Goal: Communication & Community: Answer question/provide support

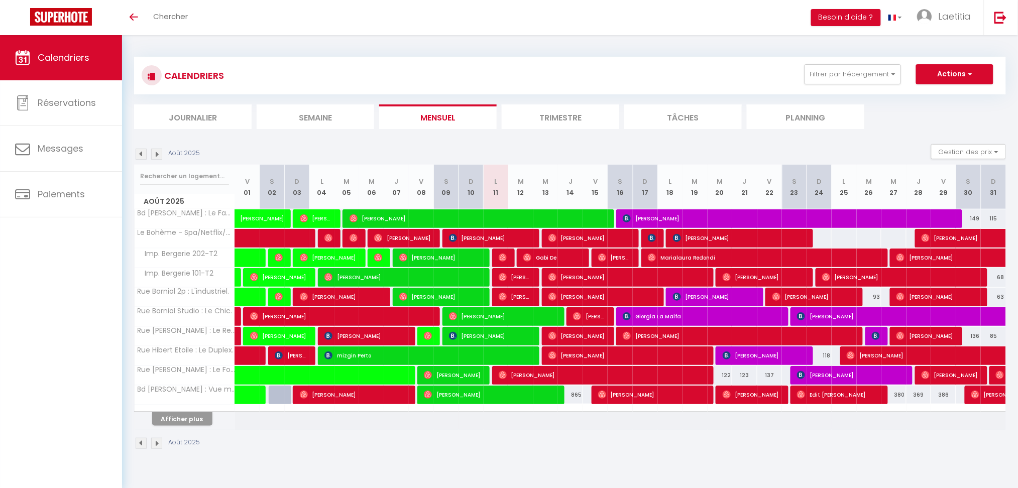
scroll to position [35, 0]
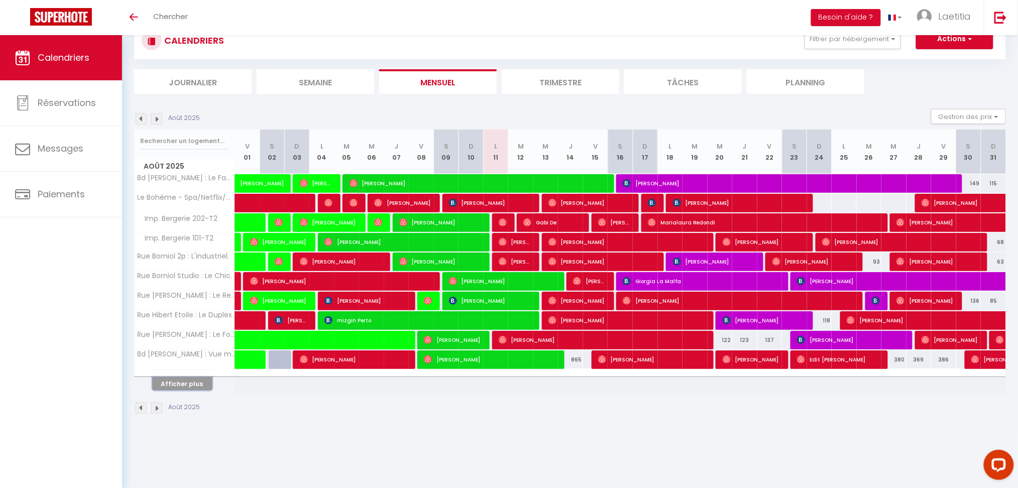
click at [191, 382] on button "Afficher plus" at bounding box center [182, 384] width 60 height 14
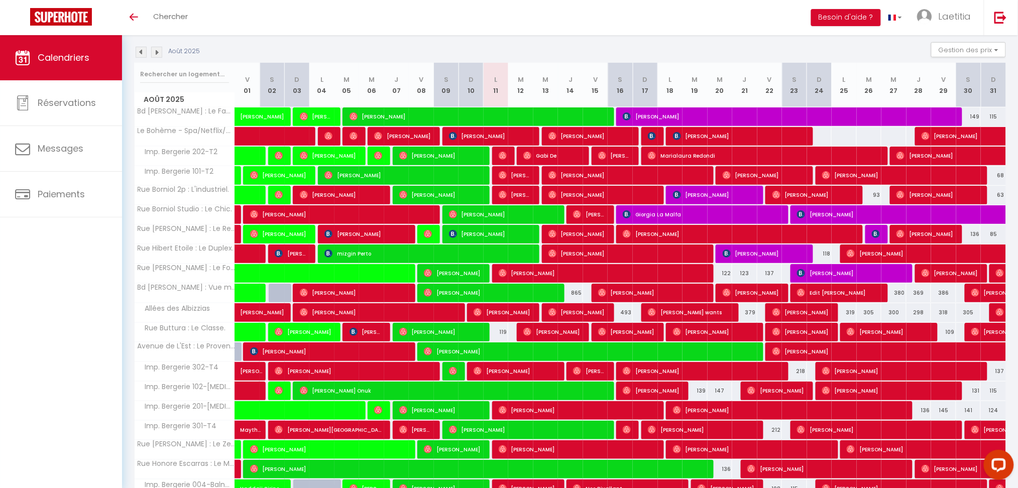
scroll to position [169, 0]
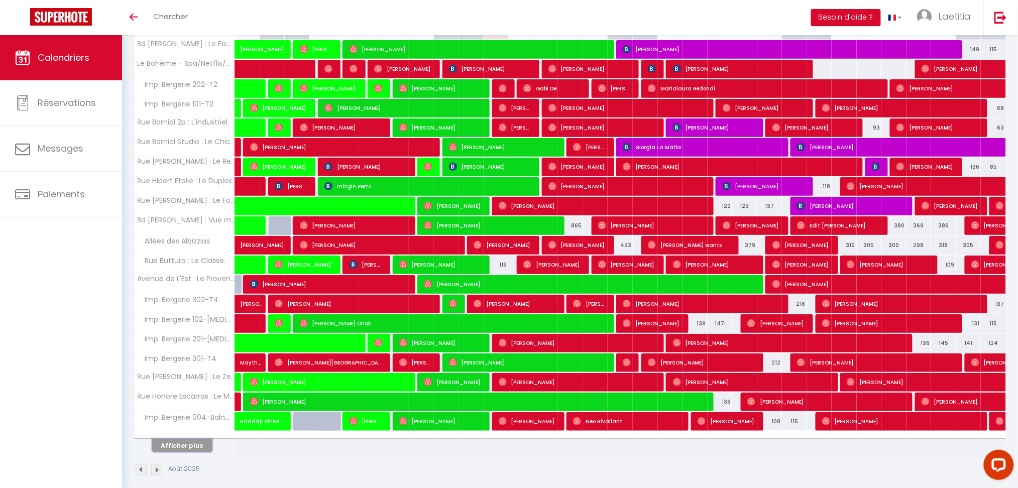
click at [195, 446] on button "Afficher plus" at bounding box center [182, 446] width 60 height 14
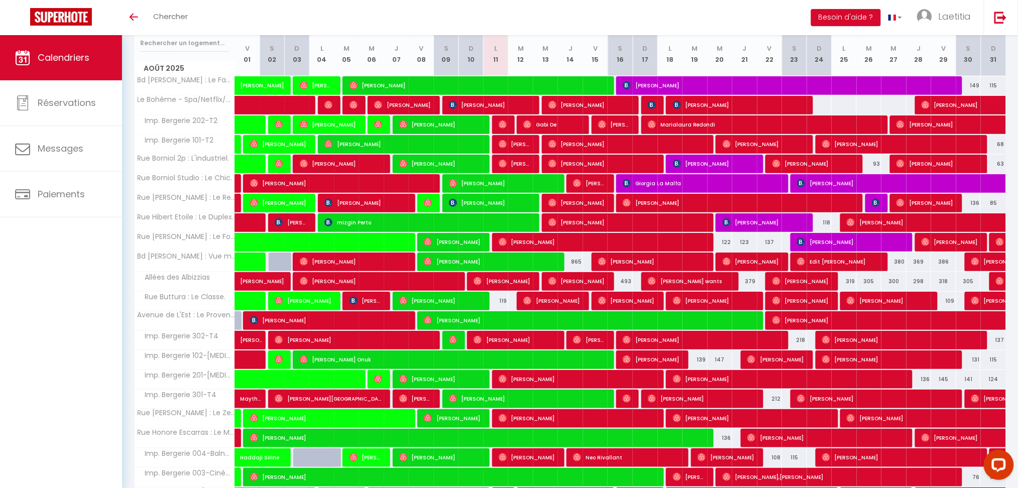
scroll to position [102, 0]
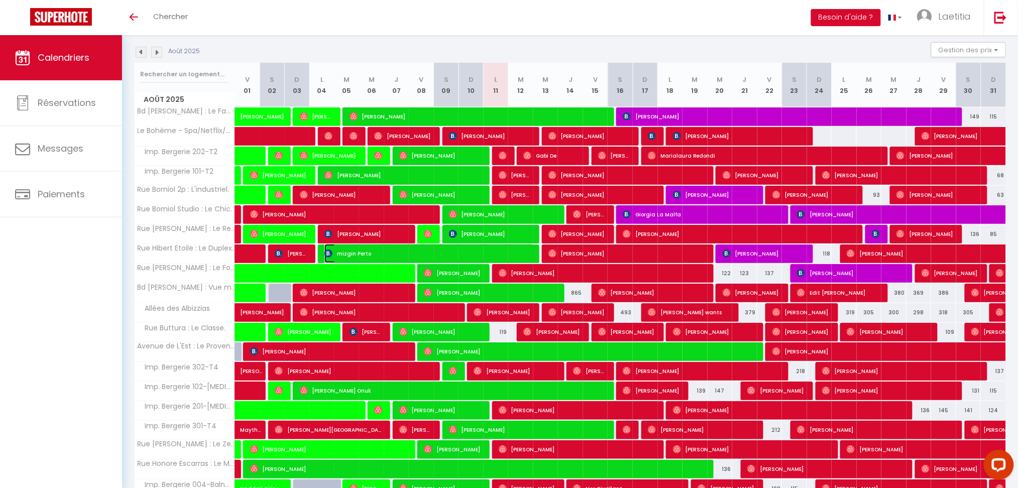
click at [507, 252] on span "mizgin Perto" at bounding box center [429, 253] width 209 height 19
select select "OK"
select select "0"
select select "1"
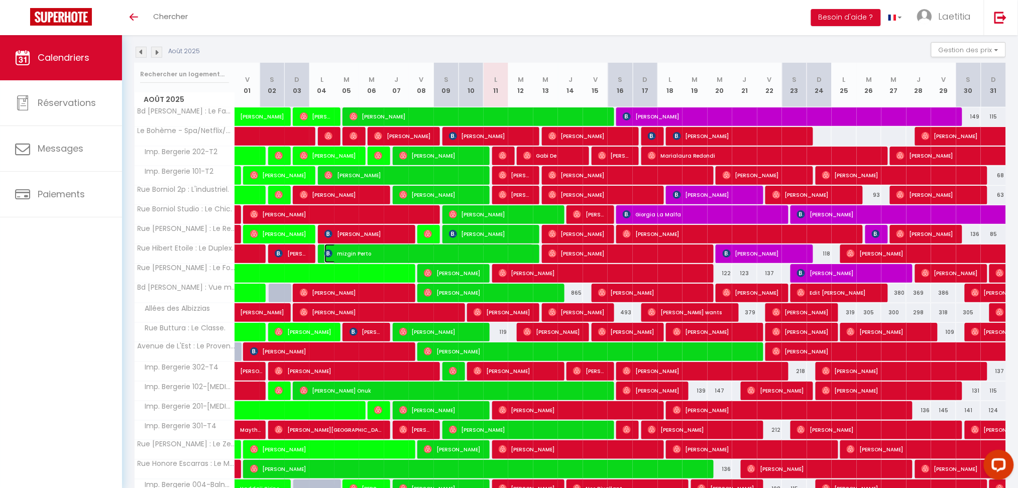
select select "1"
select select
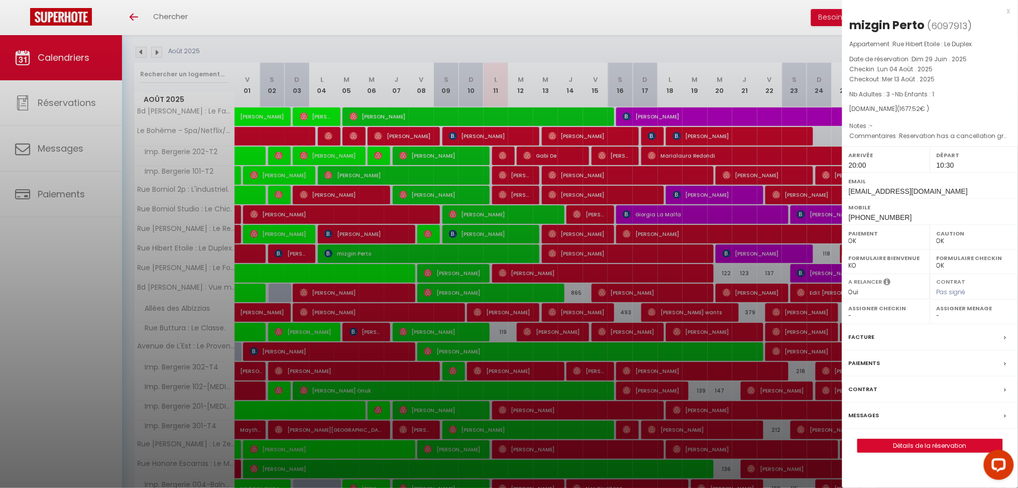
click at [1013, 8] on div "x mizgin Perto ( 6097913 ) Appartement : Rue Hibert Etoile : Le Duplex. Date de…" at bounding box center [930, 234] width 176 height 468
click at [1009, 9] on div "x" at bounding box center [926, 11] width 168 height 12
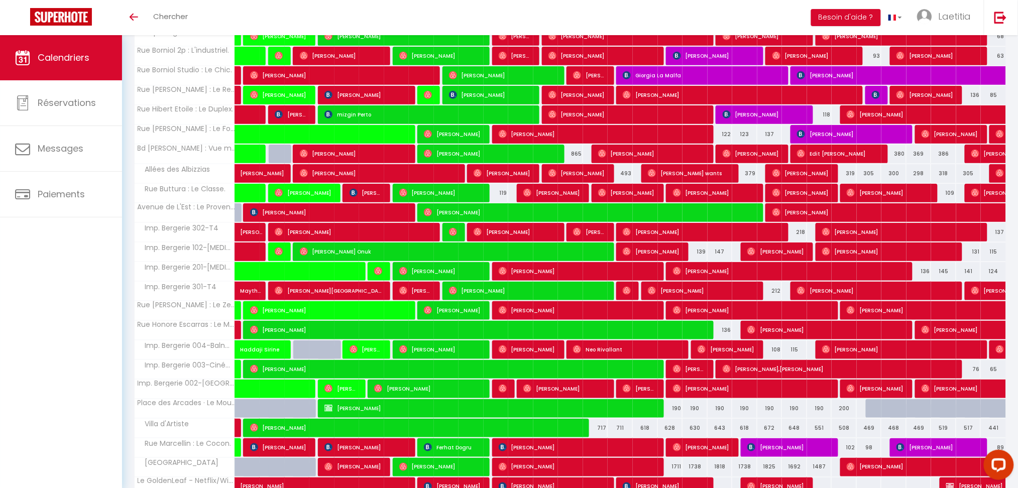
scroll to position [351, 0]
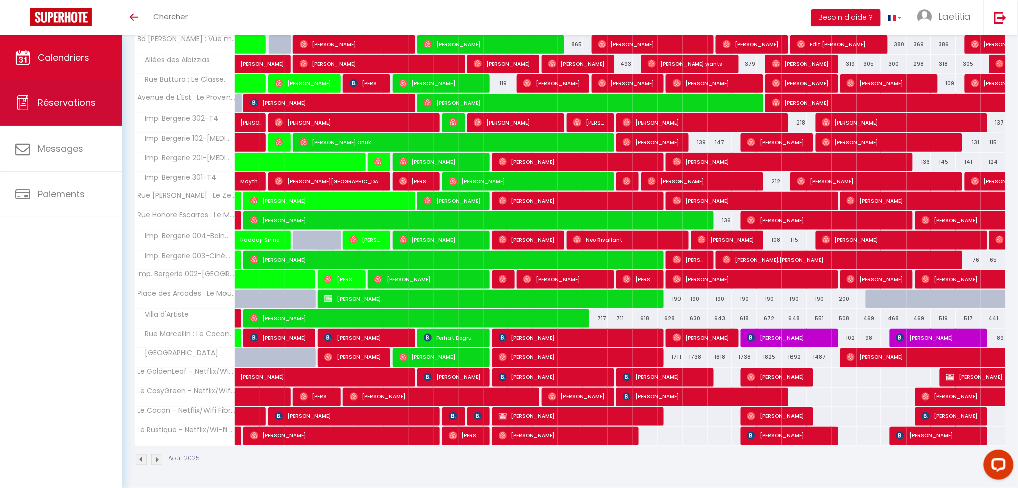
click at [44, 112] on link "Réservations" at bounding box center [61, 102] width 122 height 45
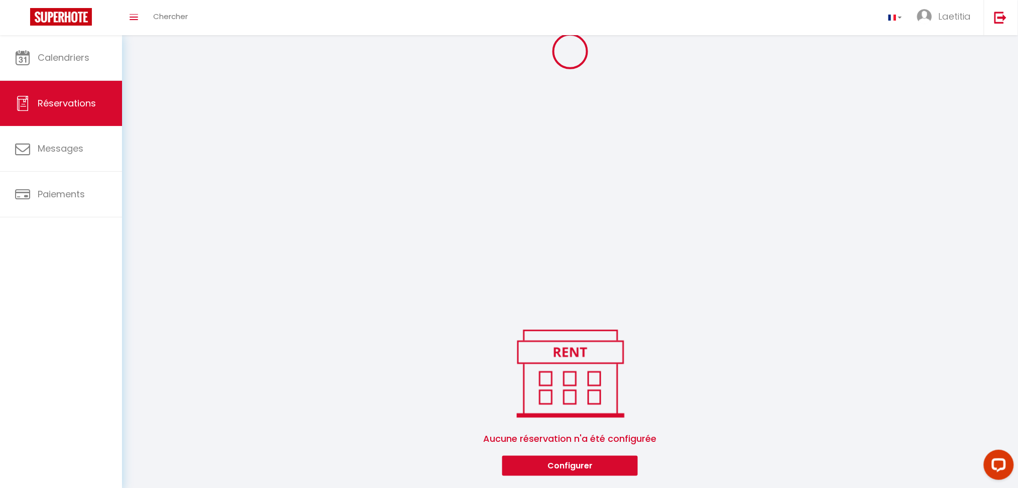
scroll to position [215, 0]
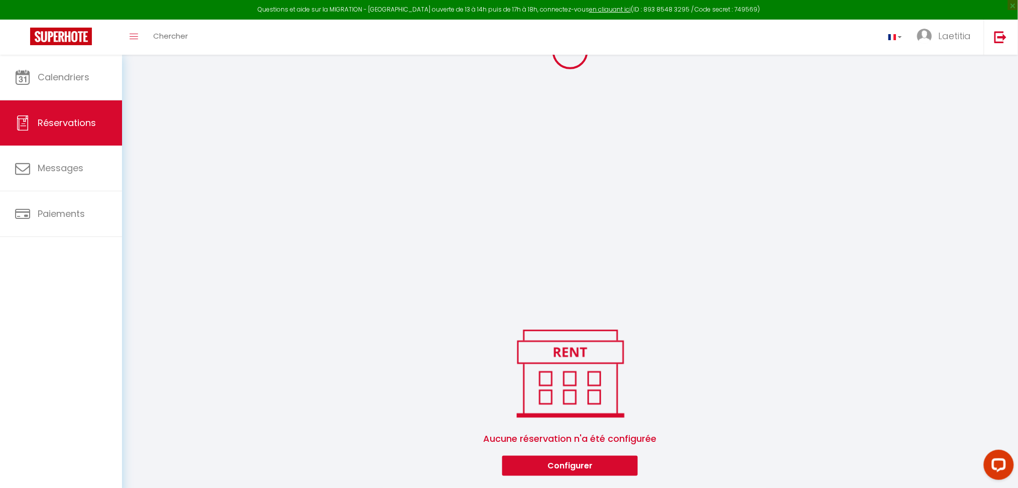
select select "all"
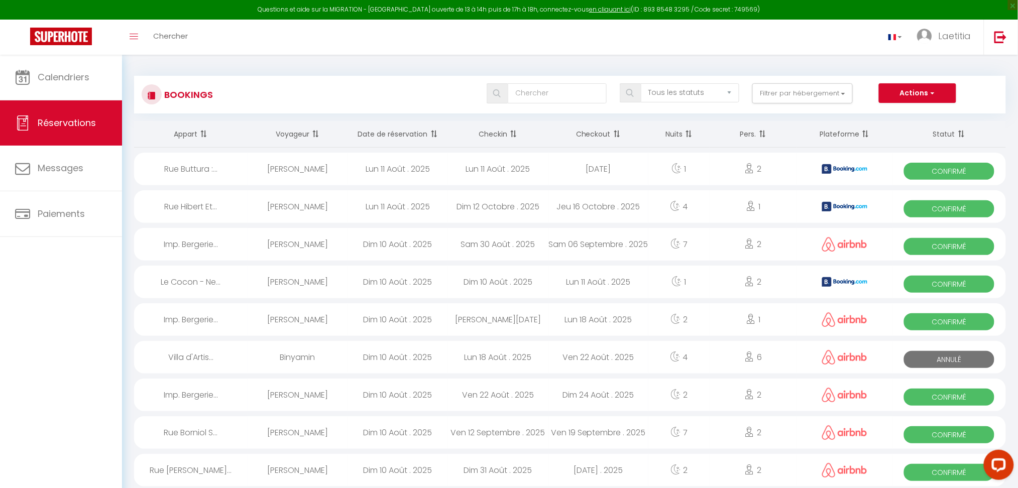
scroll to position [0, 0]
click at [943, 161] on div "Confirmé" at bounding box center [950, 169] width 114 height 33
select select "OK"
select select "KO"
select select "0"
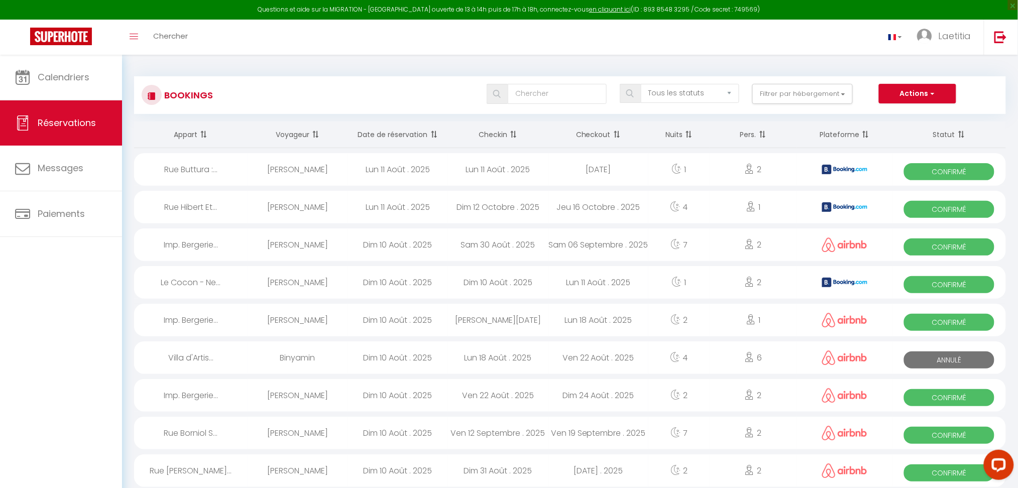
select select "1"
select select
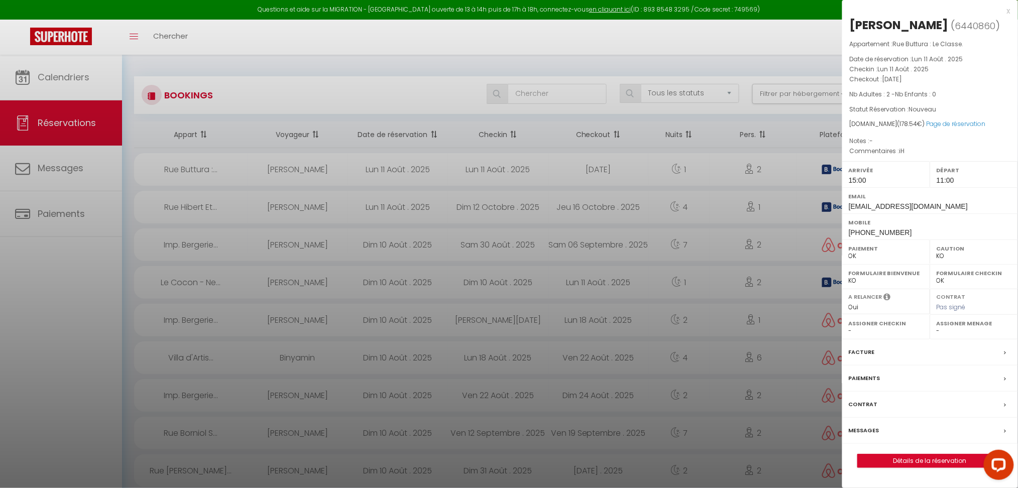
click at [1007, 10] on div "x" at bounding box center [926, 11] width 168 height 12
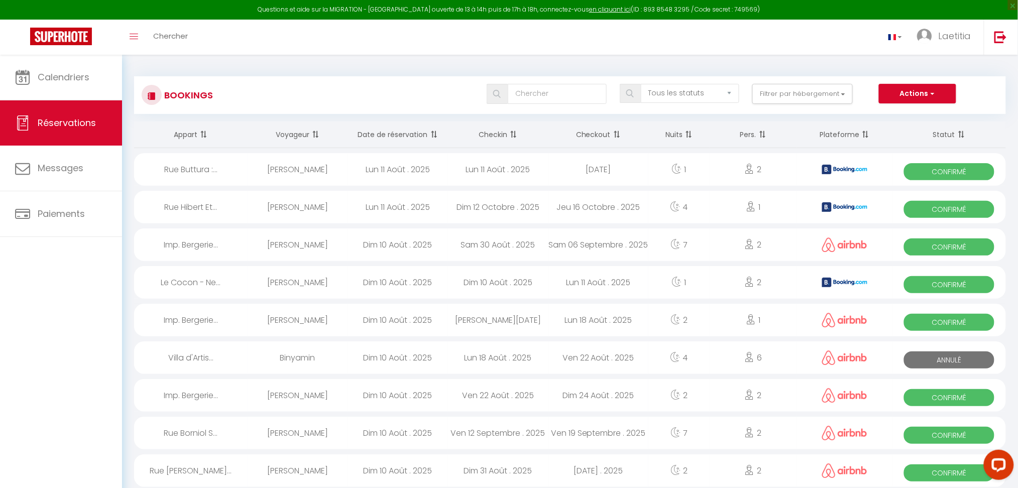
drag, startPoint x: 947, startPoint y: 212, endPoint x: 803, endPoint y: 131, distance: 165.6
click at [803, 131] on th "Plateforme" at bounding box center [845, 135] width 96 height 27
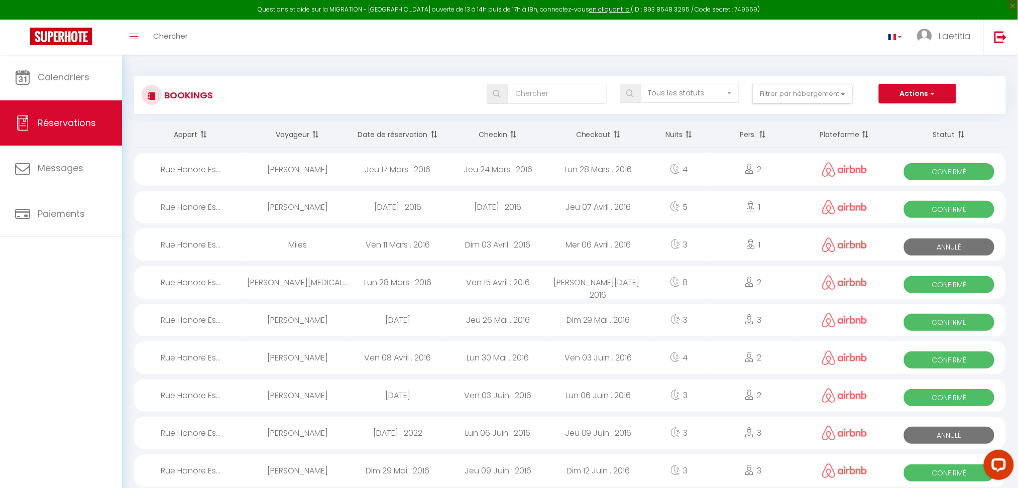
click at [402, 136] on th "Date de réservation" at bounding box center [398, 135] width 100 height 27
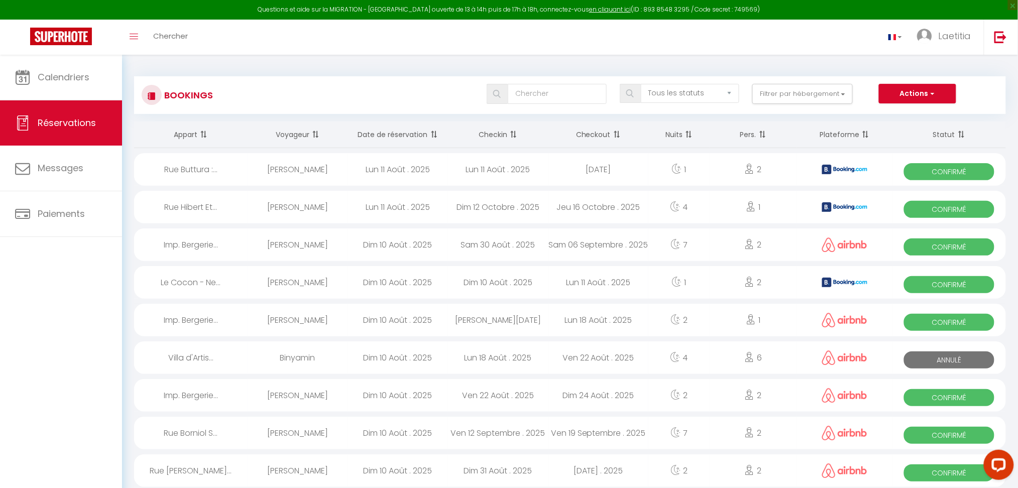
drag, startPoint x: 927, startPoint y: 206, endPoint x: 965, endPoint y: 203, distance: 37.8
click at [965, 203] on span "Confirmé" at bounding box center [949, 209] width 91 height 17
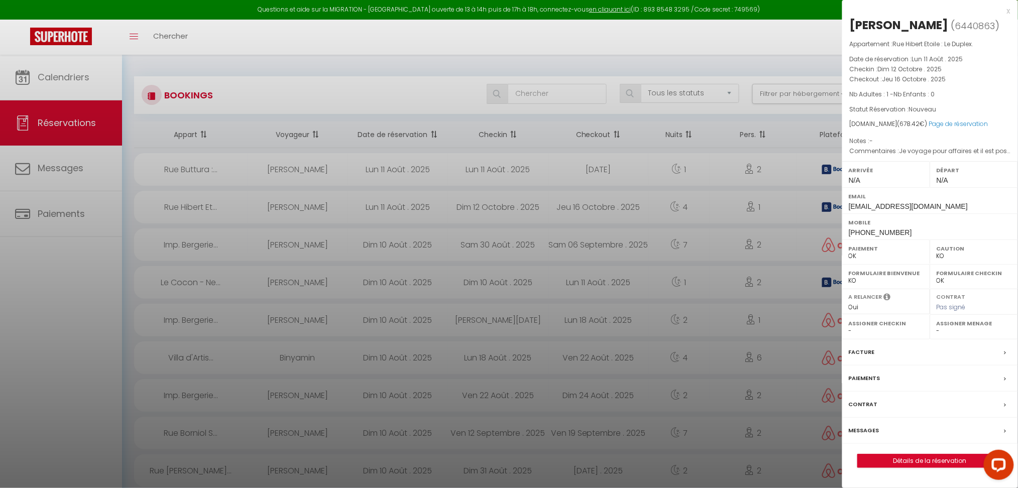
drag, startPoint x: 928, startPoint y: 462, endPoint x: 796, endPoint y: 298, distance: 210.1
click at [796, 298] on div at bounding box center [509, 244] width 1018 height 488
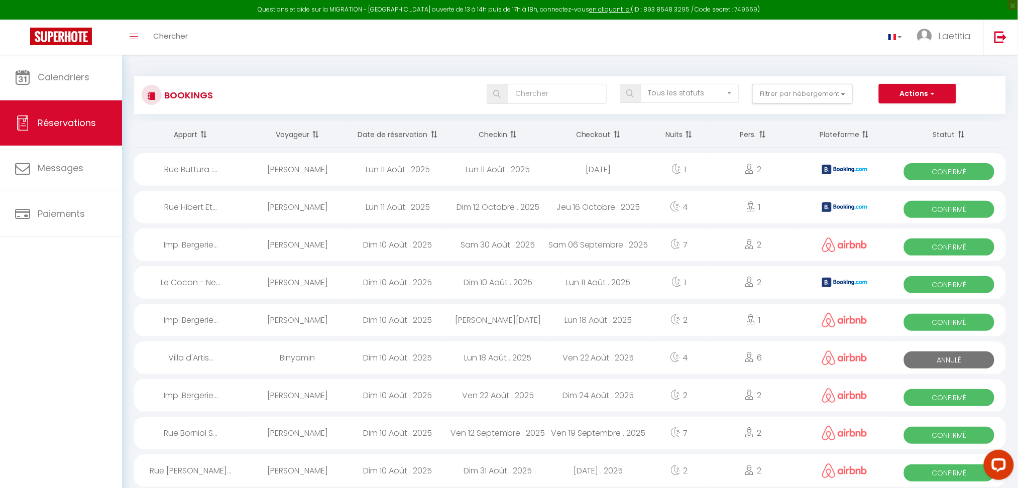
click at [933, 207] on span "Confirmé" at bounding box center [949, 209] width 91 height 17
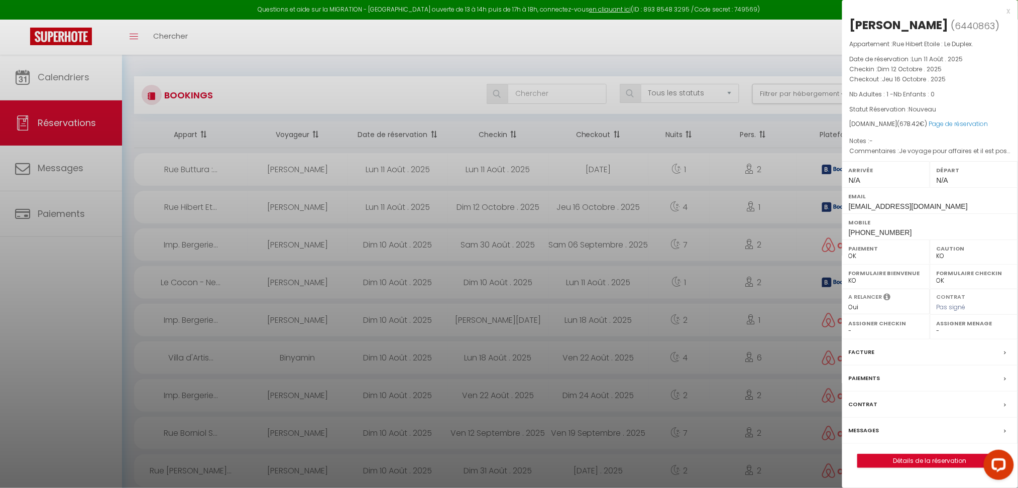
click at [1007, 13] on div "x" at bounding box center [926, 11] width 168 height 12
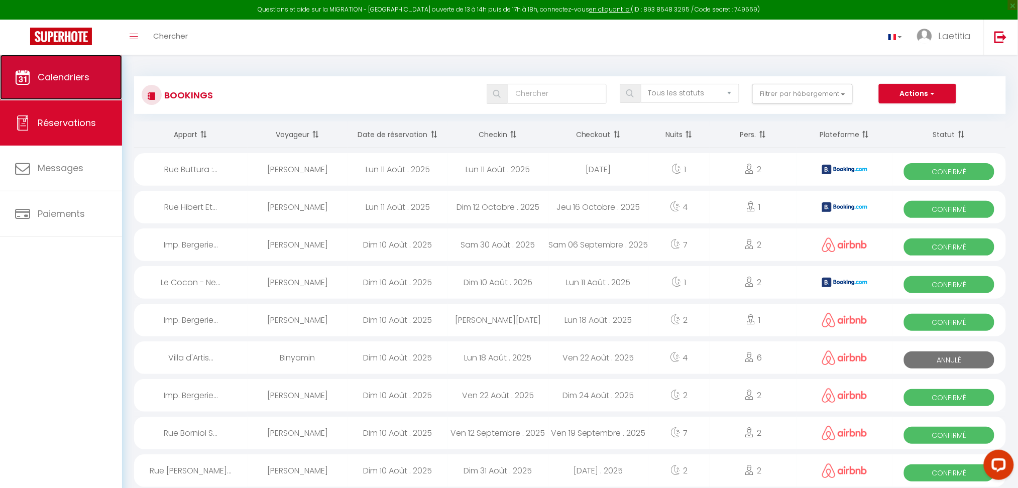
click at [68, 76] on span "Calendriers" at bounding box center [64, 77] width 52 height 13
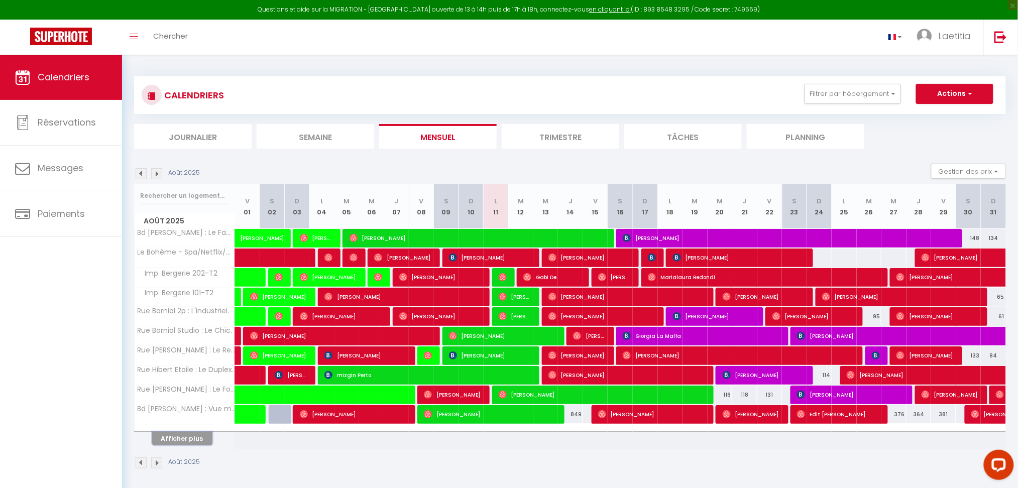
click at [210, 442] on button "Afficher plus" at bounding box center [182, 439] width 60 height 14
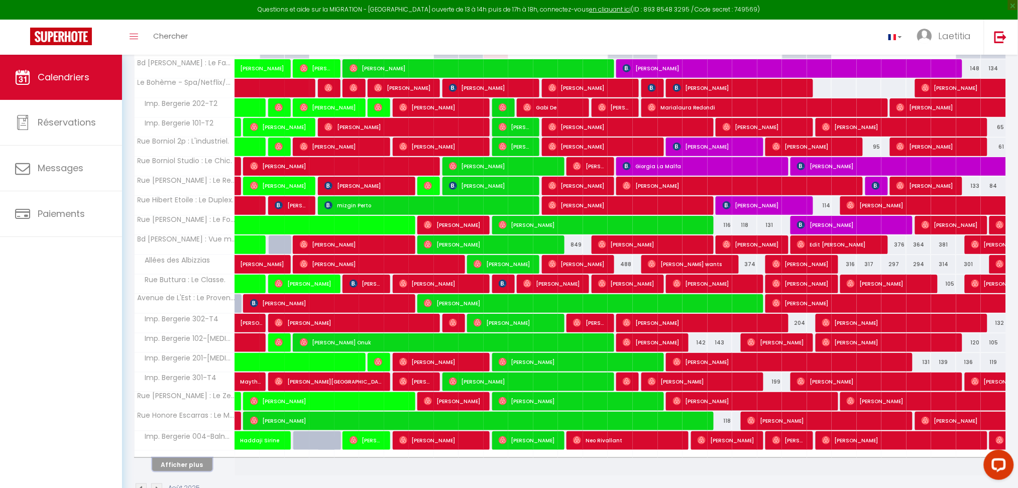
scroll to position [198, 0]
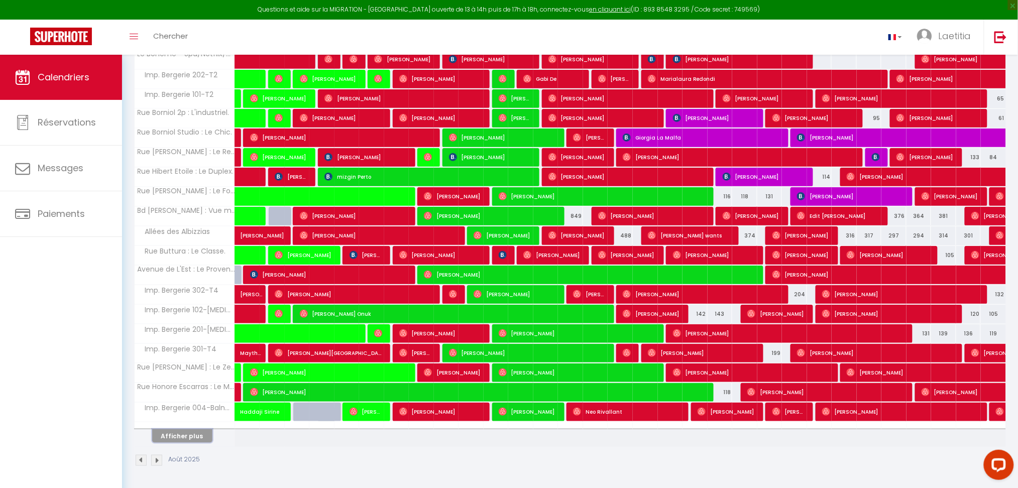
click at [188, 431] on button "Afficher plus" at bounding box center [182, 437] width 60 height 14
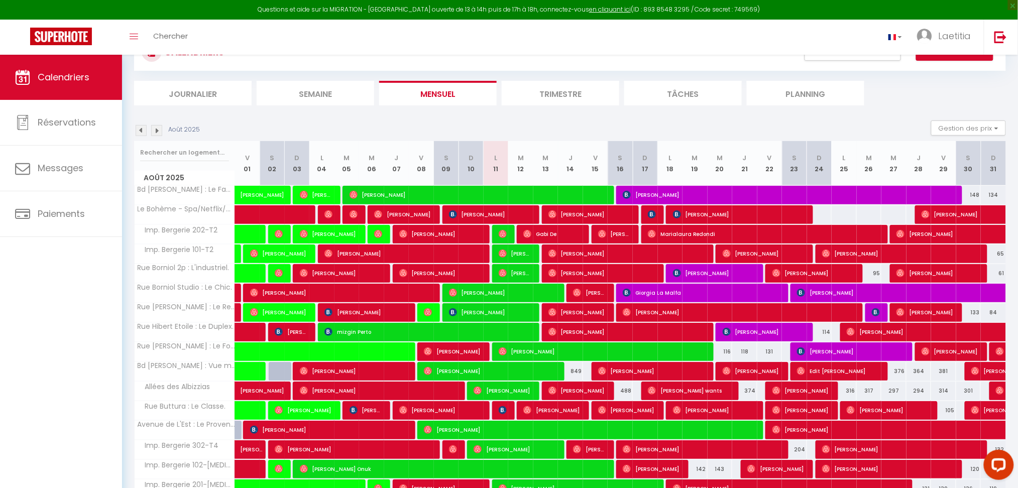
scroll to position [67, 0]
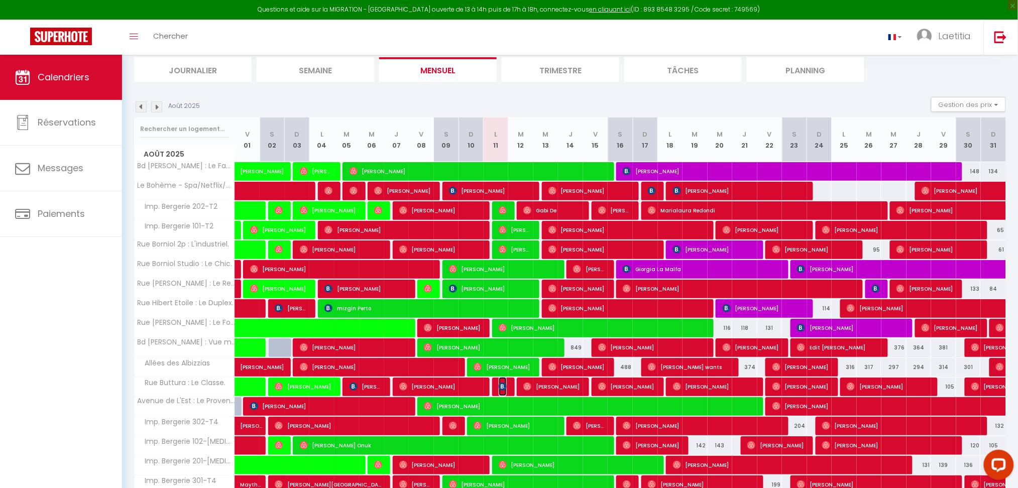
click at [503, 390] on span "[PERSON_NAME]" at bounding box center [503, 386] width 9 height 19
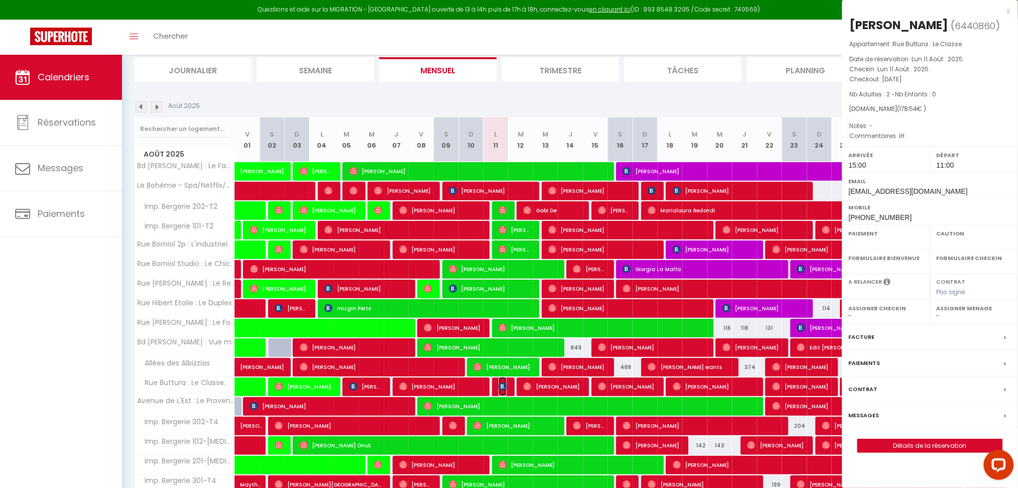
select select "OK"
select select "KO"
select select "0"
select select "1"
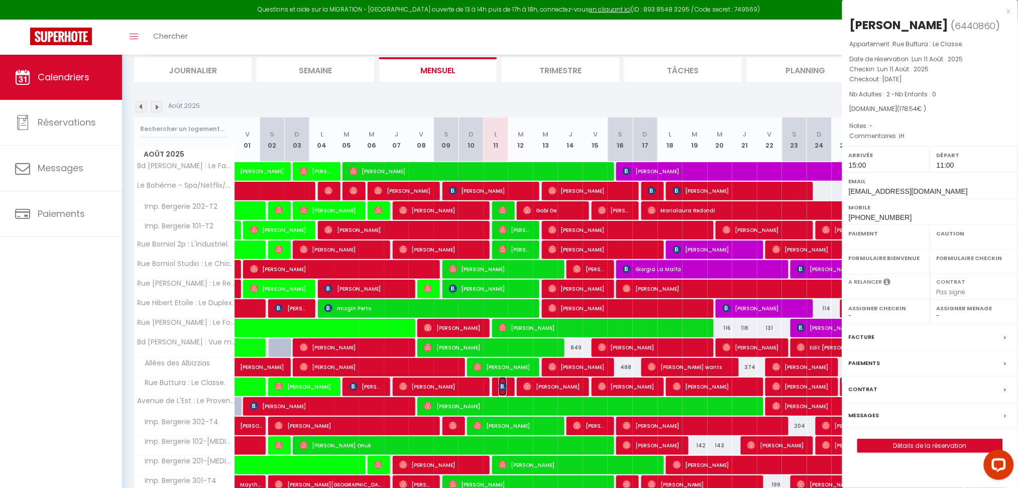
select select
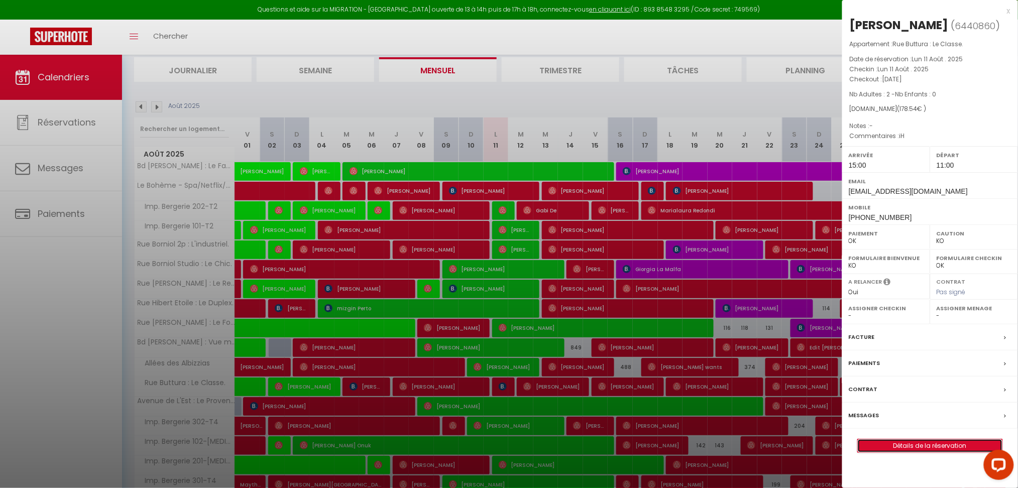
drag, startPoint x: 920, startPoint y: 453, endPoint x: 931, endPoint y: 446, distance: 12.8
click at [1011, 11] on div "x Hashem Shaban ( 6440860 ) Appartement : Rue Buttura : Le Classe. Date de rése…" at bounding box center [930, 234] width 176 height 468
click at [1008, 12] on div "x" at bounding box center [926, 11] width 168 height 12
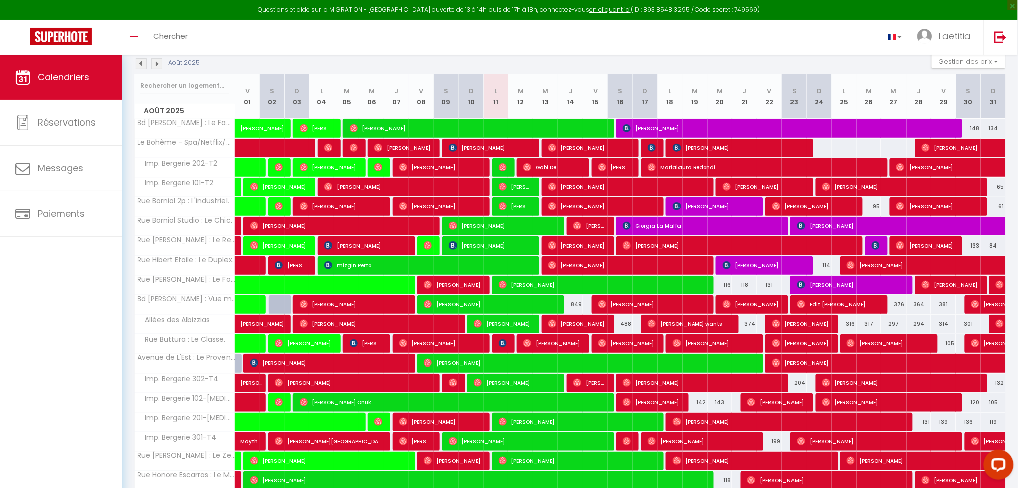
scroll to position [134, 0]
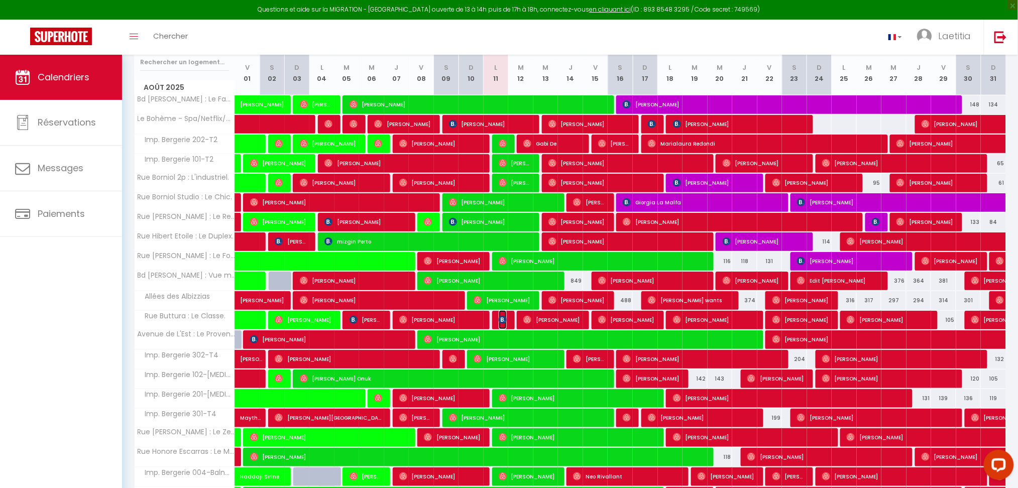
click at [505, 320] on img at bounding box center [503, 320] width 8 height 8
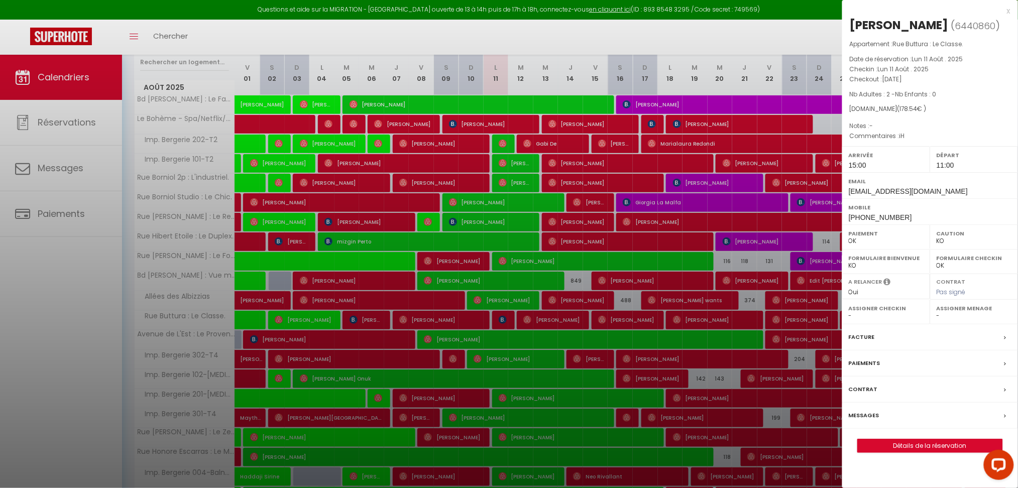
click at [1009, 11] on div "x" at bounding box center [926, 11] width 168 height 12
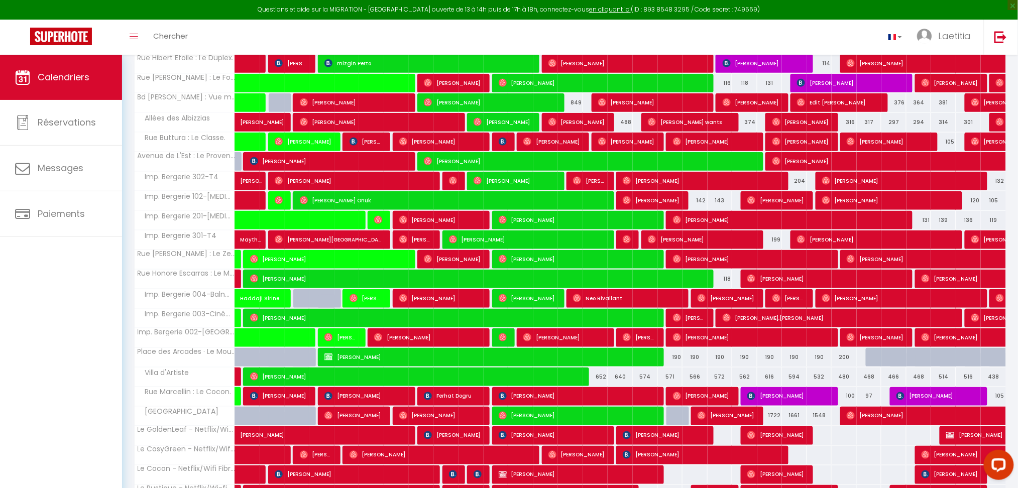
scroll to position [370, 0]
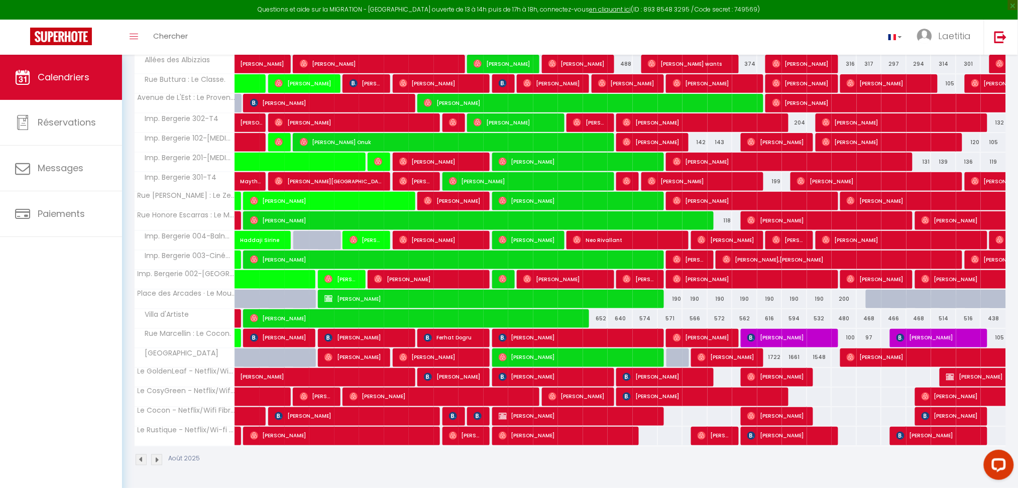
click at [159, 465] on img at bounding box center [156, 460] width 11 height 11
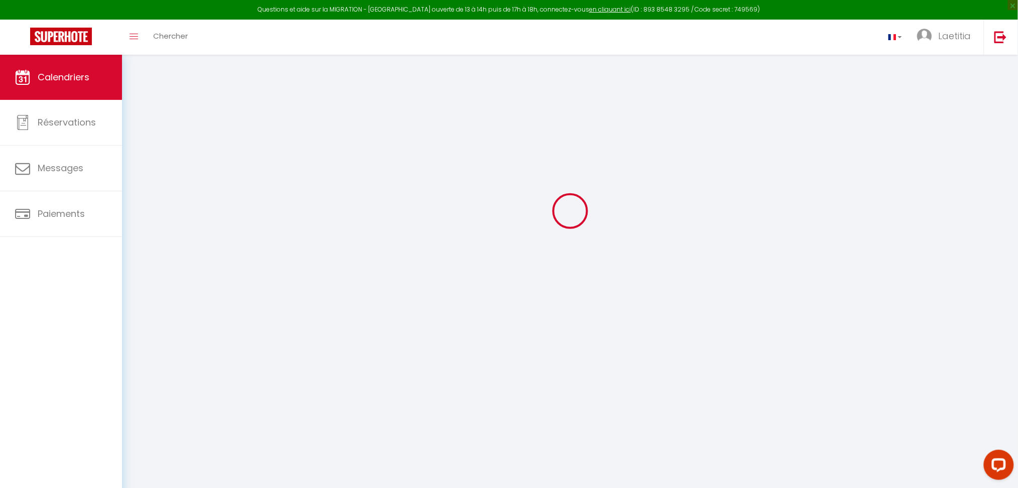
scroll to position [54, 0]
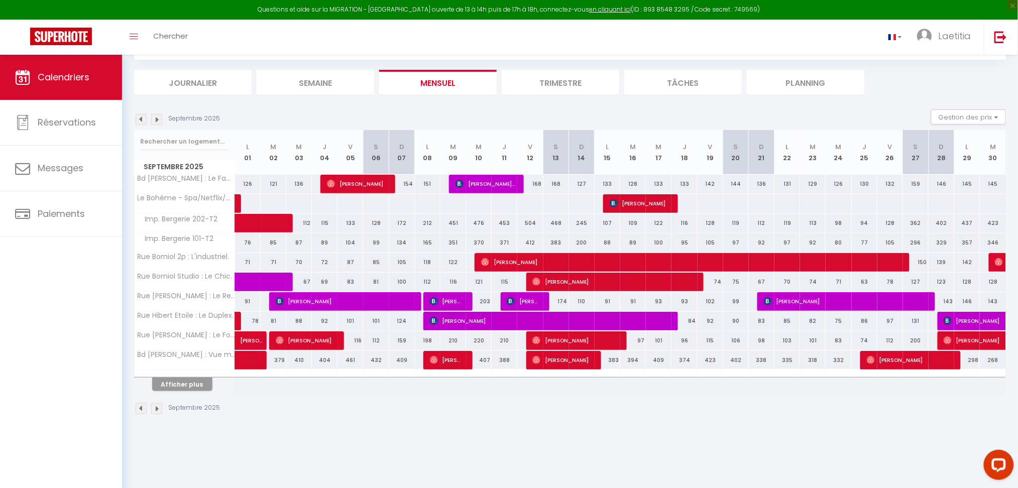
click at [583, 68] on div "CALENDRIERS Filtrer par hébergement Tous Rue Honore Escarras : Le Moderne. Rue …" at bounding box center [570, 58] width 872 height 72
click at [579, 74] on li "Trimestre" at bounding box center [561, 82] width 118 height 25
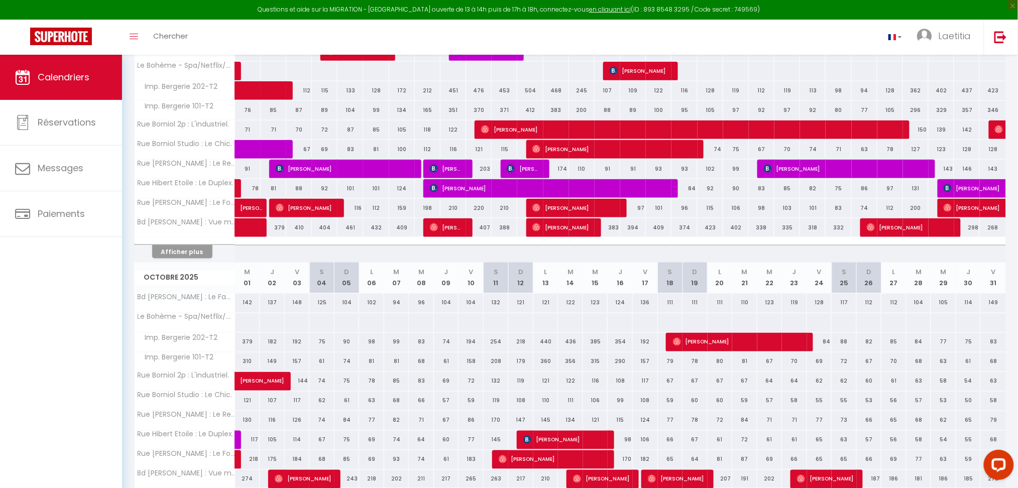
scroll to position [506, 0]
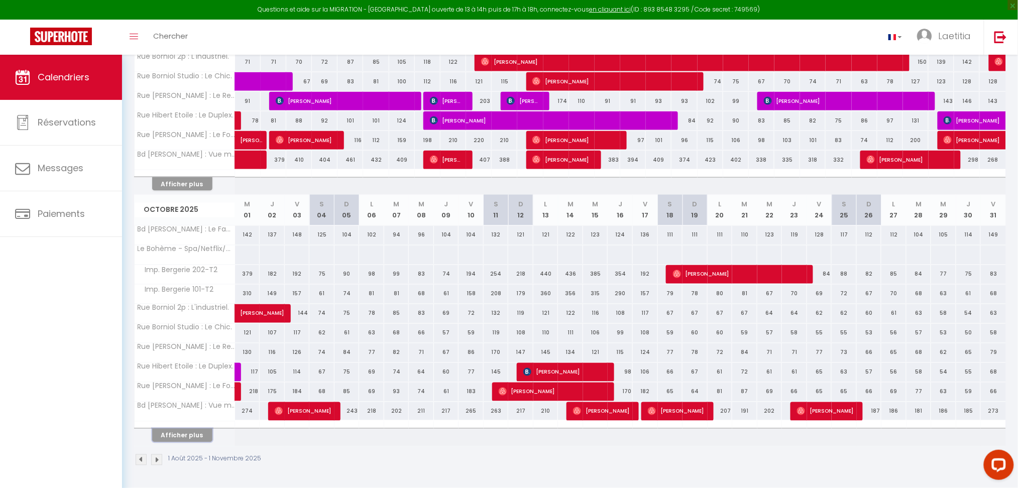
click at [188, 436] on button "Afficher plus" at bounding box center [182, 436] width 60 height 14
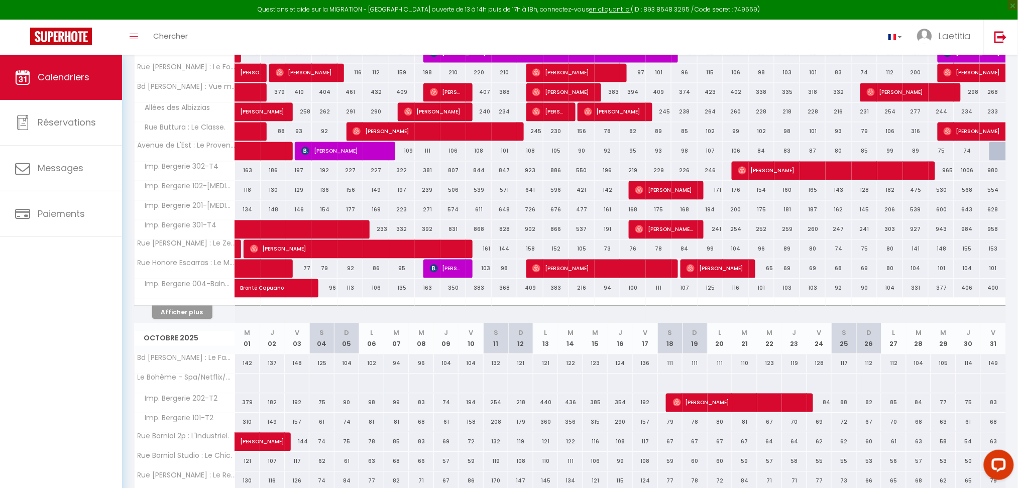
scroll to position [971, 0]
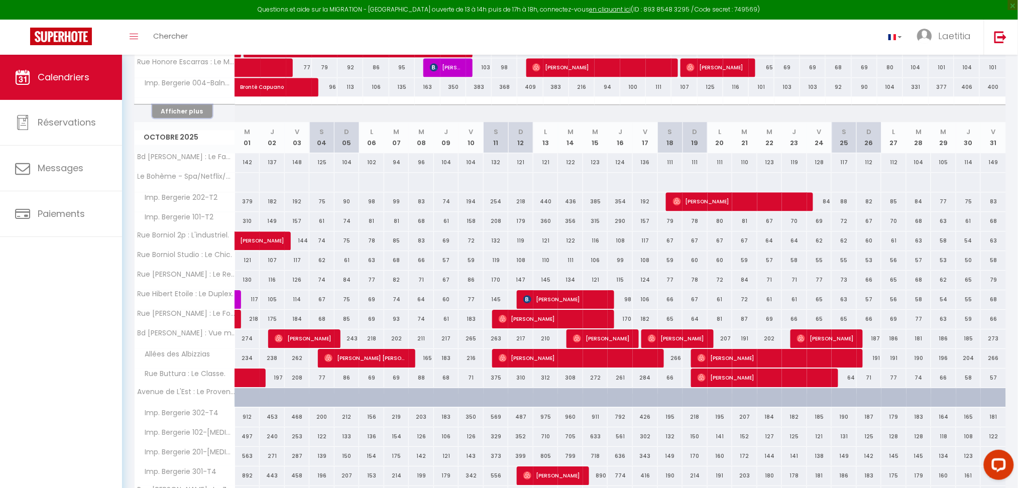
click at [181, 115] on button "Afficher plus" at bounding box center [182, 111] width 60 height 14
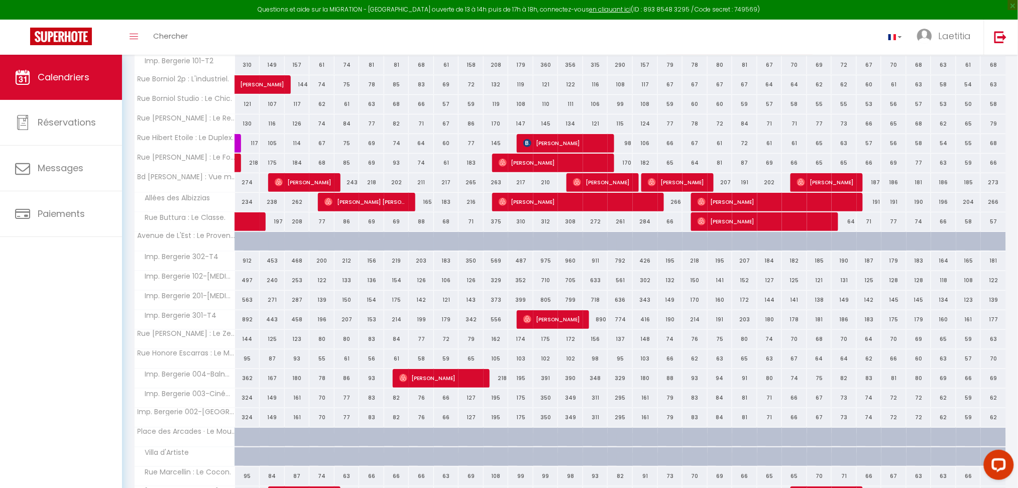
scroll to position [1477, 0]
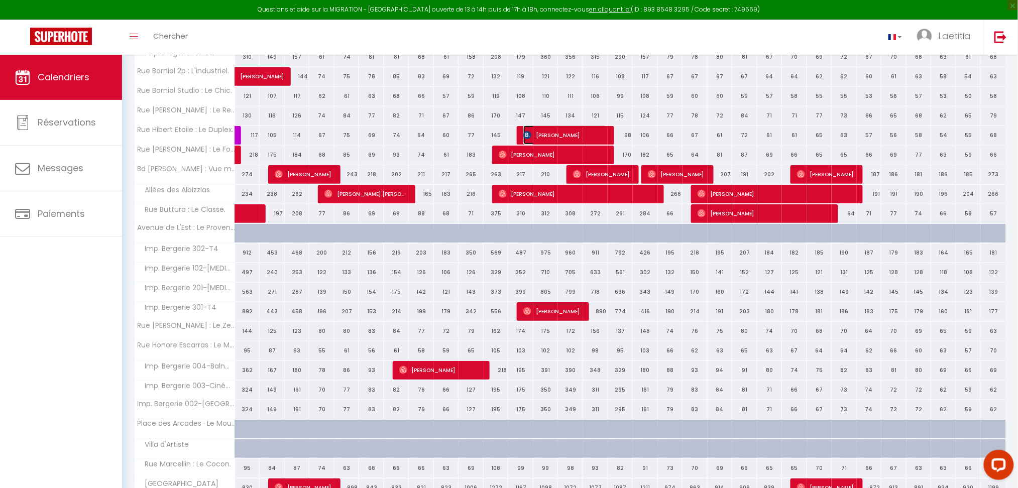
click at [568, 137] on span "Anna Osipenkova" at bounding box center [565, 135] width 84 height 19
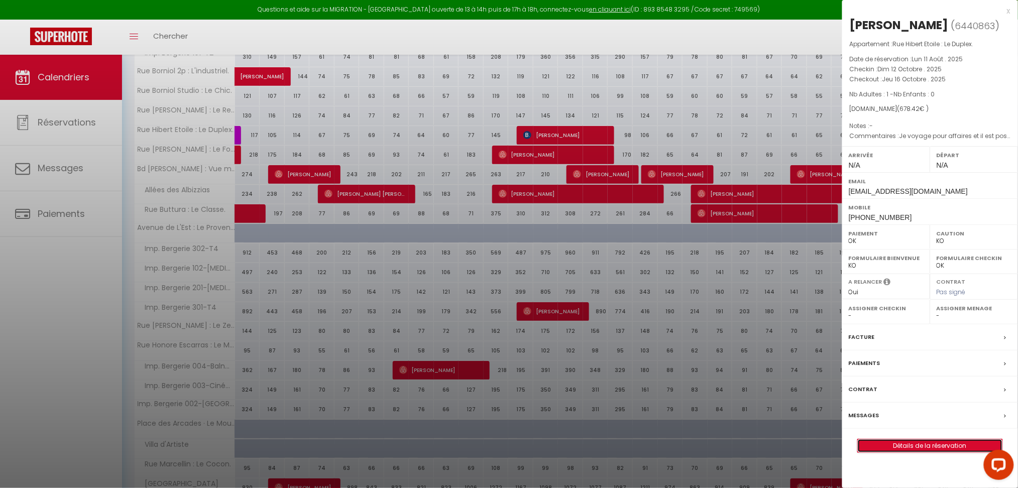
click at [940, 444] on link "Détails de la réservation" at bounding box center [930, 446] width 145 height 13
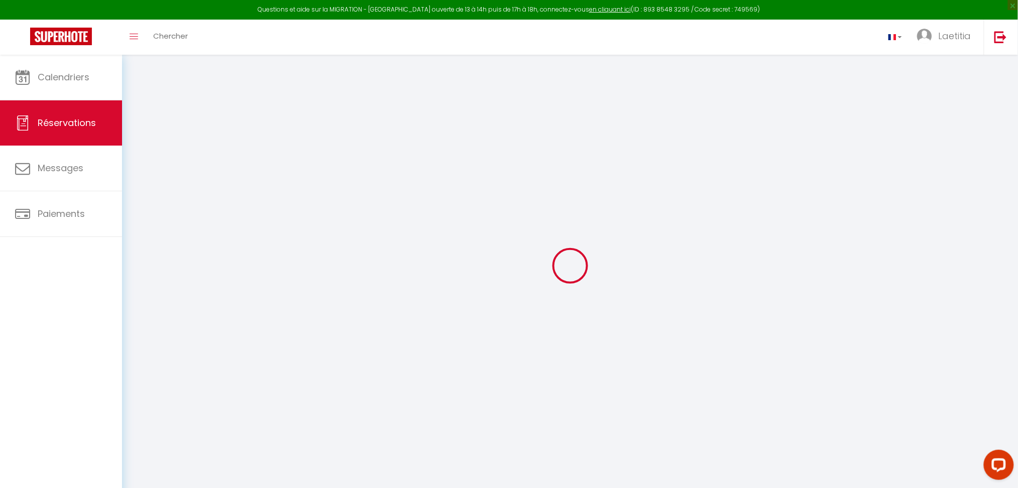
type input "Anna"
type input "Osipenkova"
type input "aosipe.816443@guest.booking.com"
type input "+34607288588"
type input "EC2V 6EE"
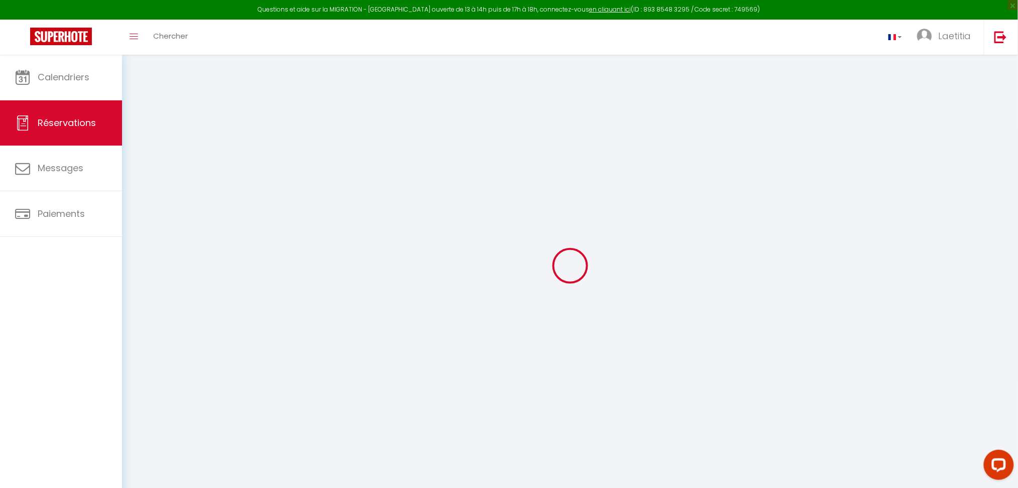
type input "80 Cheapside"
type input "London"
select select "GB"
type input "114.6"
select select "1970"
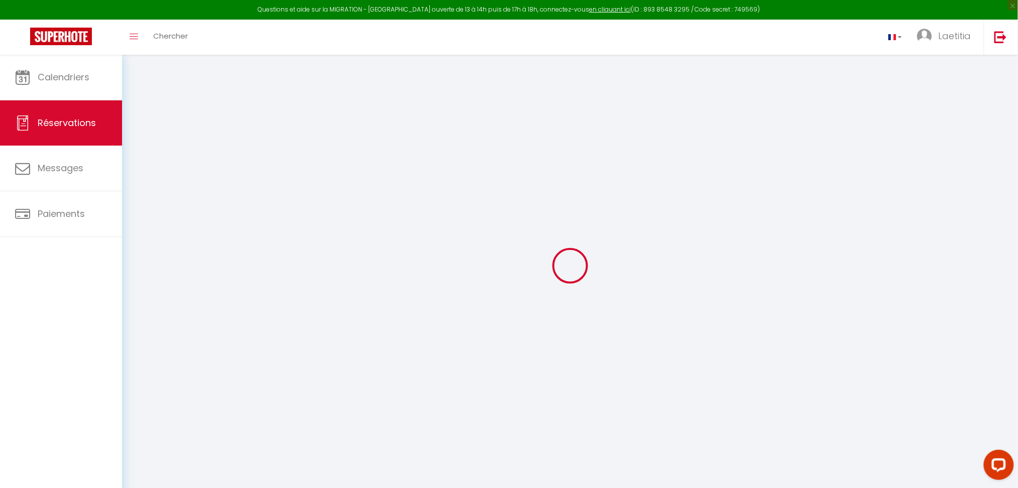
select select "1"
select select
type input "1"
select select "12"
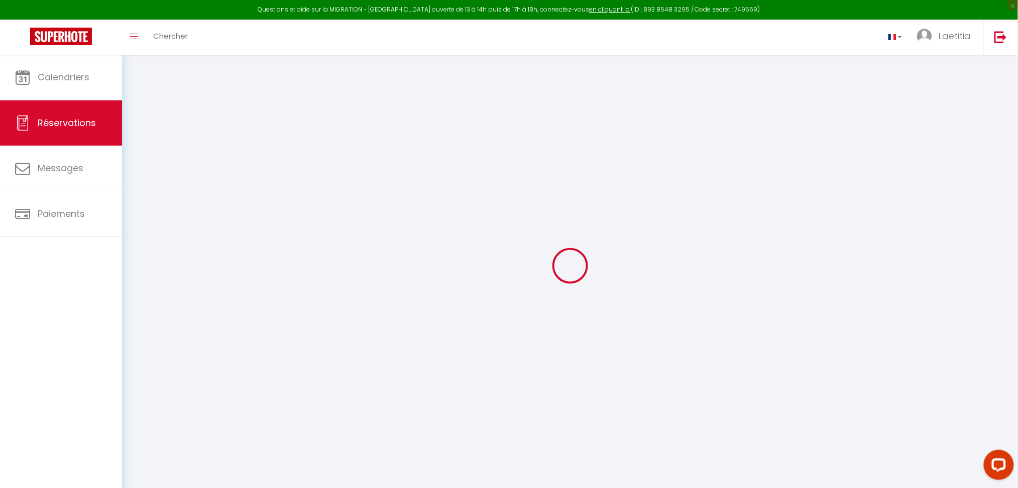
select select
type input "619.14"
checkbox input "false"
select select "2"
type input "0"
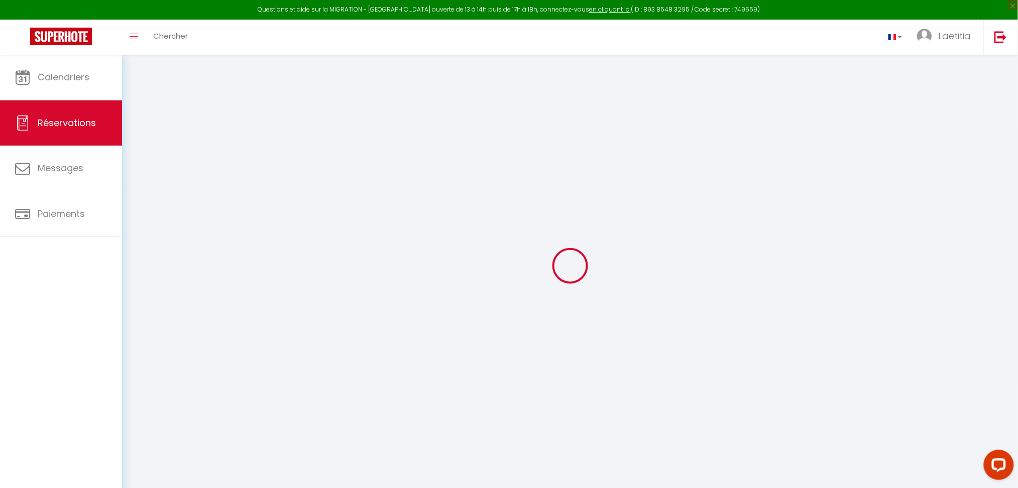
type input "0"
select select
select select "14"
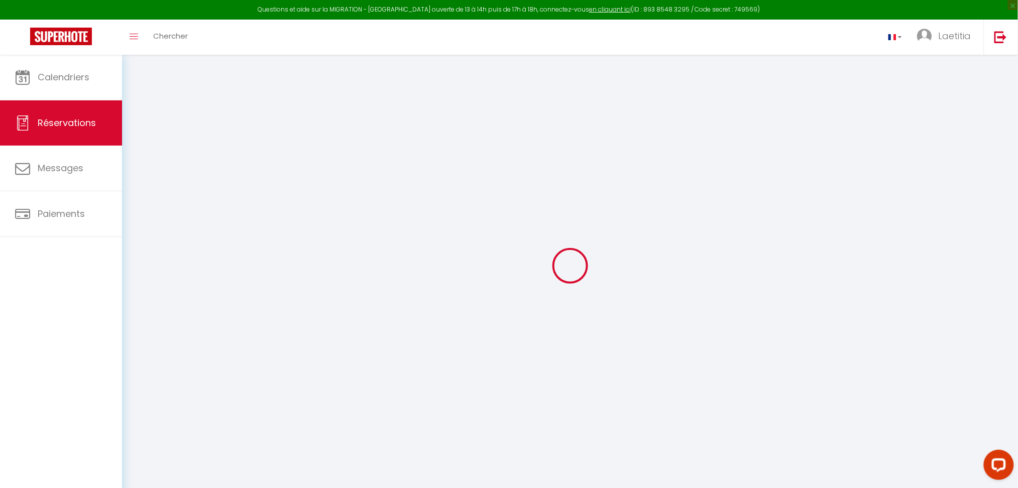
checkbox input "false"
select select
checkbox input "false"
select select
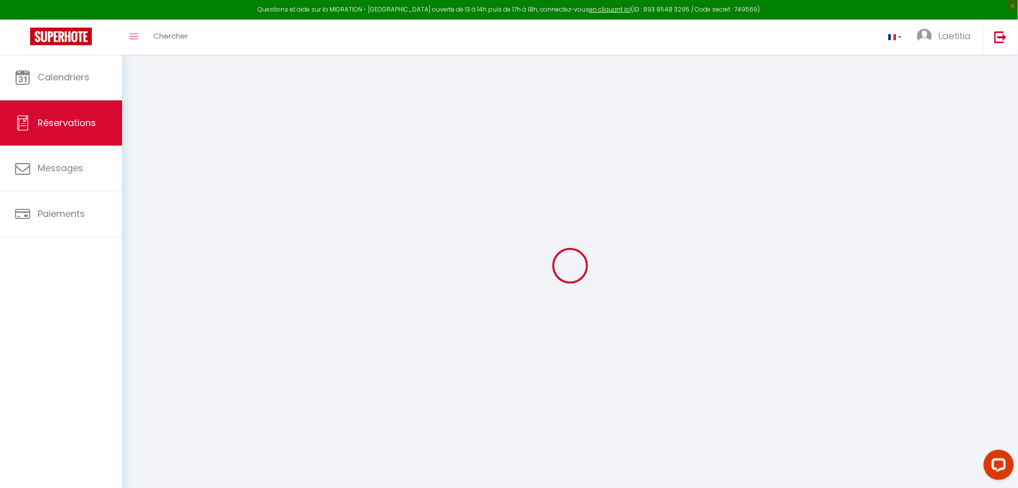
select select
checkbox input "false"
select select
checkbox input "false"
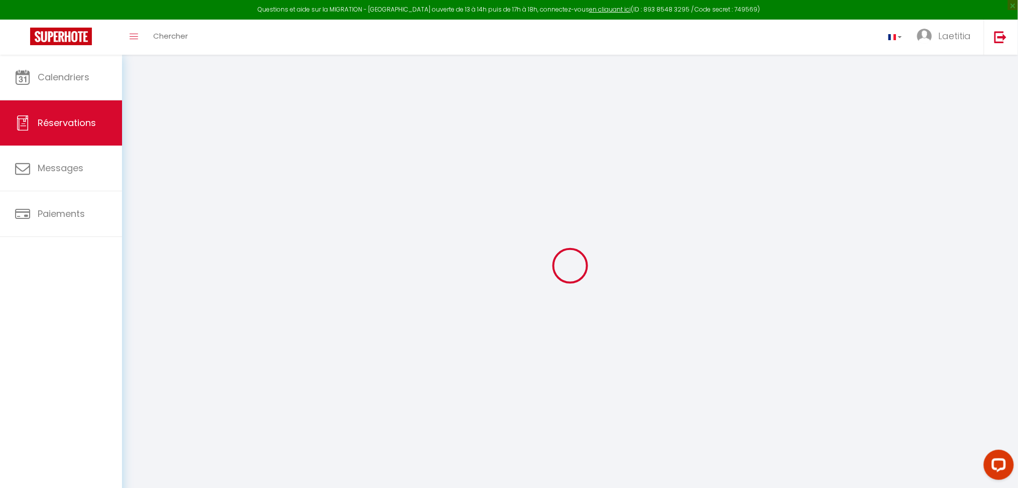
type textarea "Je voyage pour affaires et il est possible que j'utilise la carte de crédit de …"
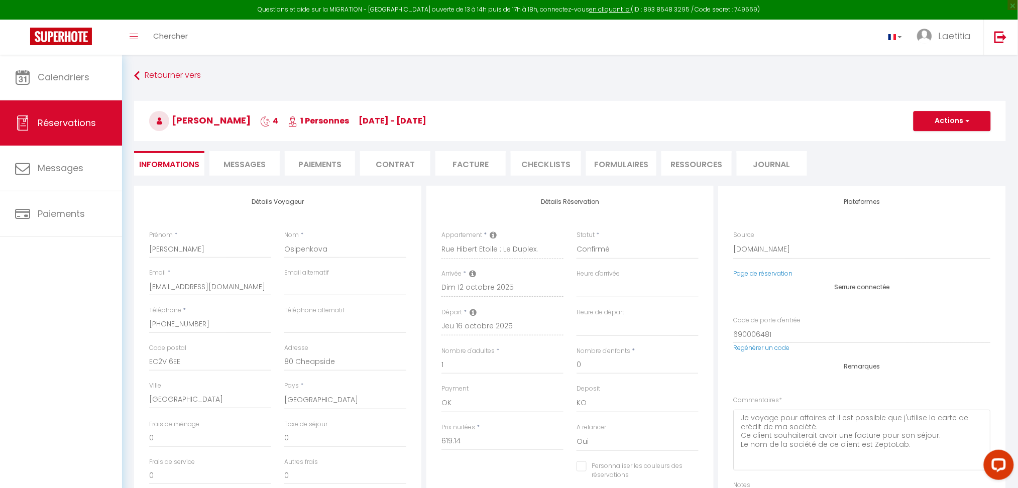
type input "55"
type input "4.28"
select select
checkbox input "false"
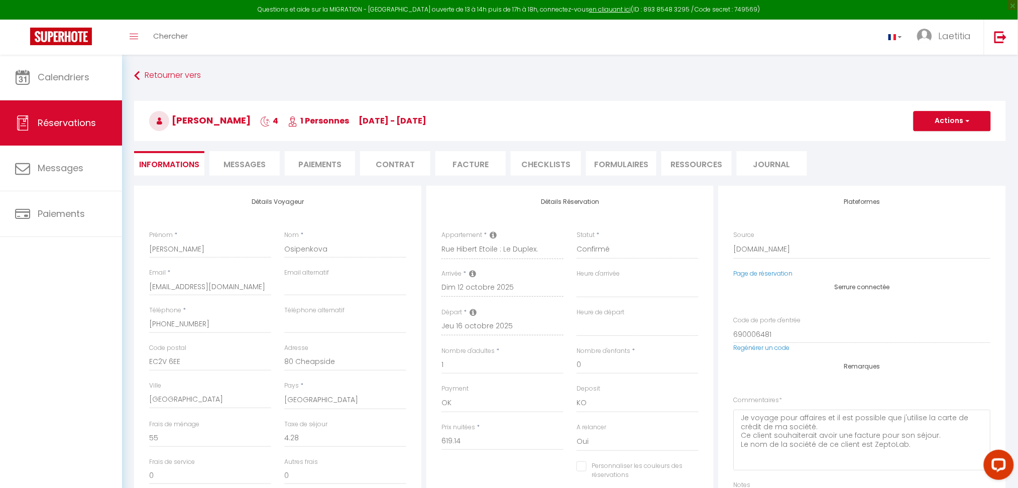
select select
click at [769, 273] on link "Page de réservation" at bounding box center [763, 273] width 59 height 9
click at [84, 76] on span "Calendriers" at bounding box center [64, 77] width 52 height 13
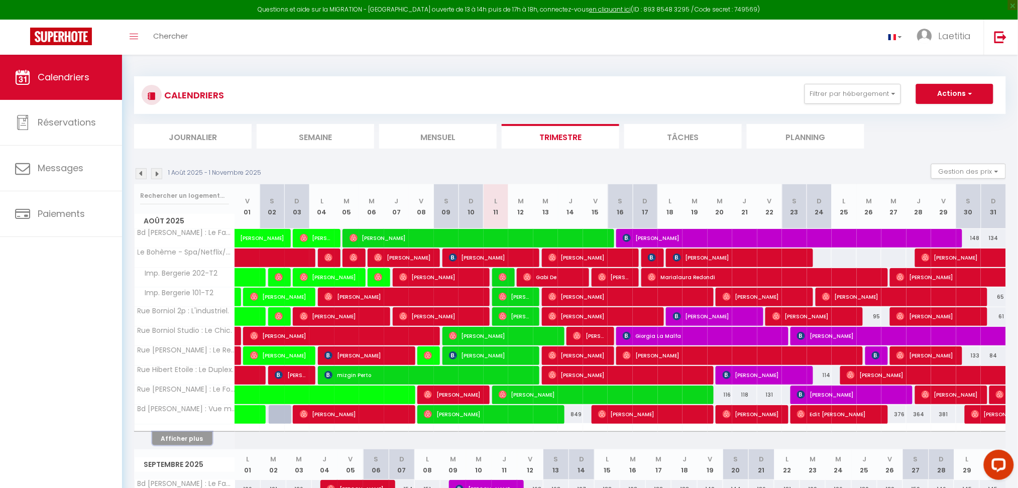
click at [182, 443] on button "Afficher plus" at bounding box center [182, 439] width 60 height 14
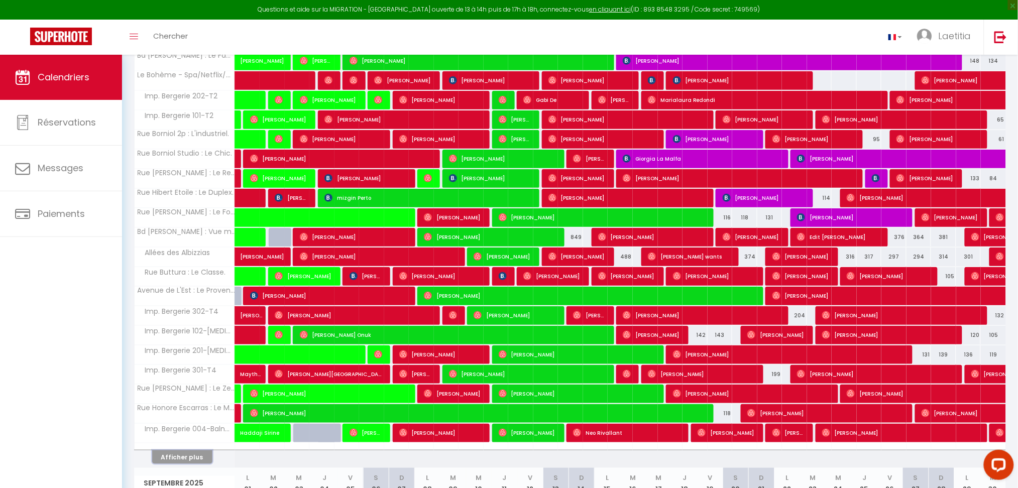
scroll to position [201, 0]
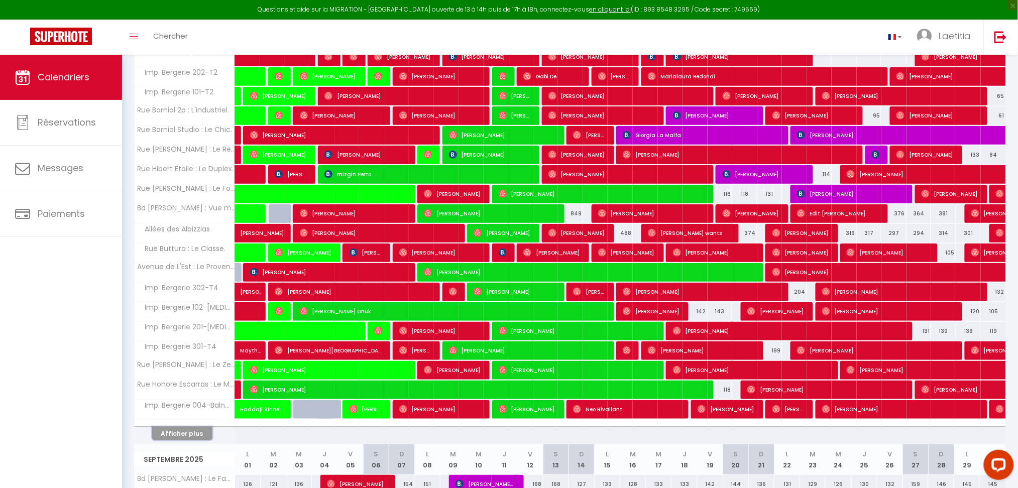
click at [182, 432] on button "Afficher plus" at bounding box center [182, 434] width 60 height 14
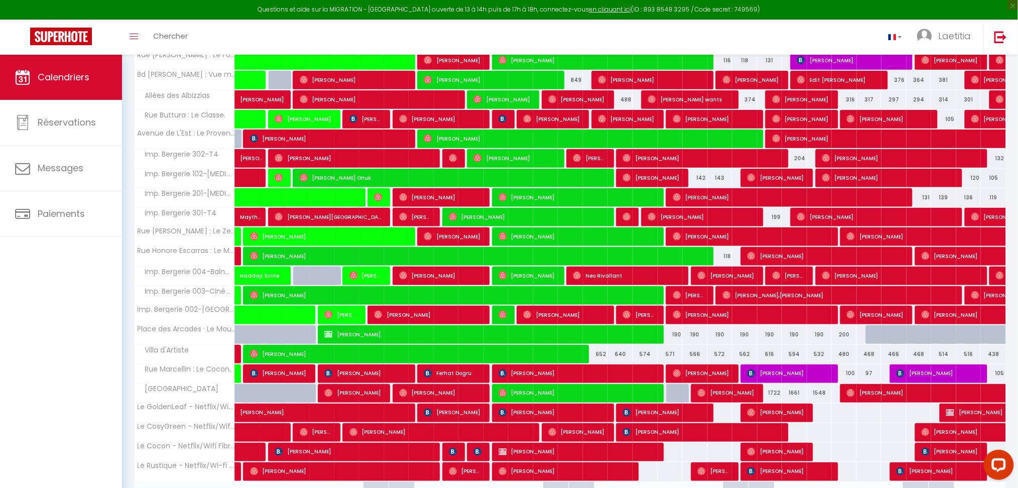
scroll to position [268, 0]
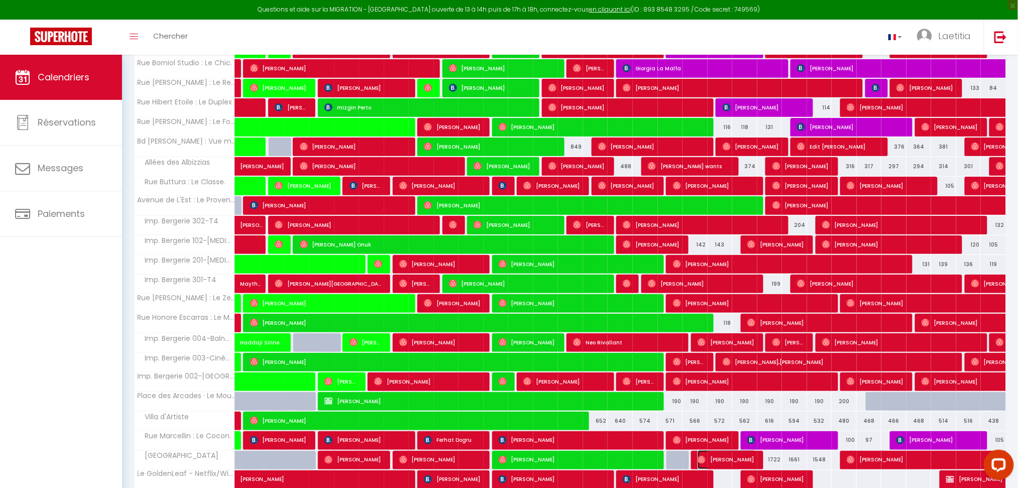
click at [721, 462] on span "Denis Merkulenko" at bounding box center [727, 460] width 59 height 19
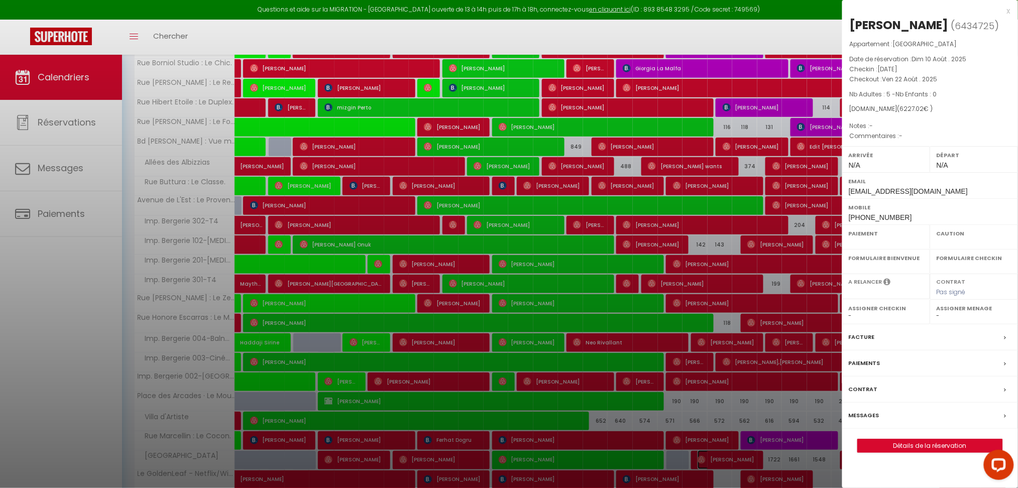
select select "OK"
select select "0"
select select "1"
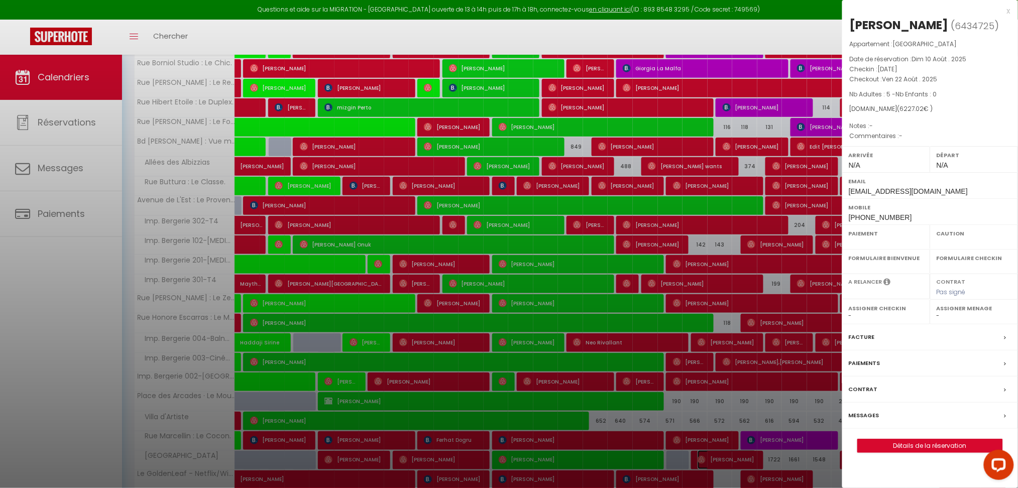
select select
click at [943, 449] on link "Détails de la réservation" at bounding box center [930, 446] width 145 height 13
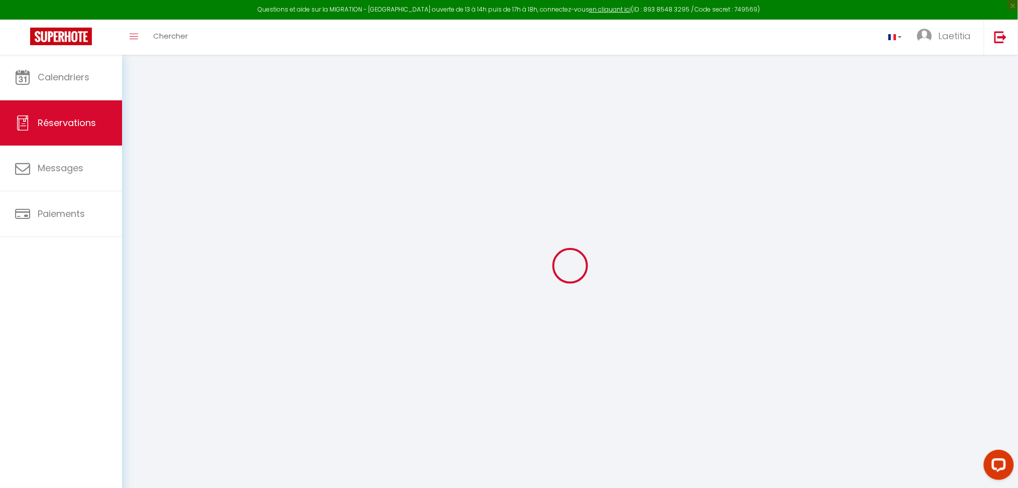
type input "Denis"
type input "Merkulenko"
type input "mrqxyhai1bv49etrebgt32gp5sfb@reply.superhote.com"
type input "+380979125779"
select select
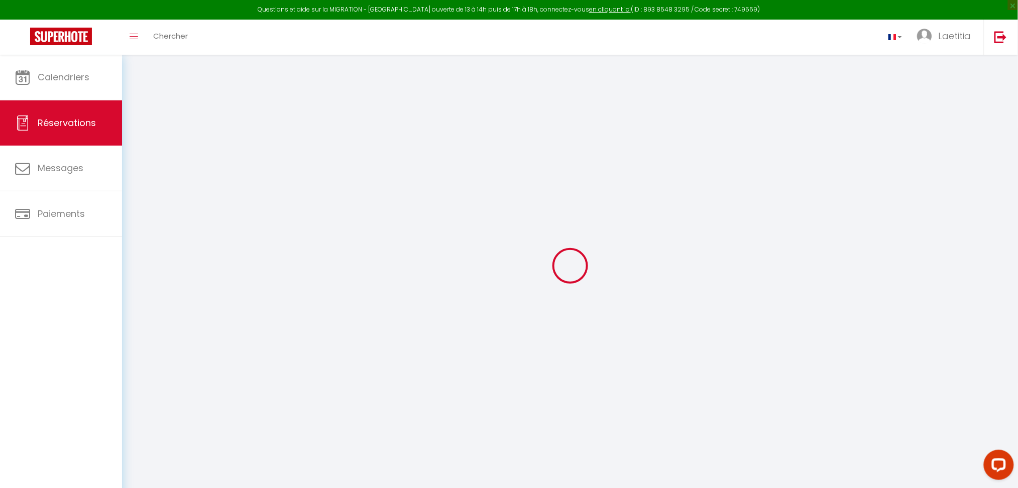
type input "933.6"
select select "9964"
select select "1"
select select
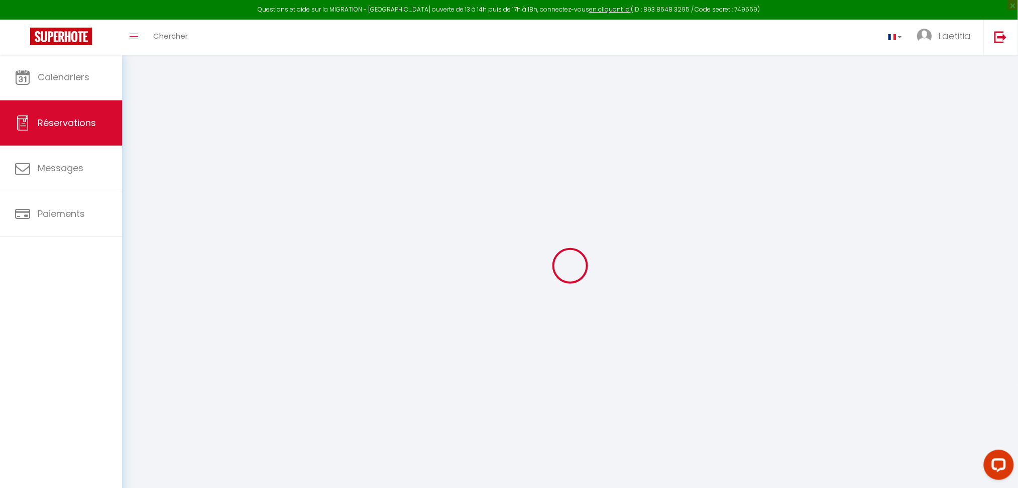
type input "5"
select select "12"
select select
type input "5924"
checkbox input "false"
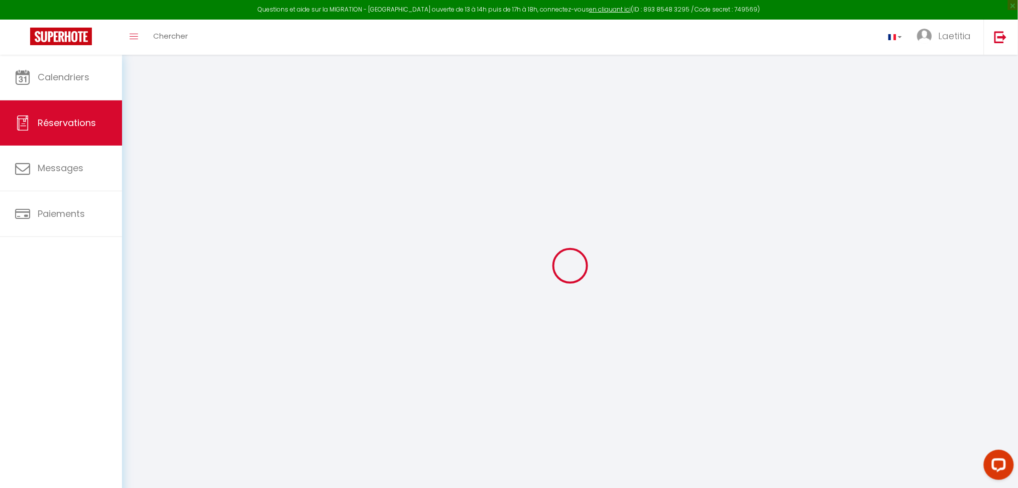
select select "1"
type input "0"
select select
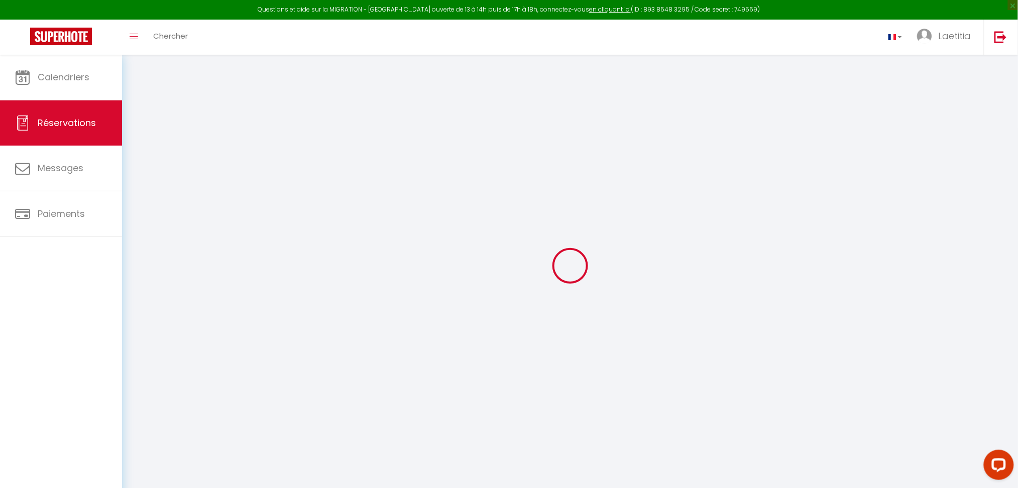
select select
select select "15"
checkbox input "false"
select select
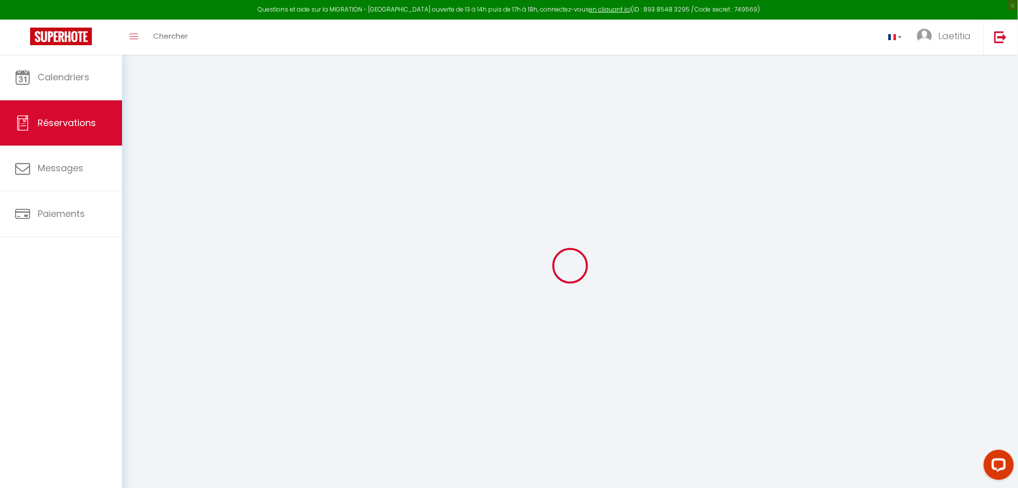
select select
checkbox input "false"
select select
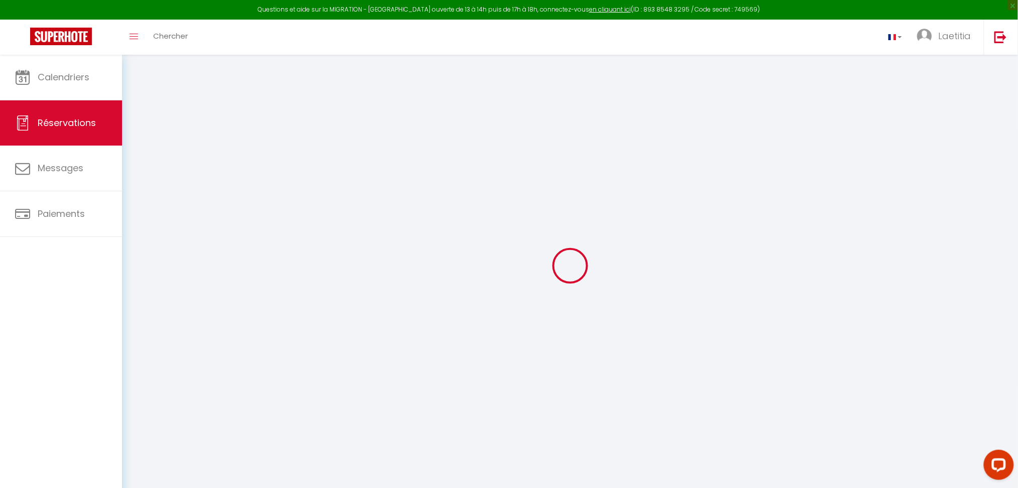
select select
checkbox input "false"
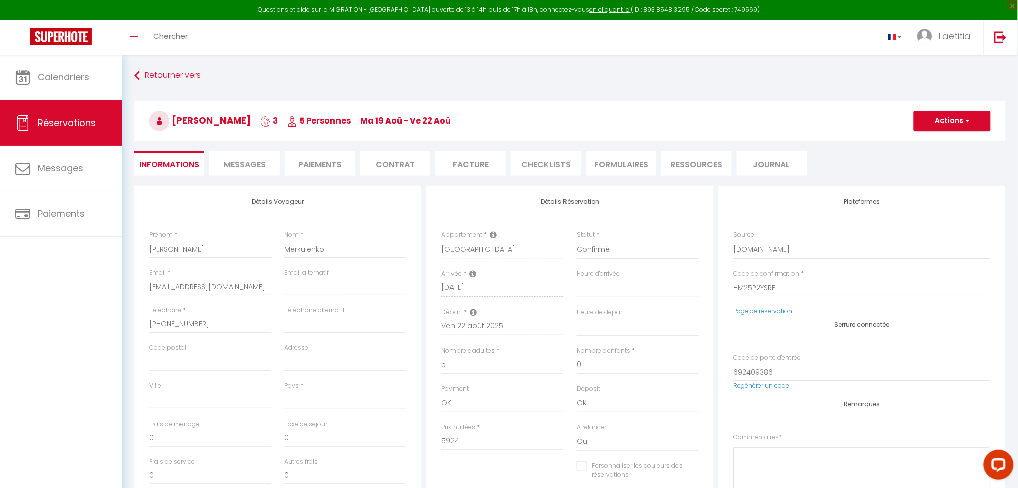
select select
checkbox input "false"
select select
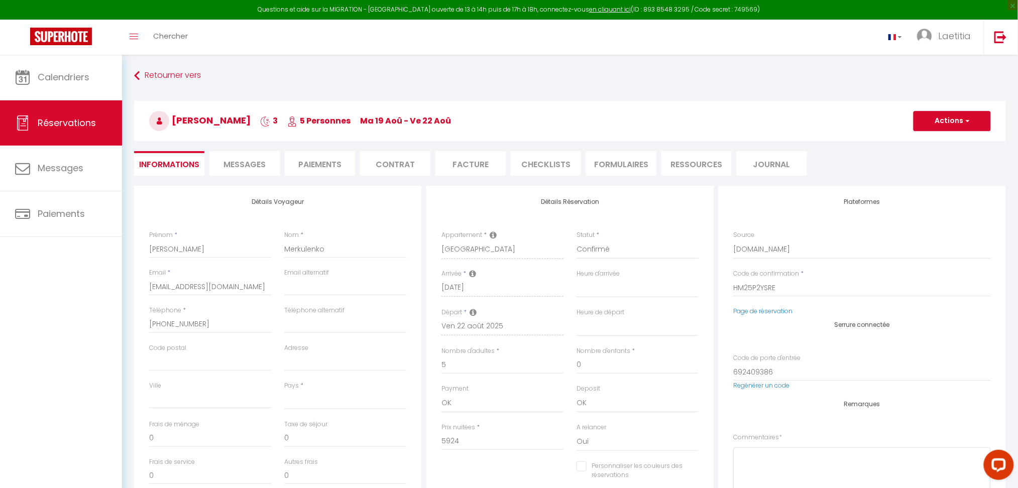
type input "300"
type input "3.02"
select select
checkbox input "false"
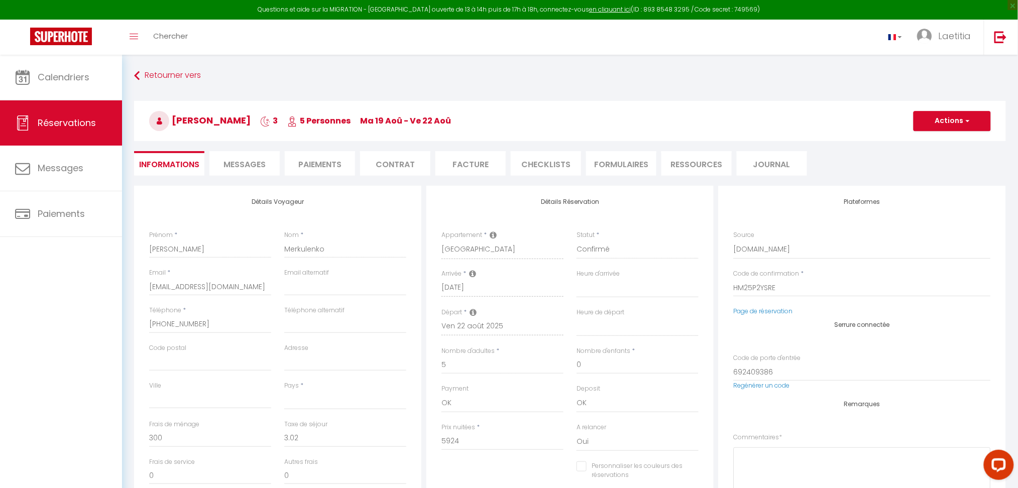
select select
checkbox input "false"
select select
click at [761, 310] on link "Page de réservation" at bounding box center [763, 311] width 59 height 9
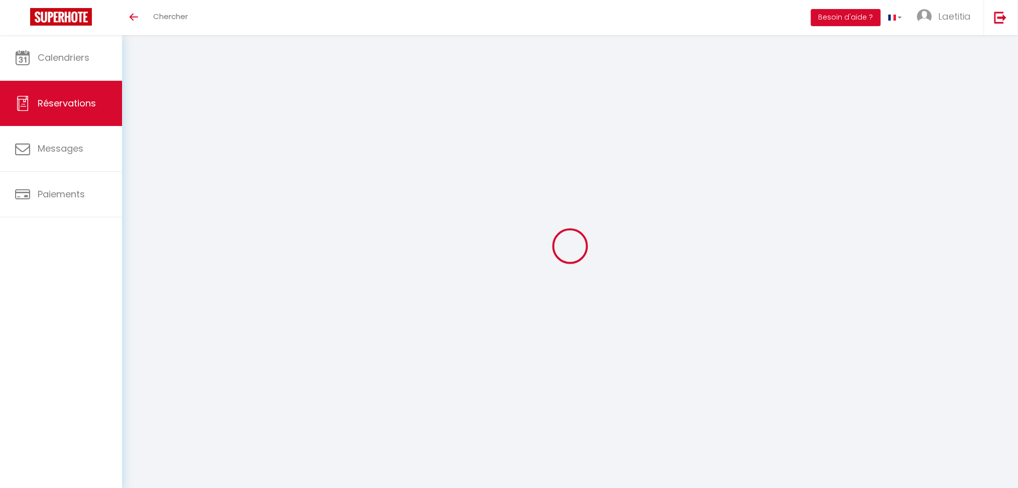
type input "Hashem"
type input "Shaban"
type input "[EMAIL_ADDRESS][DOMAIN_NAME]"
type input "hashemm2001@gmail.com"
type input "[PHONE_NUMBER]"
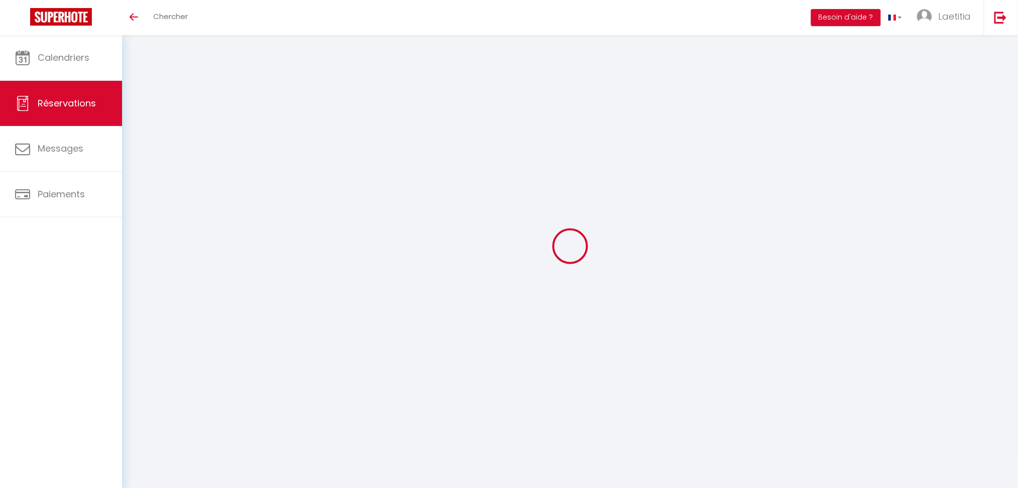
type input "00218926860000"
type input "."
select select "LY"
type input "26.46"
select select "3351"
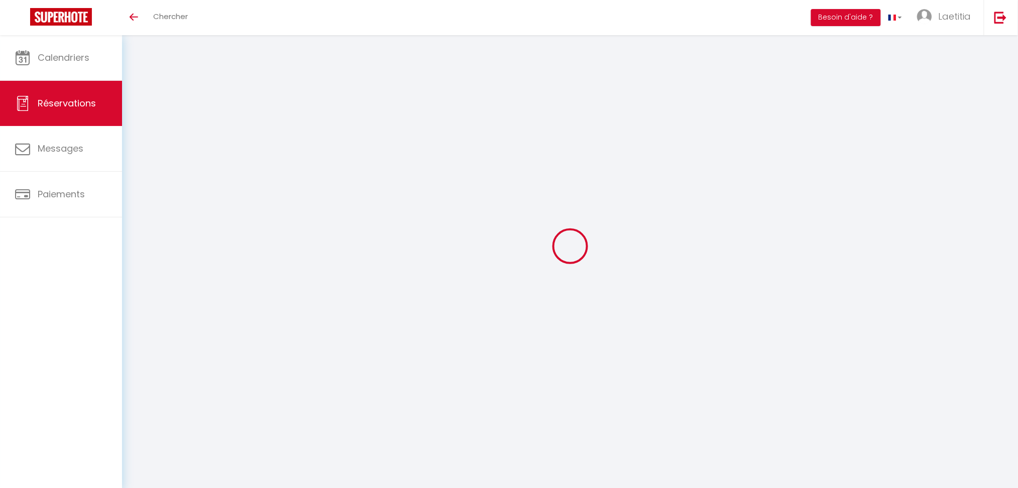
select select "1"
select select
type input "2"
select select "12"
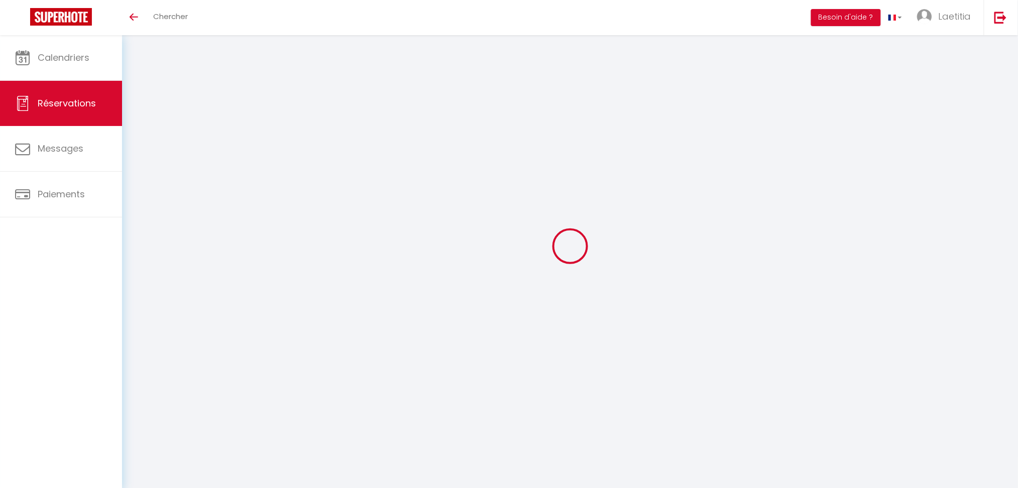
select select "14"
type input "131.4"
checkbox input "false"
select select "2"
type input "0"
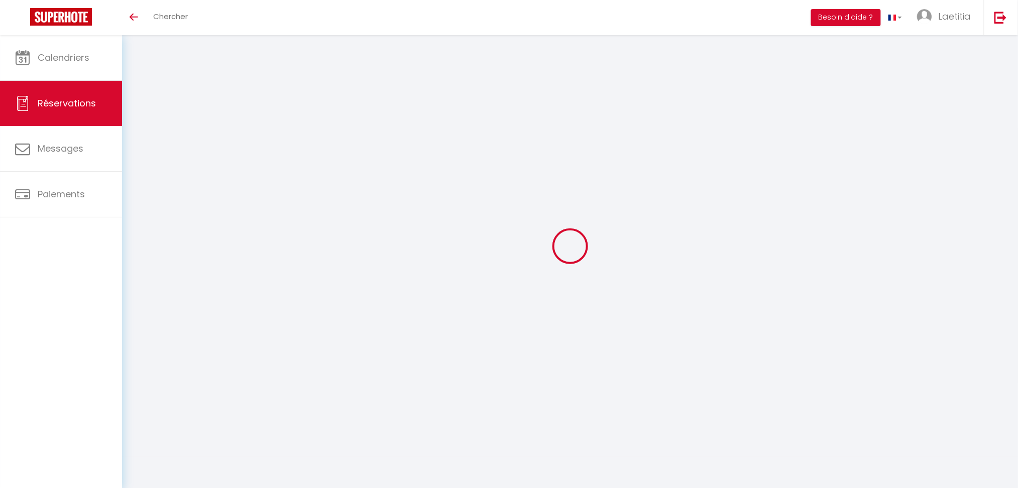
type input "0"
select select
checkbox input "false"
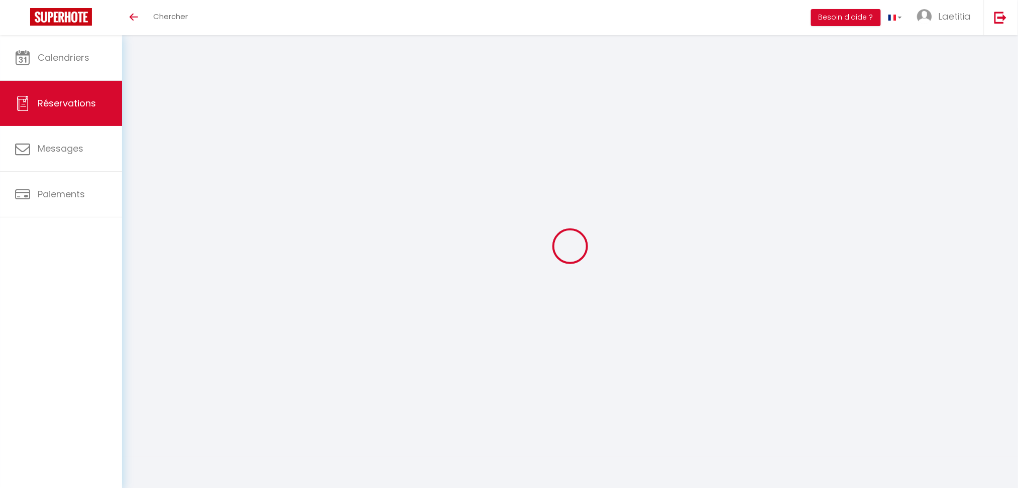
select select
checkbox input "false"
select select
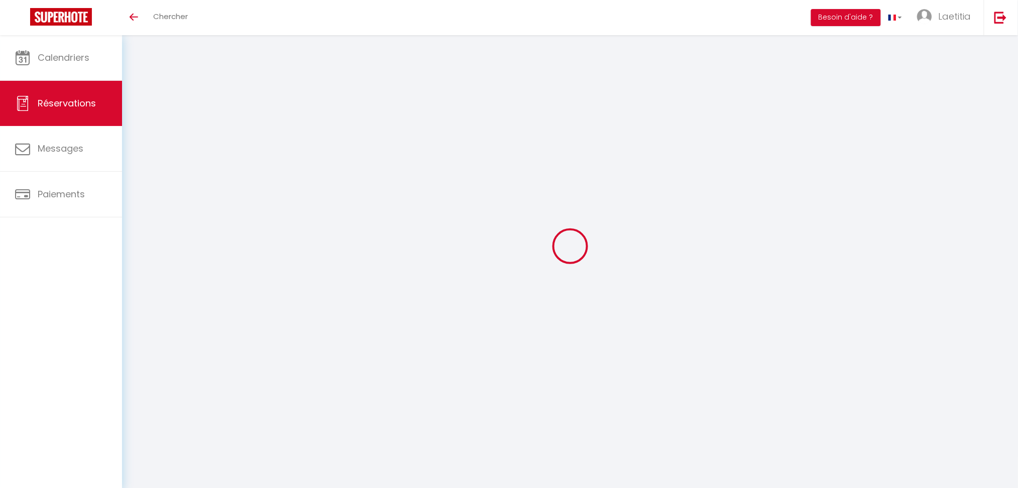
checkbox input "false"
select select
checkbox input "false"
type textarea "iH"
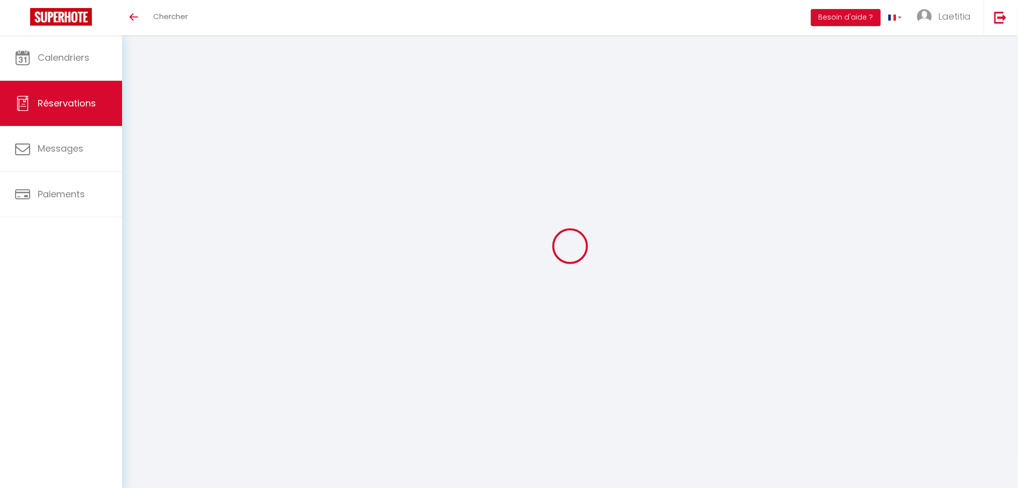
type input "45"
type input "2.14"
select select
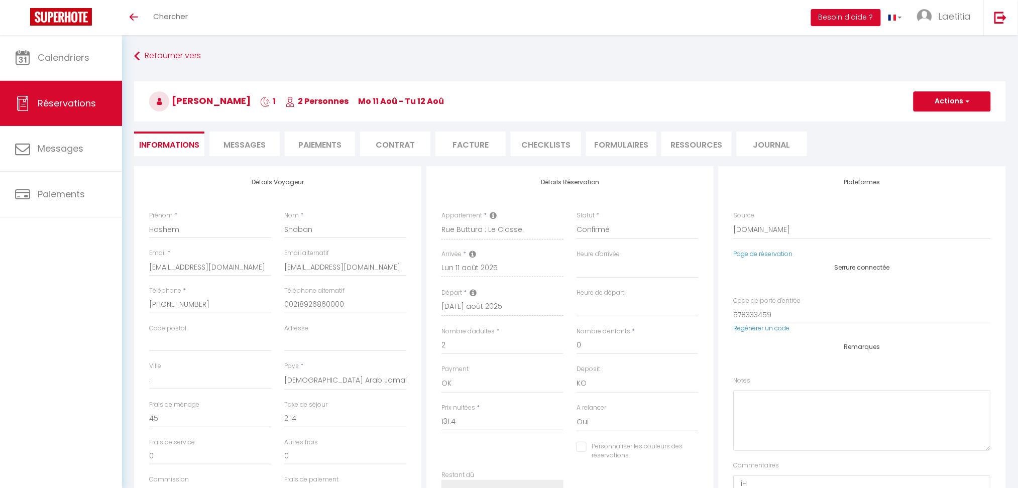
checkbox input "false"
select select "15:00"
select select "11:00"
click at [261, 151] on li "Messages" at bounding box center [244, 144] width 70 height 25
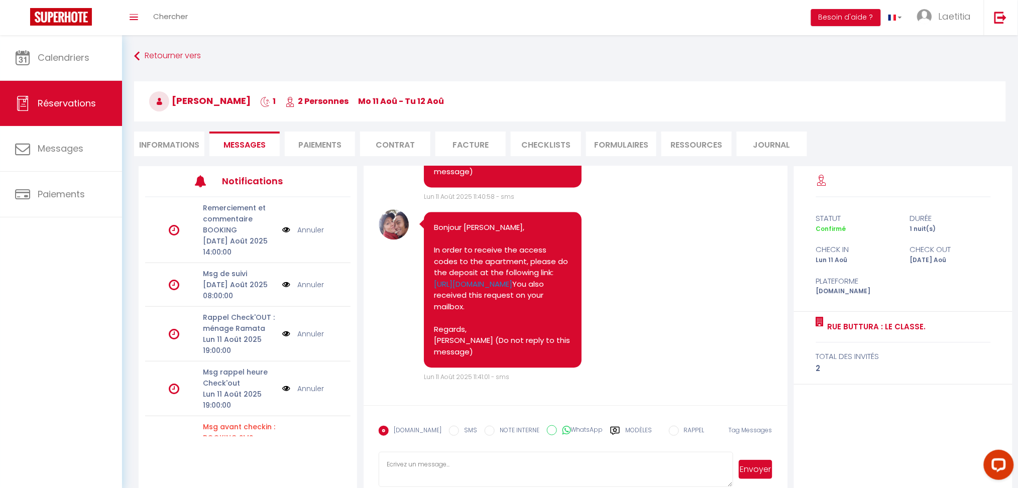
scroll to position [2477, 0]
click at [693, 145] on li "Ressources" at bounding box center [697, 144] width 70 height 25
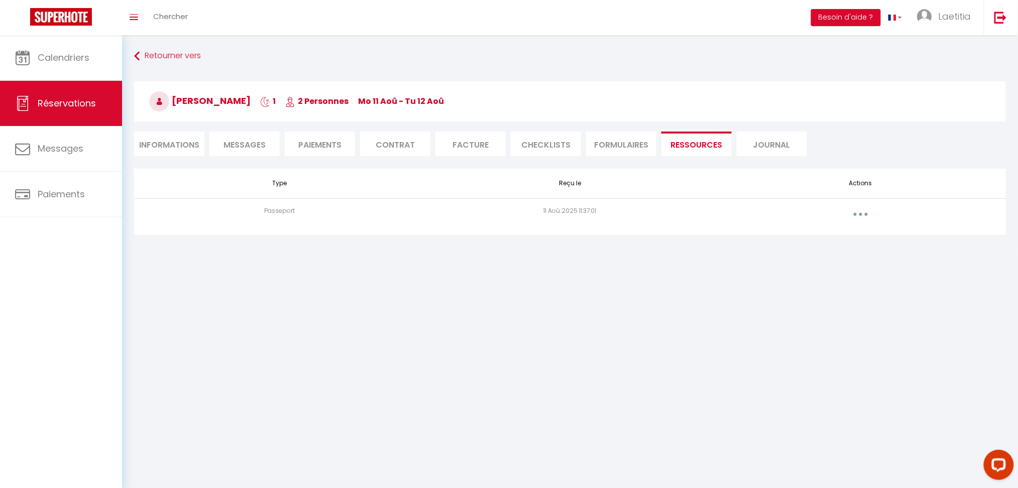
click at [860, 207] on button "button" at bounding box center [861, 214] width 28 height 16
click at [848, 235] on link "Voir le document" at bounding box center [834, 237] width 75 height 17
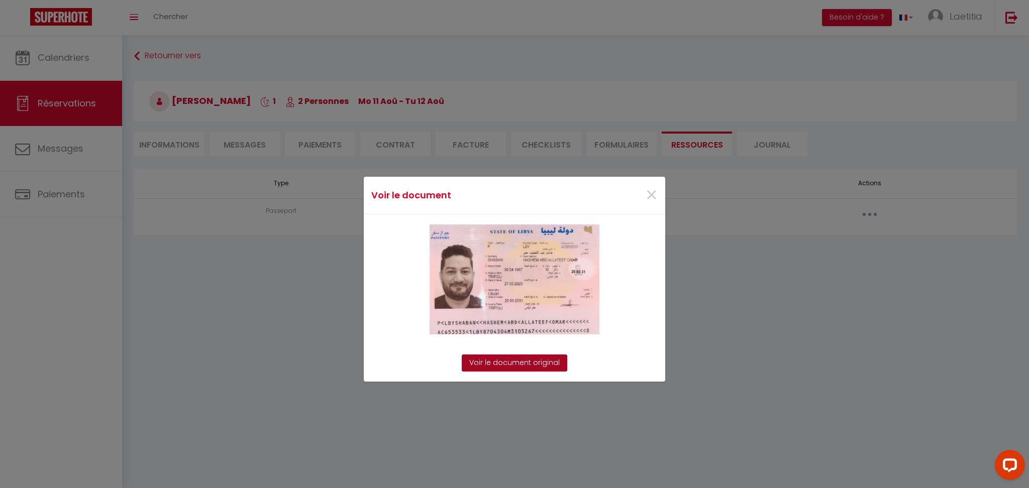
click at [547, 366] on link "Voir le document original" at bounding box center [514, 363] width 105 height 17
click at [486, 327] on img at bounding box center [515, 280] width 170 height 110
click at [647, 196] on span "×" at bounding box center [651, 195] width 13 height 30
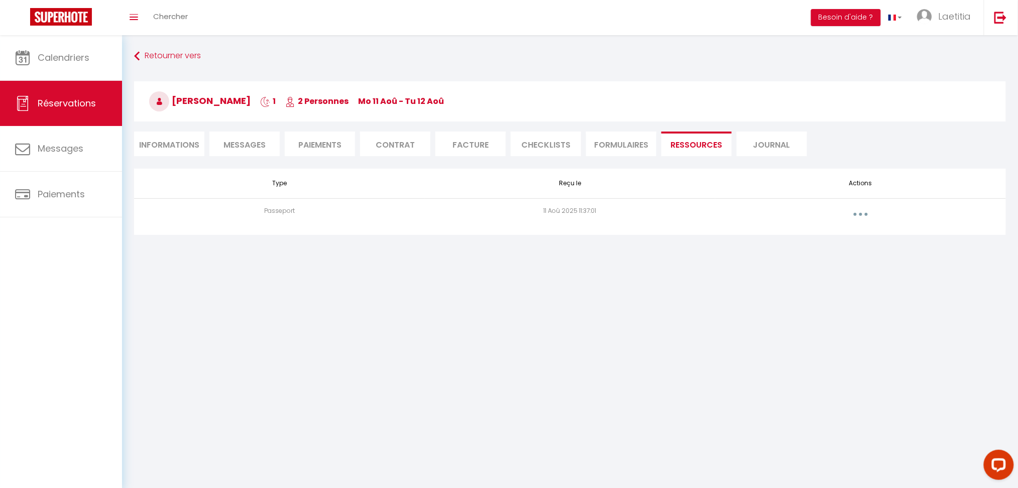
click at [184, 147] on li "Informations" at bounding box center [169, 144] width 70 height 25
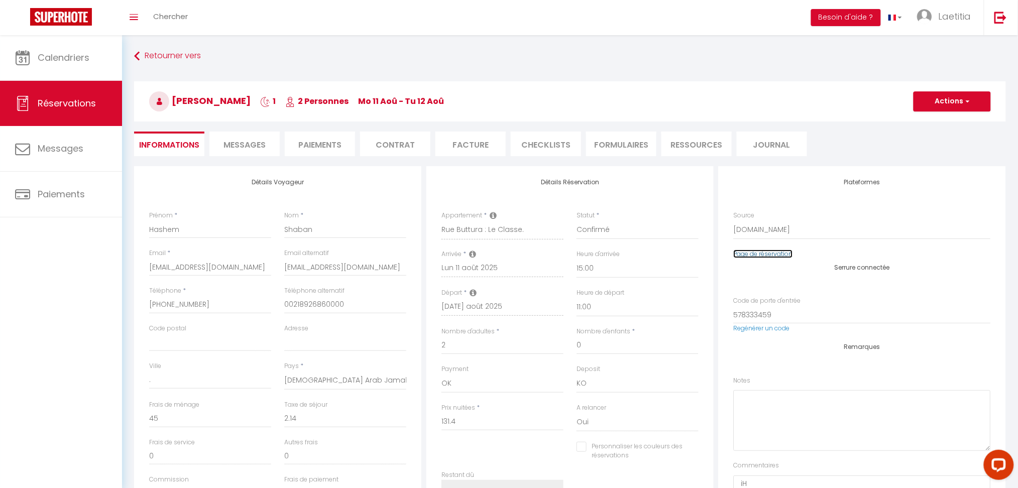
click at [768, 255] on link "Page de réservation" at bounding box center [763, 254] width 59 height 9
click at [757, 248] on div "Source Direct Airbnb.com Booking.com Chalet montagne Expedia Gite de France Hom…" at bounding box center [862, 230] width 270 height 39
click at [758, 253] on link "Page de réservation" at bounding box center [763, 254] width 59 height 9
checkbox input "false"
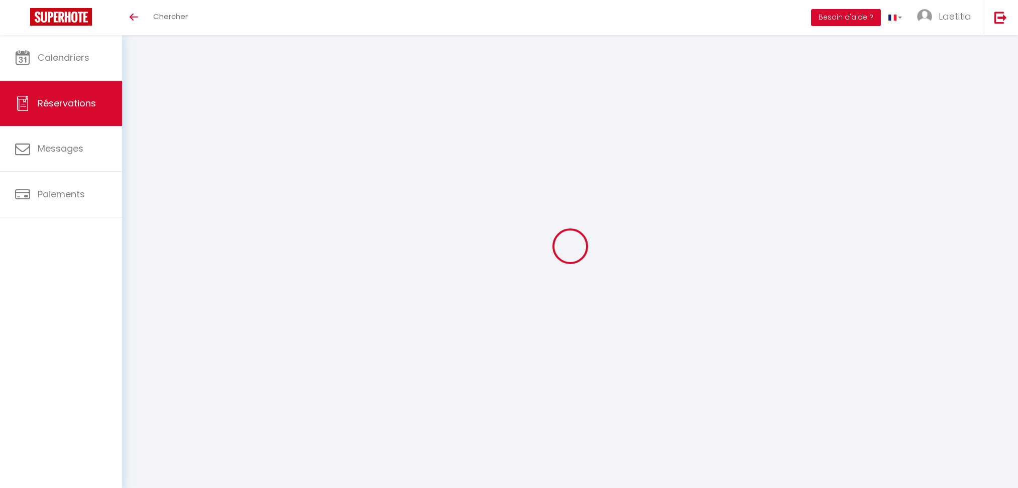
select select
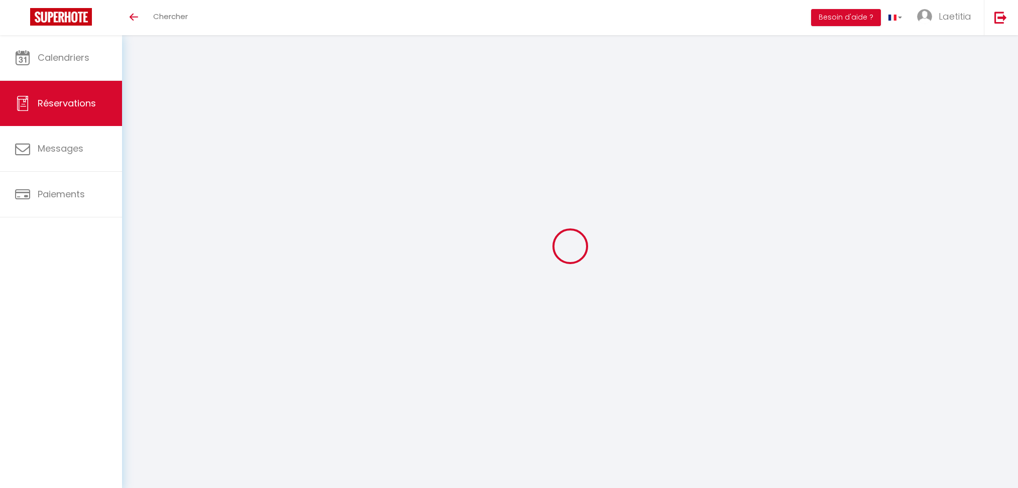
type input "[PERSON_NAME]"
type input "Osipenkova"
type input "[EMAIL_ADDRESS][DOMAIN_NAME]"
type input "[PHONE_NUMBER]"
type input "EC2V 6EE"
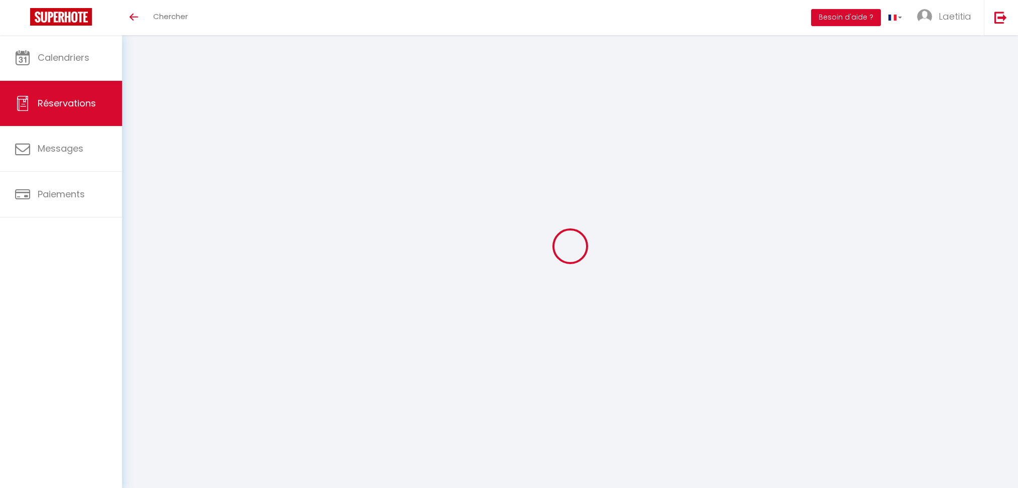
type input "80 Cheapside"
type input "[GEOGRAPHIC_DATA]"
select select "GB"
type input "114.6"
select select "1970"
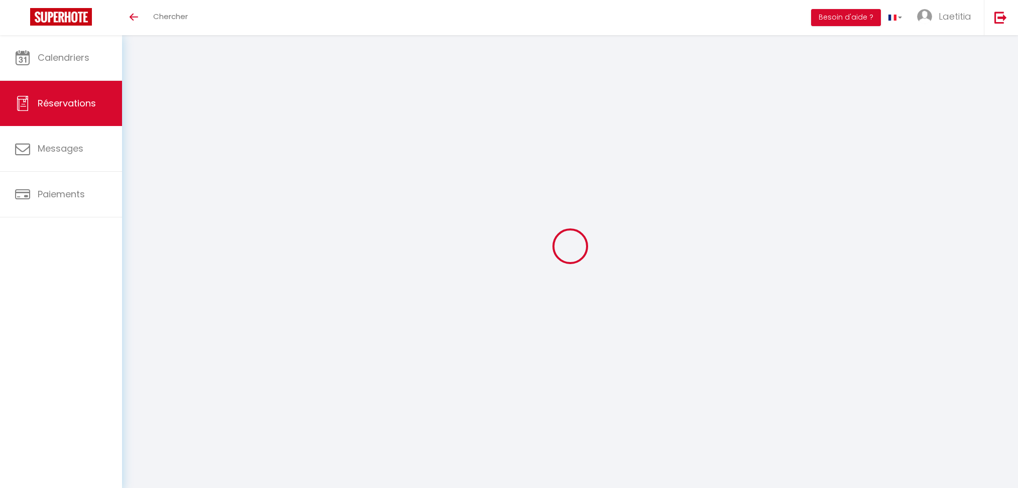
select select "1"
select select
type input "1"
select select "12"
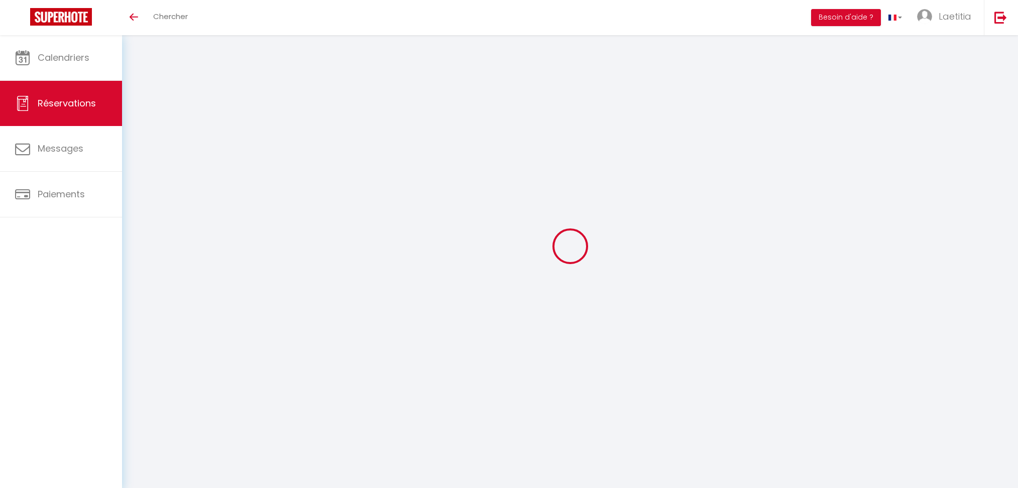
select select
type input "619.14"
checkbox input "false"
select select "2"
type input "0"
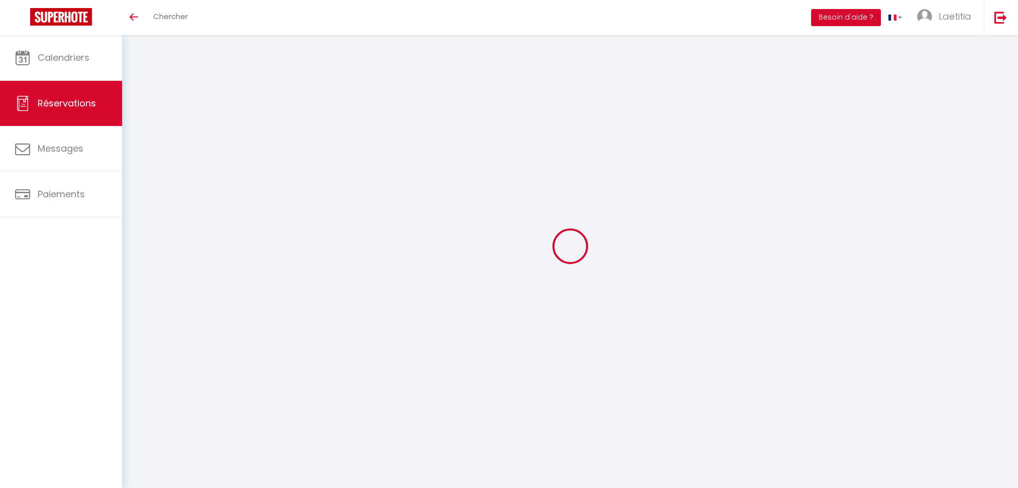
type input "0"
select select
select select "14"
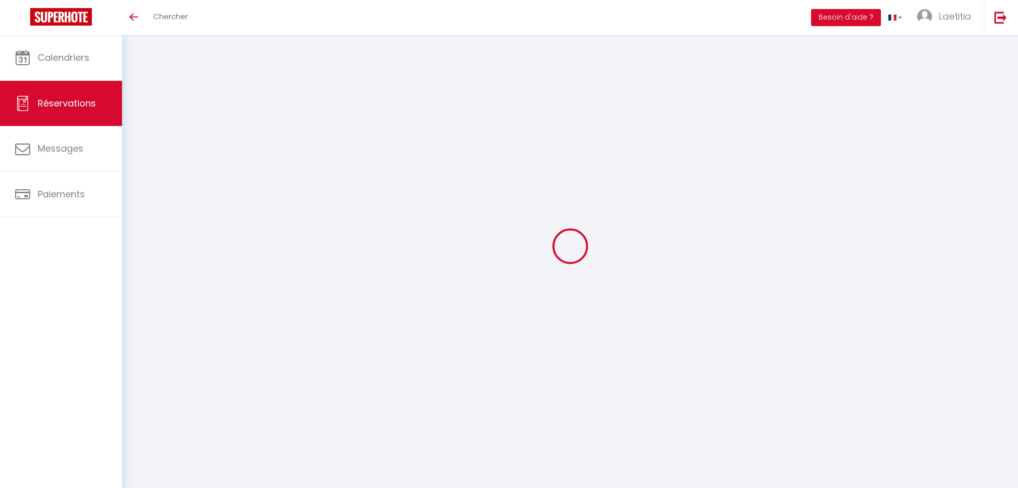
checkbox input "false"
select select
checkbox input "false"
select select
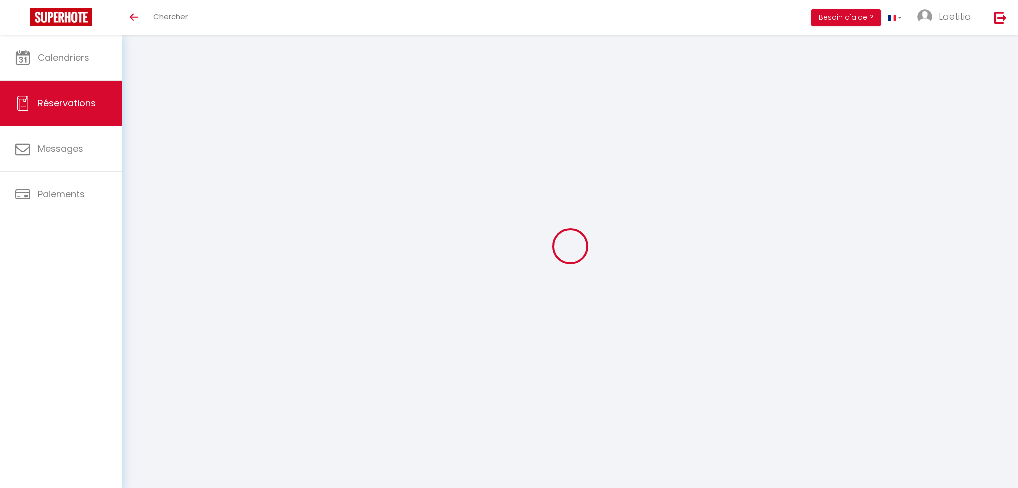
select select
checkbox input "false"
select select
checkbox input "false"
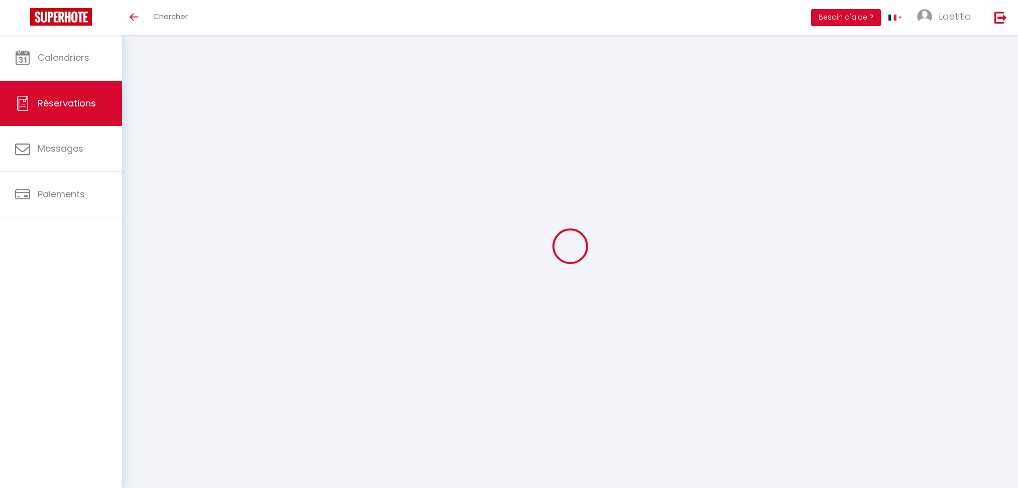
type textarea "Je voyage pour affaires et il est possible que j'utilise la carte de crédit de …"
type input "55"
type input "4.28"
select select
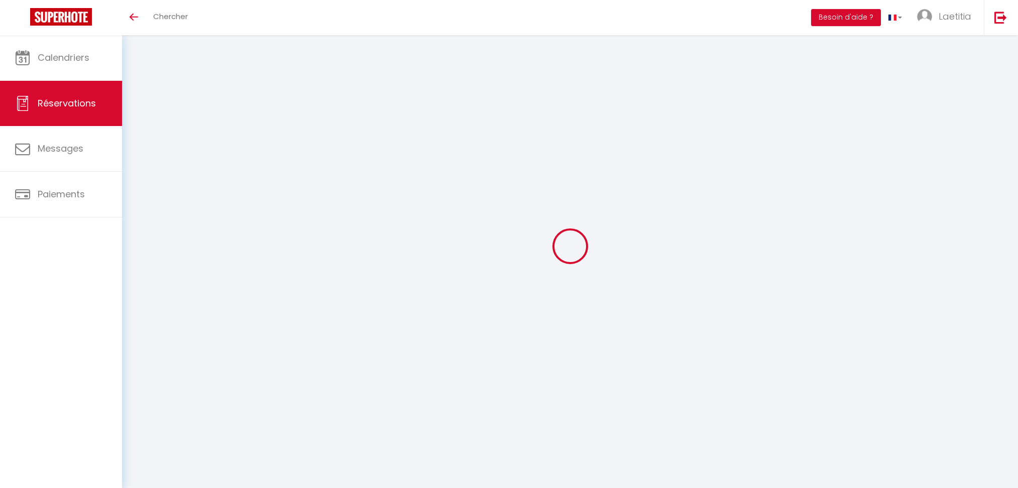
checkbox input "false"
select select
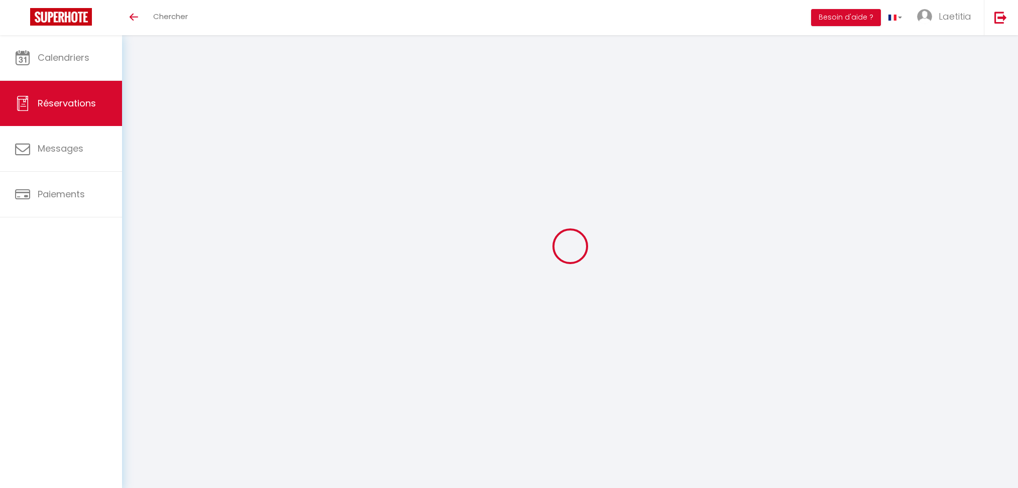
select select
type input "Hashem"
type input "Shaban"
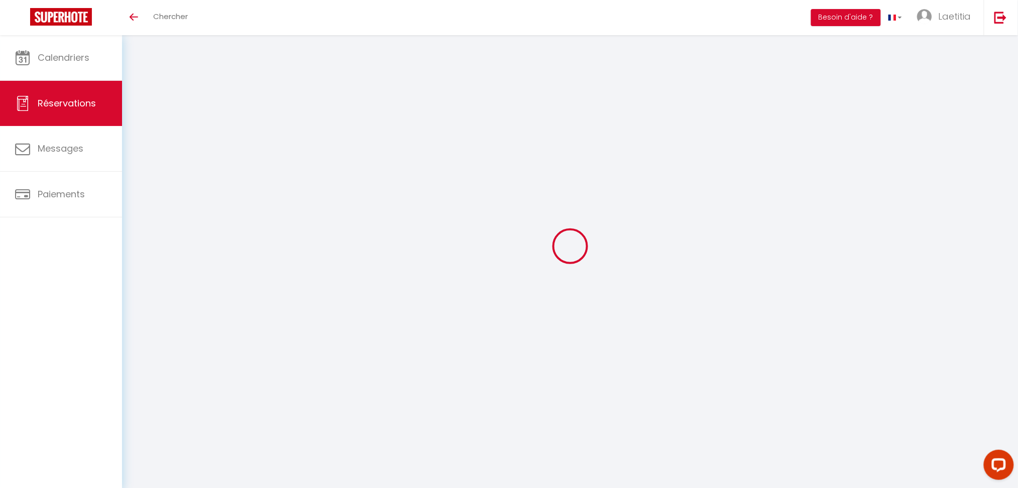
type input "hshaba.155932@guest.booking.com"
type input "hashemm2001@gmail.com"
type input "+218913218920"
type input "00218926860000"
type input "."
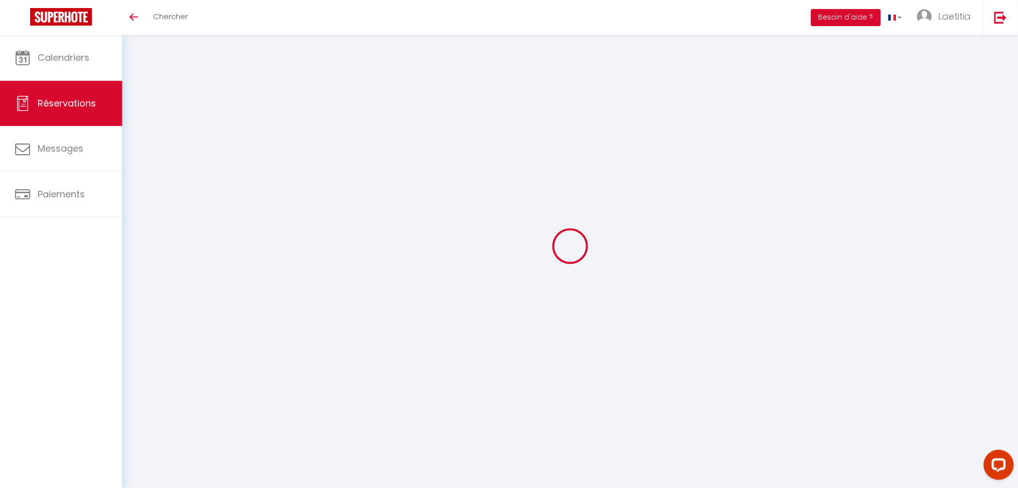
select select "LY"
type input "26.46"
select select "3351"
select select "1"
select select
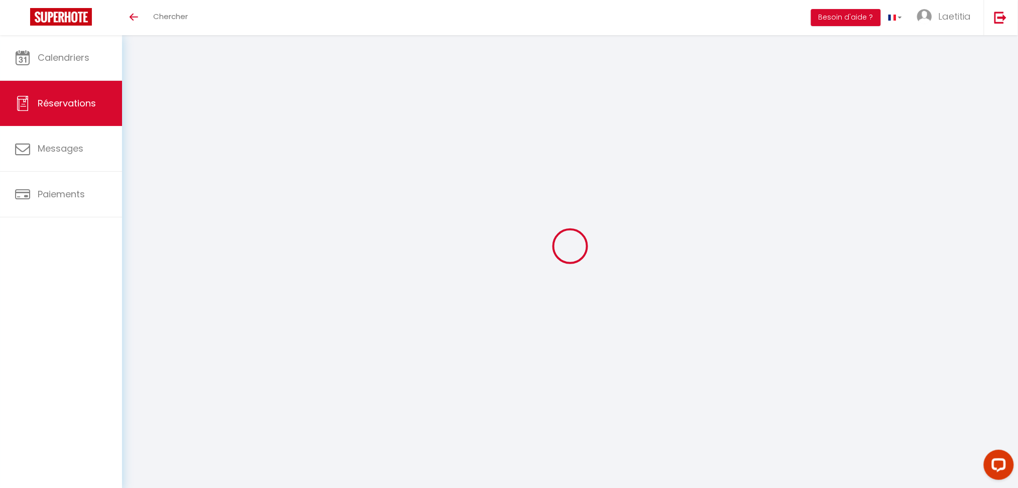
select select
type input "2"
select select "12"
select select "14"
type input "131.4"
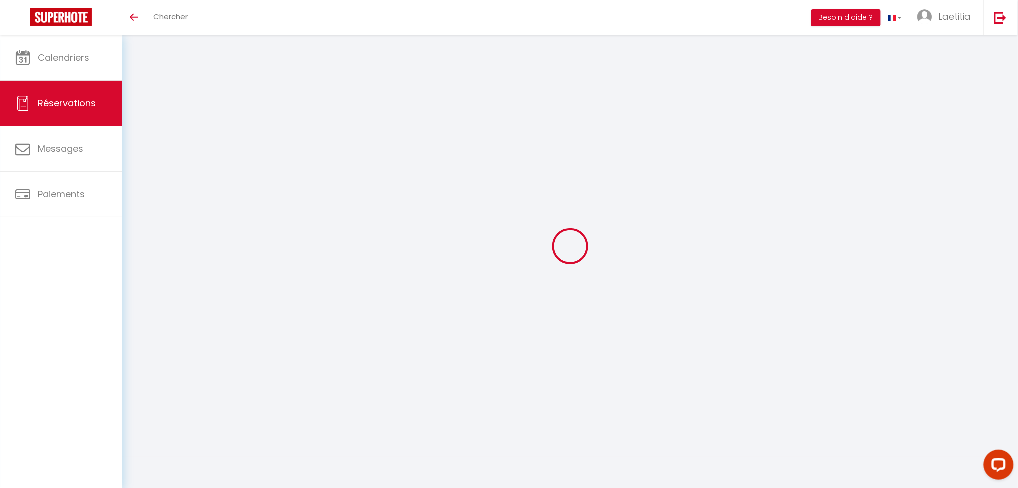
checkbox input "false"
select select "2"
type input "0"
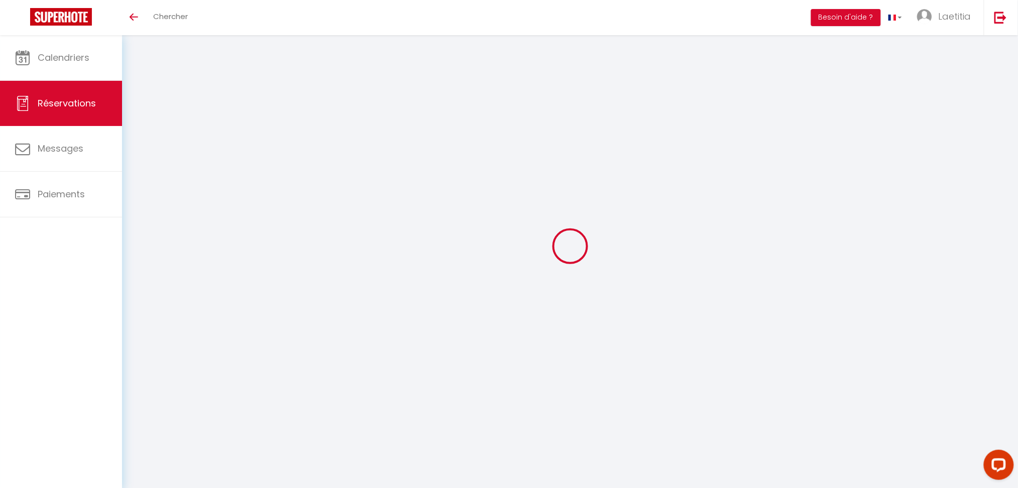
select select
checkbox input "false"
select select
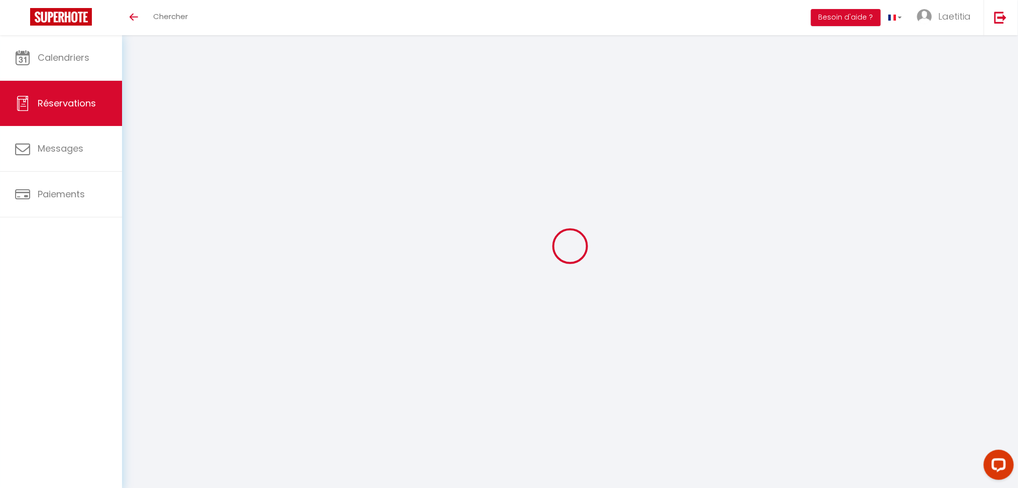
checkbox input "false"
select select
checkbox input "false"
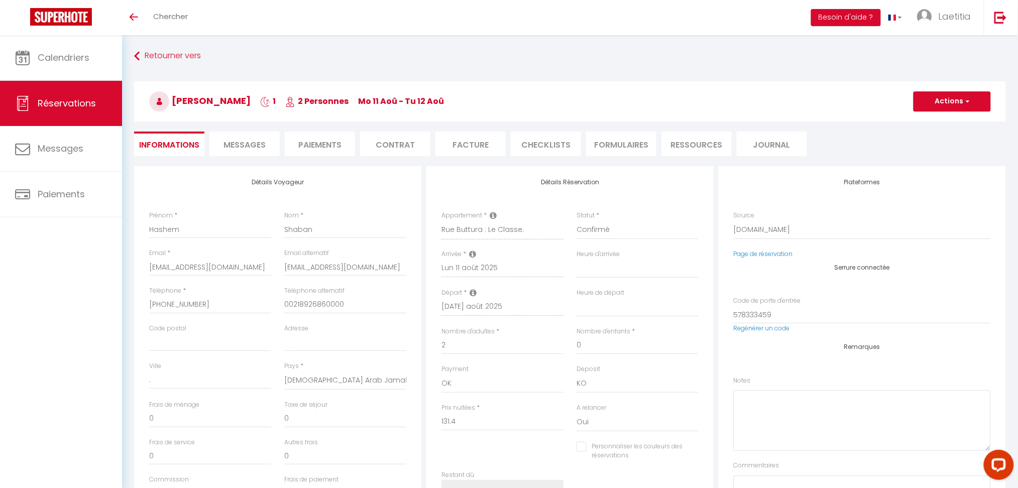
select select
checkbox input "false"
type textarea "iH"
type input "45"
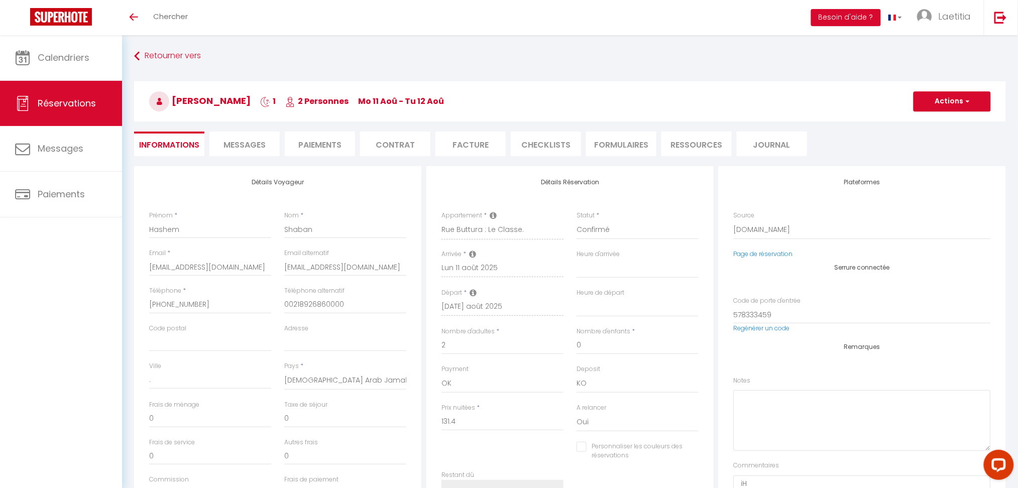
type input "2.14"
select select
checkbox input "false"
select select "15:00"
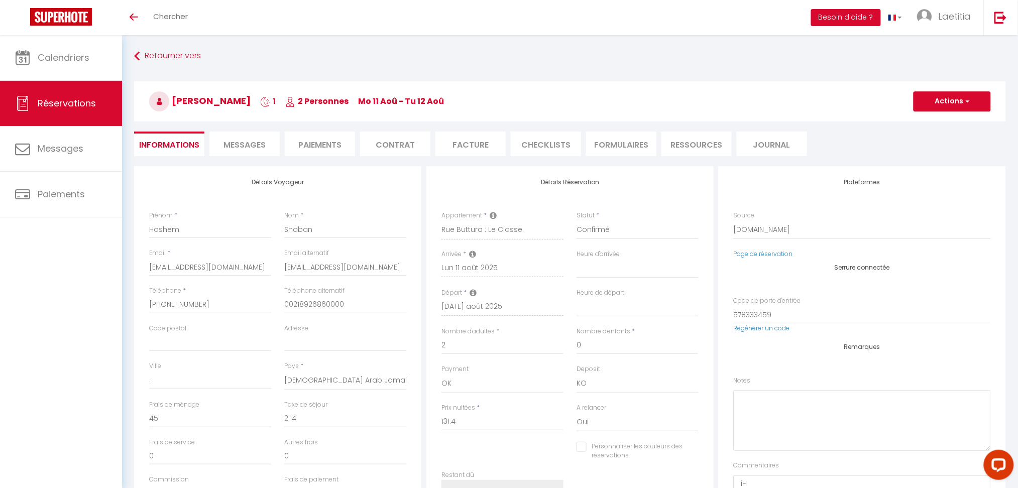
select select "11:00"
click at [228, 145] on span "Messages" at bounding box center [245, 145] width 42 height 12
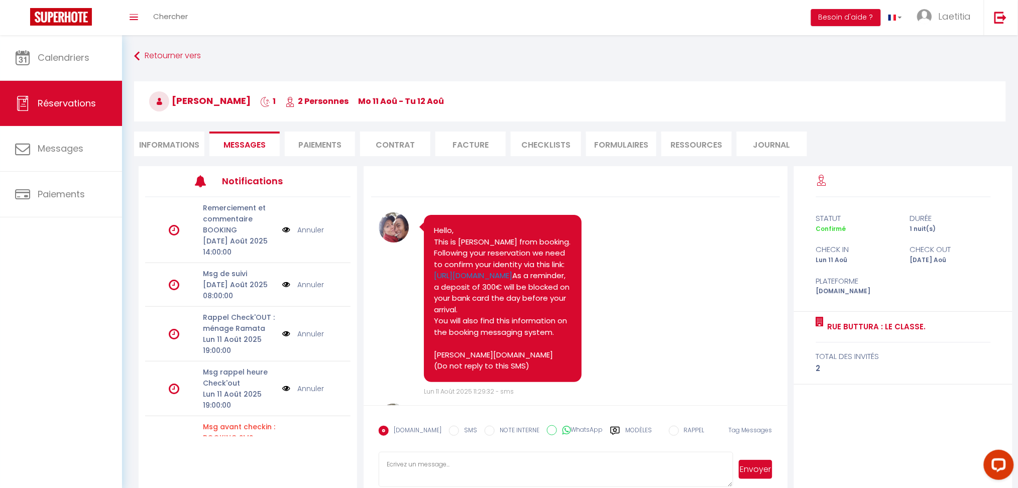
click at [189, 151] on li "Informations" at bounding box center [169, 144] width 70 height 25
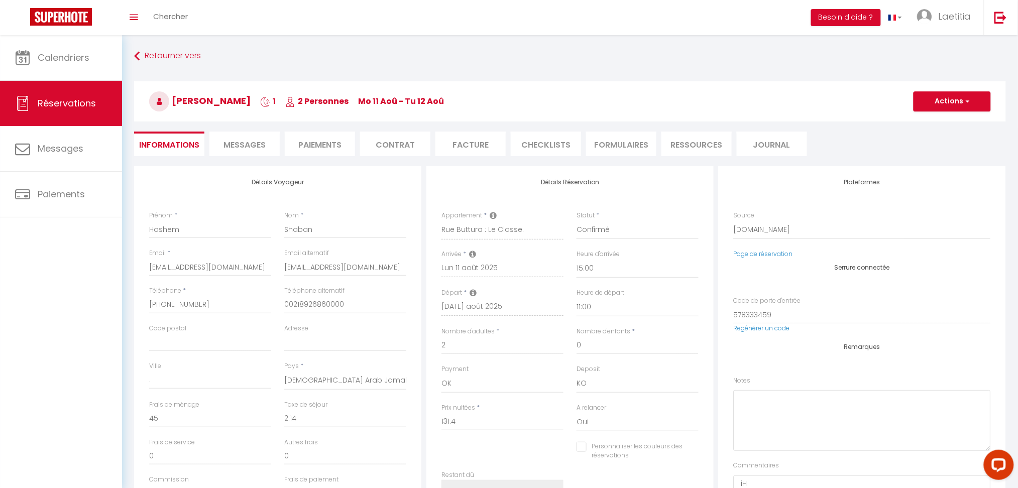
click at [232, 139] on span "Messages" at bounding box center [245, 145] width 42 height 12
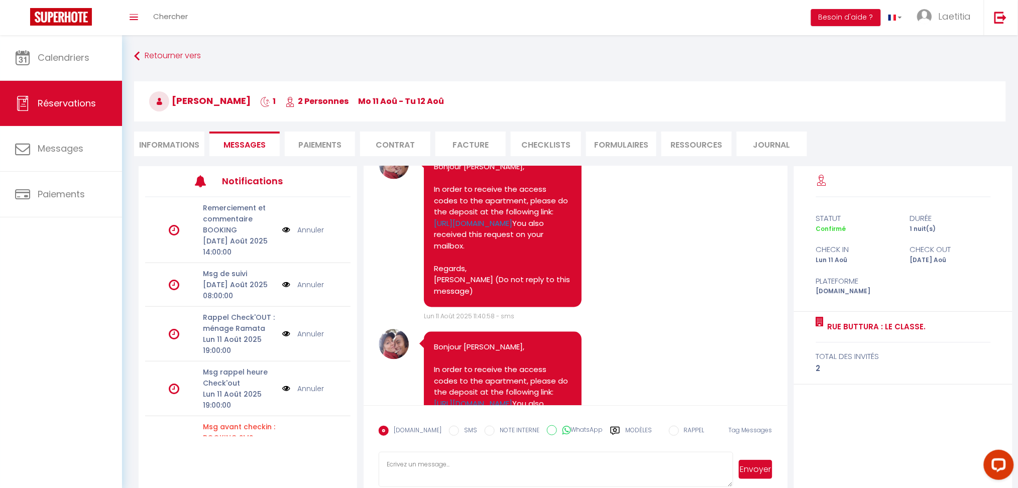
scroll to position [2477, 0]
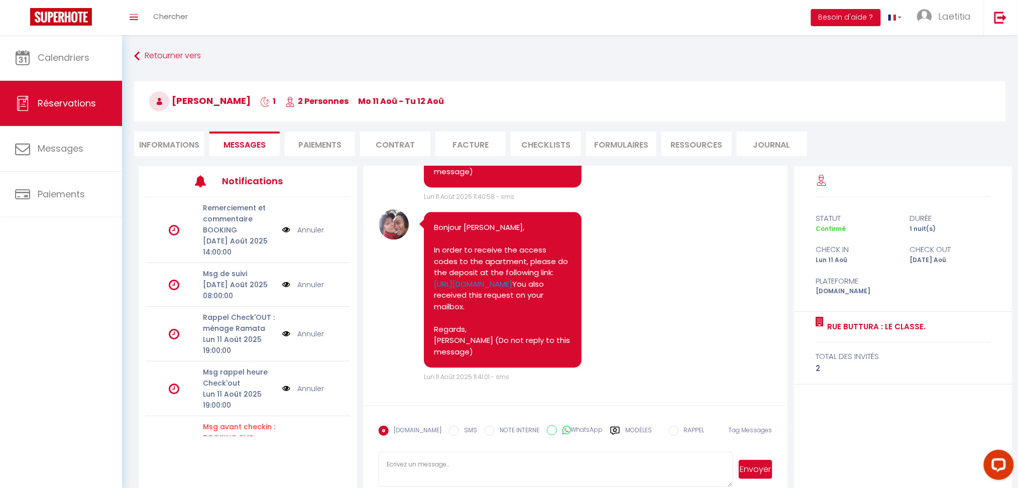
paste textarea "MOHAMED GRADA"
type textarea "MOHAMED GRADA"
drag, startPoint x: 432, startPoint y: 204, endPoint x: 504, endPoint y: 227, distance: 76.4
click at [504, 227] on div "Bonjour Hashem Hashem Shaban, In order to receive the access codes to the apart…" at bounding box center [503, 290] width 158 height 156
click at [504, 227] on pre "Bonjour Hashem Hashem Shaban, In order to receive the access codes to the apart…" at bounding box center [503, 291] width 138 height 136
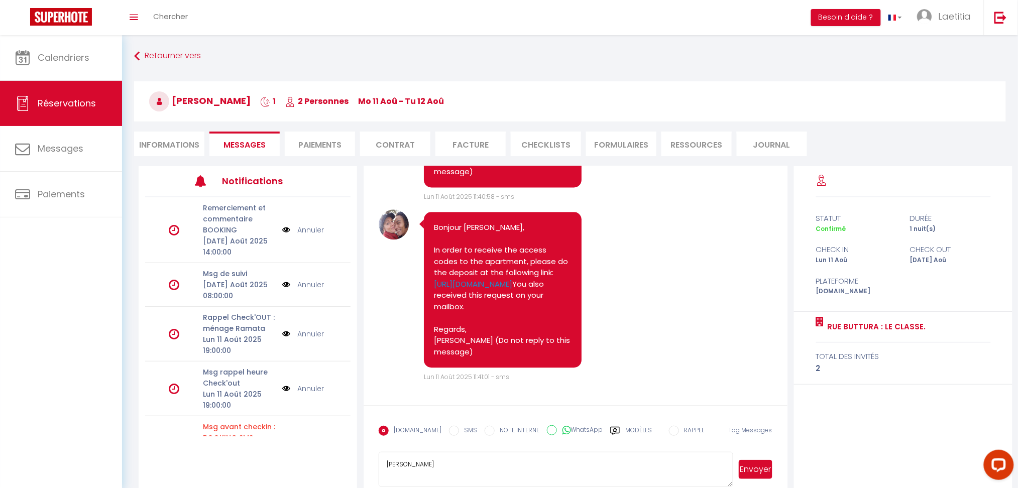
click at [621, 216] on div "Note Sms Bonjour Hashem Hashem Shaban, In order to receive the access codes to …" at bounding box center [576, 296] width 394 height 173
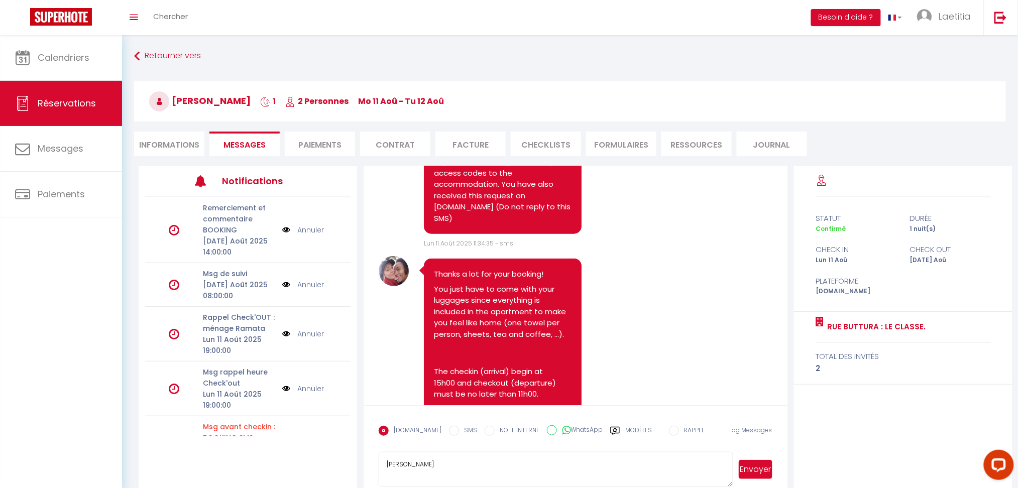
scroll to position [1673, 0]
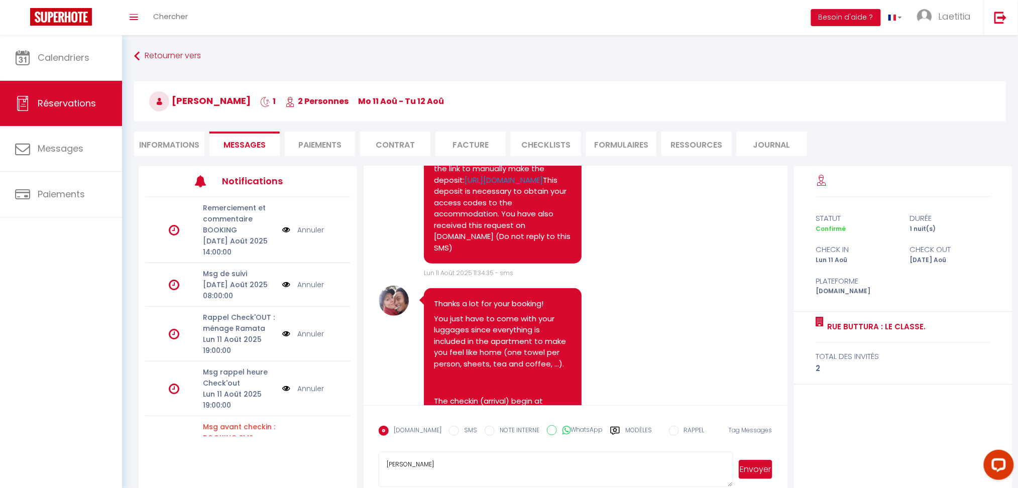
drag, startPoint x: 432, startPoint y: 281, endPoint x: 529, endPoint y: 282, distance: 97.0
click at [529, 264] on div "It seems that there is a problem to manage the deposit of your reservation (Car…" at bounding box center [503, 192] width 158 height 145
click at [529, 254] on pre "It seems that there is a problem to manage the deposit of your reservation (Car…" at bounding box center [503, 192] width 138 height 125
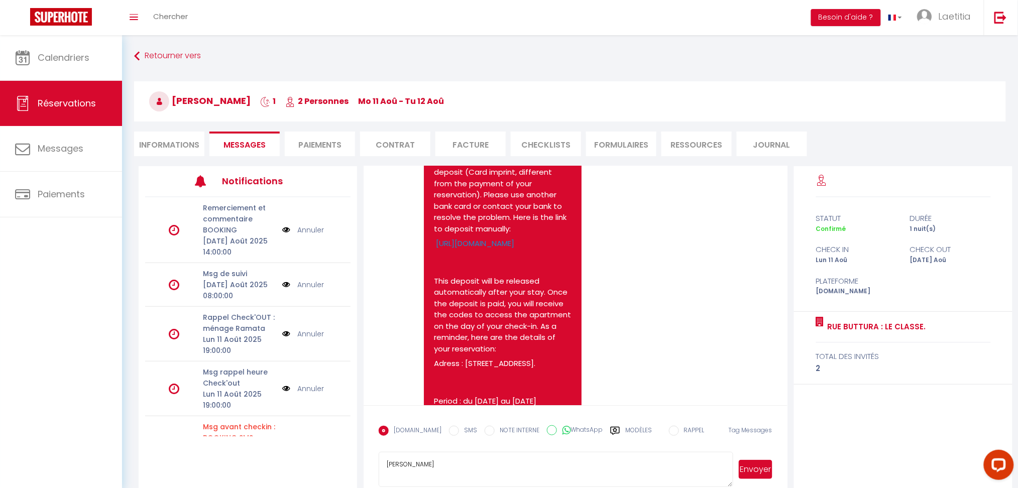
scroll to position [1137, 0]
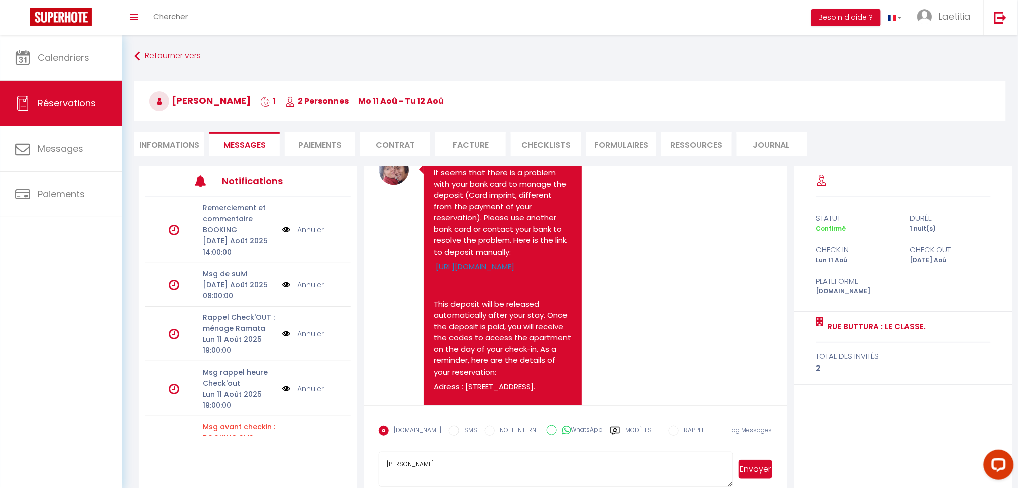
click at [636, 433] on label "Modèles" at bounding box center [638, 435] width 27 height 18
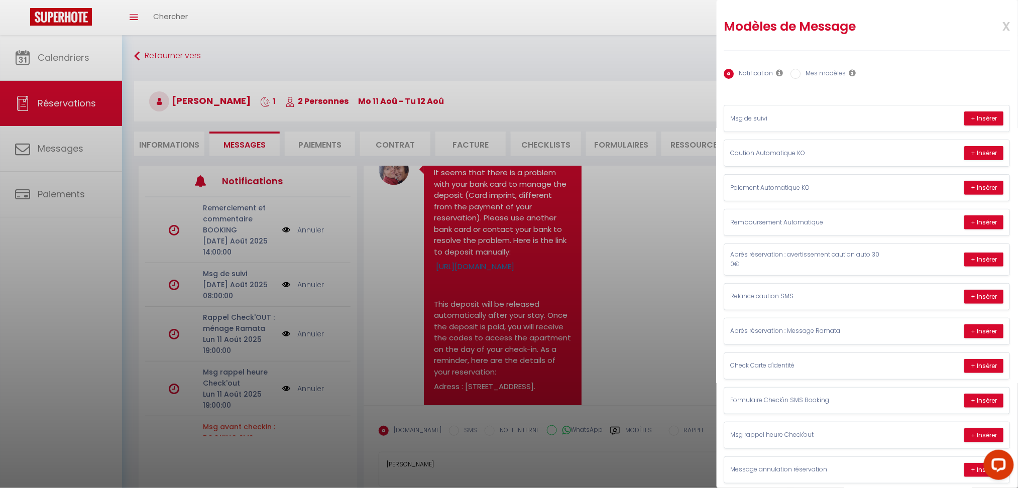
click at [829, 75] on label "Mes modèles" at bounding box center [823, 74] width 45 height 11
click at [801, 75] on input "Mes modèles" at bounding box center [796, 74] width 10 height 10
radio input "true"
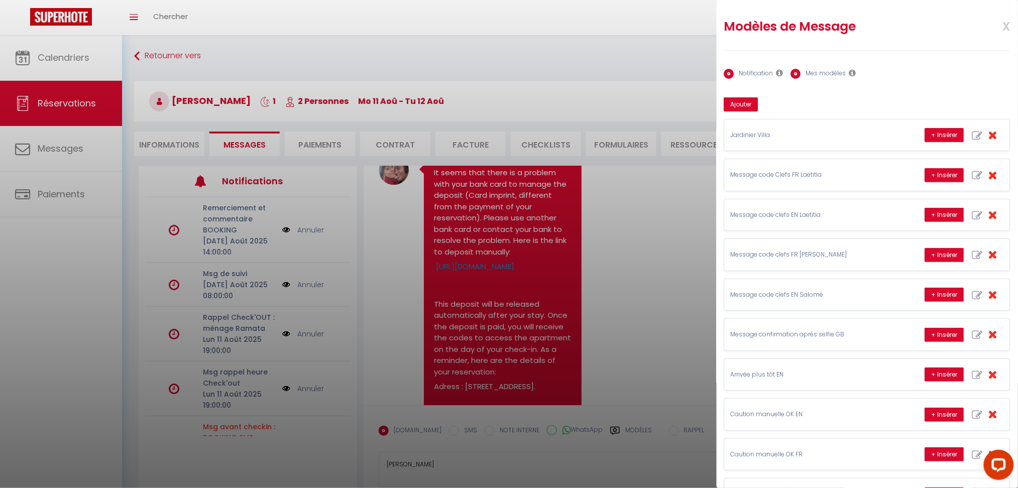
radio input "false"
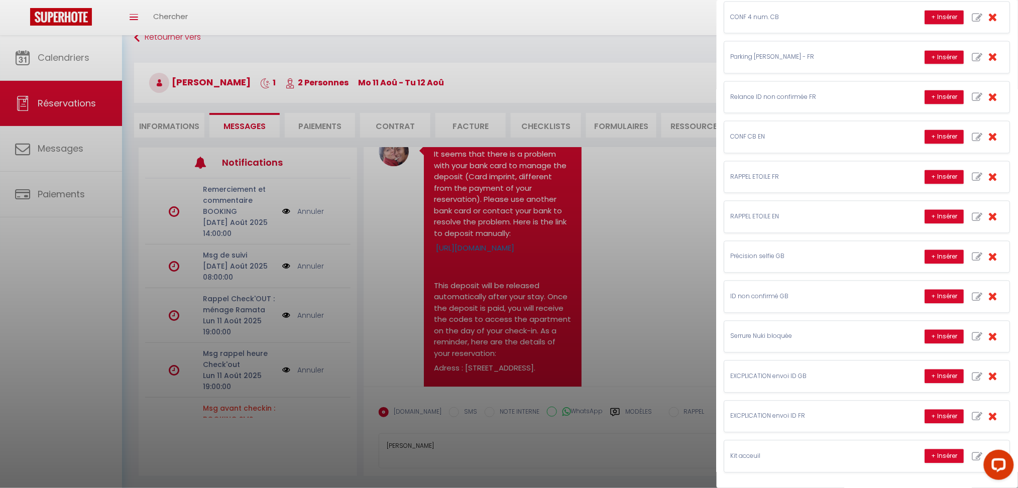
scroll to position [35, 0]
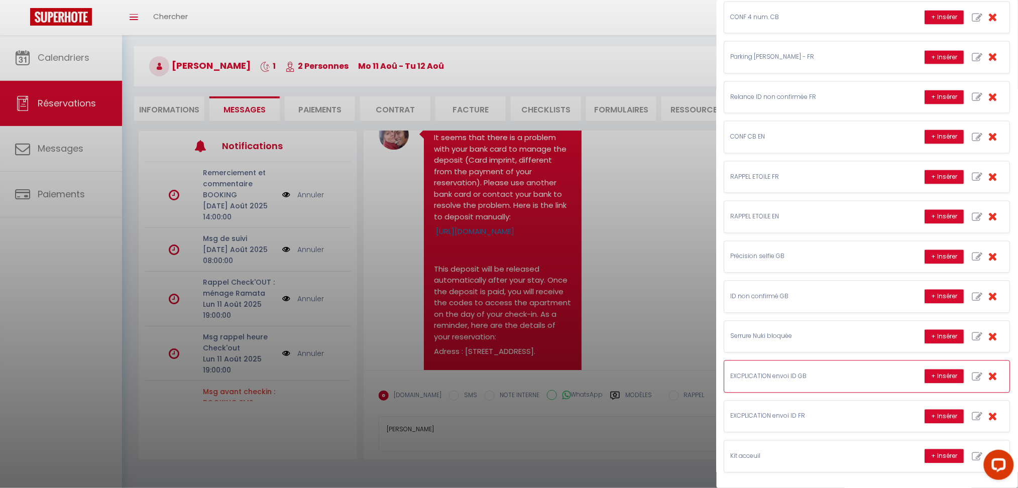
click at [850, 374] on p "EXCPLICATION envoi ID GB" at bounding box center [806, 377] width 151 height 10
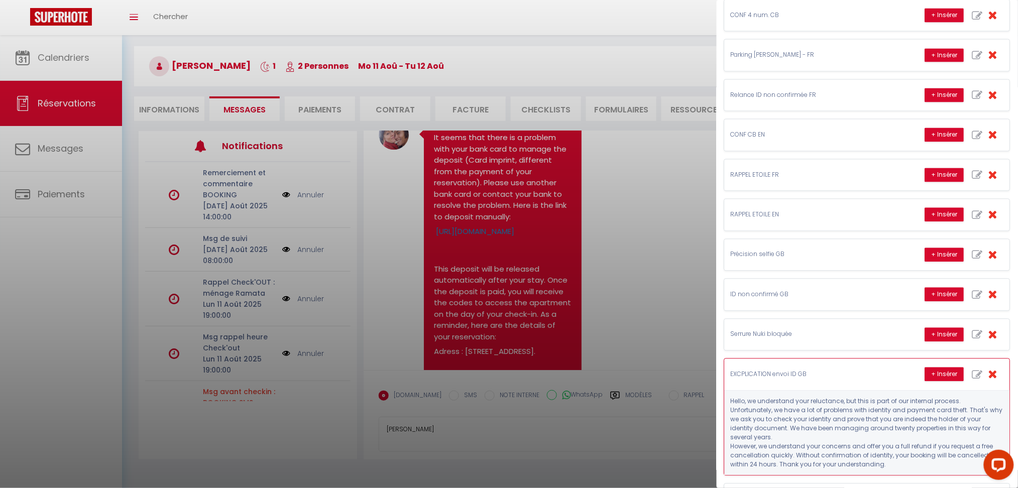
click at [850, 374] on p "EXCPLICATION envoi ID GB" at bounding box center [806, 375] width 151 height 10
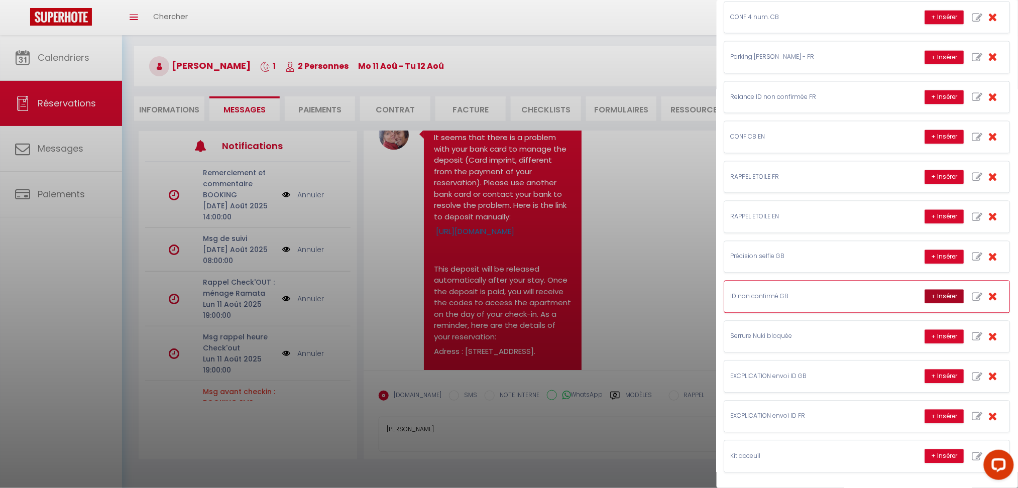
click at [925, 292] on button "+ Insérer" at bounding box center [944, 297] width 39 height 14
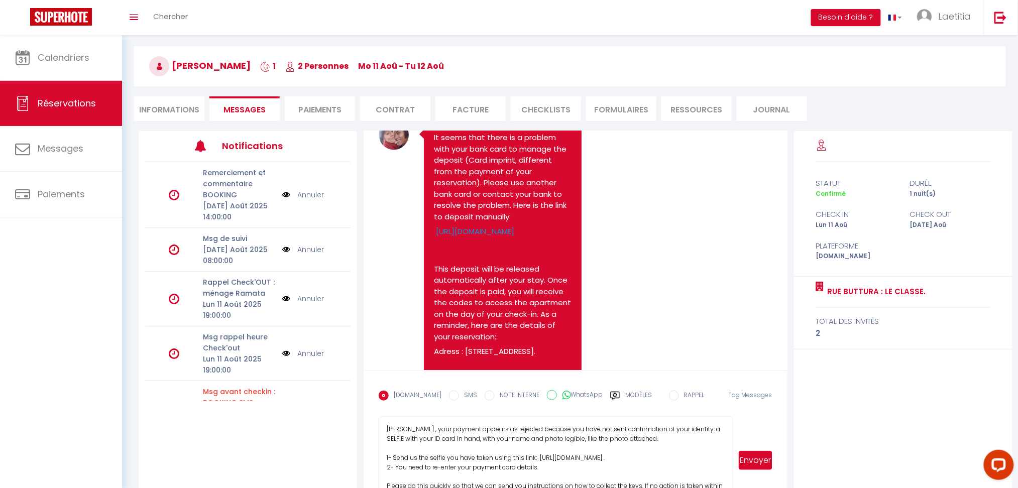
drag, startPoint x: 730, startPoint y: 448, endPoint x: 725, endPoint y: 519, distance: 71.5
click at [725, 453] on html "Questions et aide sur la MIGRATION - Salle Zoom ouverte de 13 à 14h puis de 17h…" at bounding box center [509, 209] width 1018 height 488
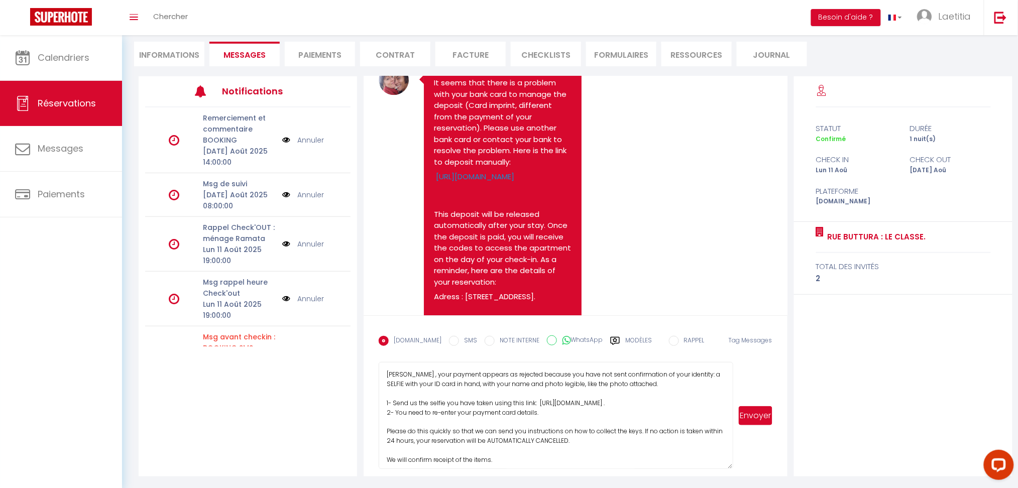
click at [471, 382] on textarea "MOHAMED GRADAHello Hashem , your payment appears as rejected because you have n…" at bounding box center [556, 415] width 354 height 107
click at [557, 393] on textarea "MOHAMED GRADAHello Hashem , your payment appears as rejected because you have n…" at bounding box center [556, 415] width 354 height 107
drag, startPoint x: 678, startPoint y: 387, endPoint x: 678, endPoint y: 393, distance: 6.5
click at [678, 393] on textarea "MOHAMED GRADAHello Hashem , your payment appears as rejected because you have n…" at bounding box center [556, 415] width 354 height 107
paste textarea "MOHAMED GRADA"
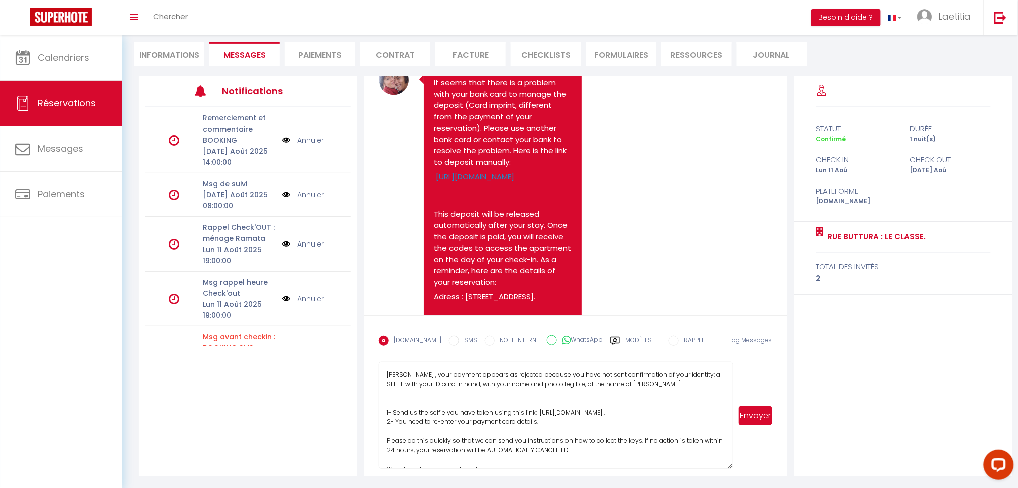
click at [528, 408] on textarea "MOHAMED GRADAHello Hashem , your payment appears as rejected because you have n…" at bounding box center [556, 415] width 354 height 107
click at [523, 392] on textarea "MOHAMED GRADAHello Hashem , your payment appears as rejected because you have n…" at bounding box center [556, 415] width 354 height 107
click at [556, 410] on textarea "MOHAMED GRADAHello Hashem , your payment appears as rejected because you have n…" at bounding box center [556, 415] width 354 height 107
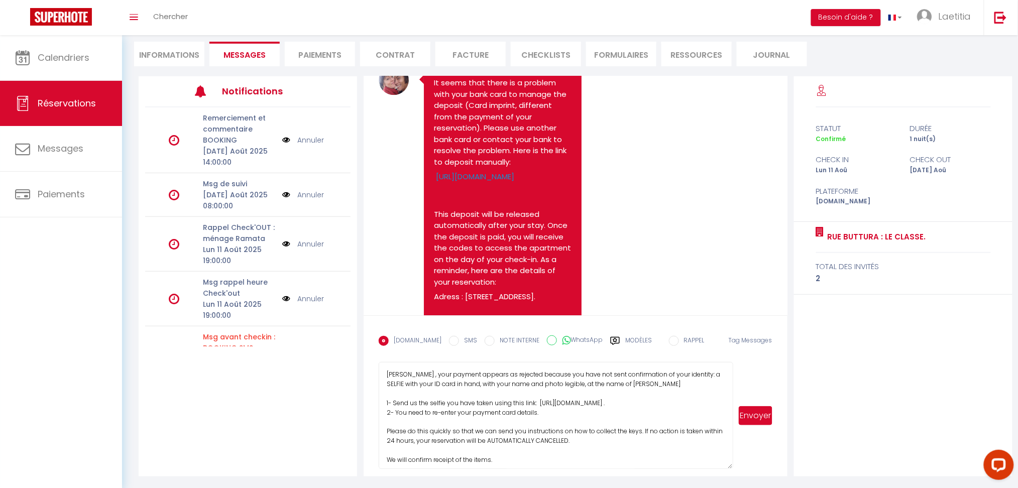
drag, startPoint x: 449, startPoint y: 373, endPoint x: 397, endPoint y: 372, distance: 52.2
click at [397, 372] on textarea "MOHAMED GRADAHello Hashem , your payment appears as rejected because you have n…" at bounding box center [556, 415] width 354 height 107
click at [704, 372] on textarea "Hello Hashem , your payment appears as rejected because you have not sent confi…" at bounding box center [556, 415] width 354 height 107
click at [528, 379] on textarea "Hello Hashem , your payment appears as rejected because you have not sent confi…" at bounding box center [556, 415] width 354 height 107
click at [500, 383] on textarea "Hello Hashem , your payment appears as rejected because you have not sent confi…" at bounding box center [556, 415] width 354 height 107
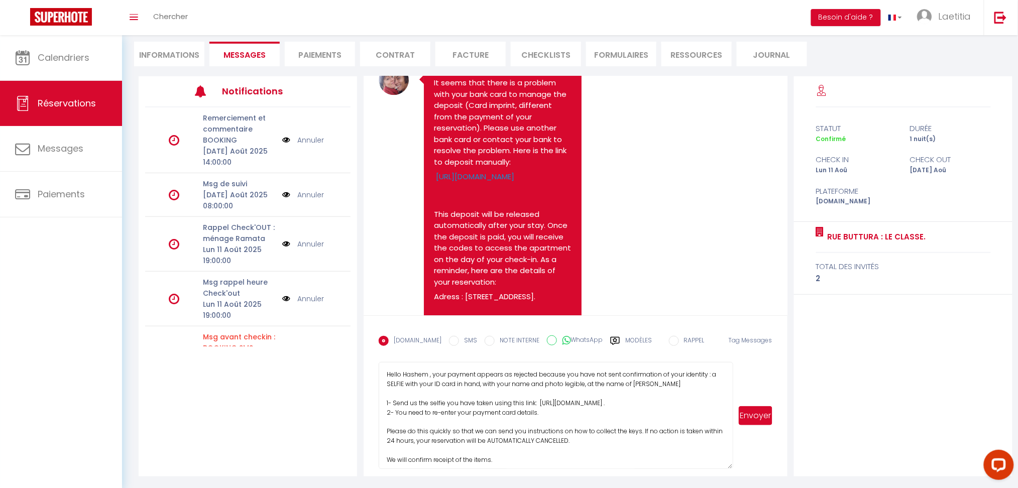
click at [500, 383] on textarea "Hello Hashem , your payment appears as rejected because you have not sent confi…" at bounding box center [556, 415] width 354 height 107
click at [645, 395] on textarea "Hello Hashem , your payment appears as rejected because you have not sent confi…" at bounding box center [556, 415] width 354 height 107
click at [686, 379] on textarea "Hello Hashem , your payment appears as rejected because you have not sent confi…" at bounding box center [556, 415] width 354 height 107
click at [569, 417] on textarea "Hello Hashem , your payment appears as rejected because you have not sent confi…" at bounding box center [556, 415] width 354 height 107
click at [569, 418] on textarea "Hello Hashem , your payment appears as rejected because you have not sent confi…" at bounding box center [556, 415] width 354 height 107
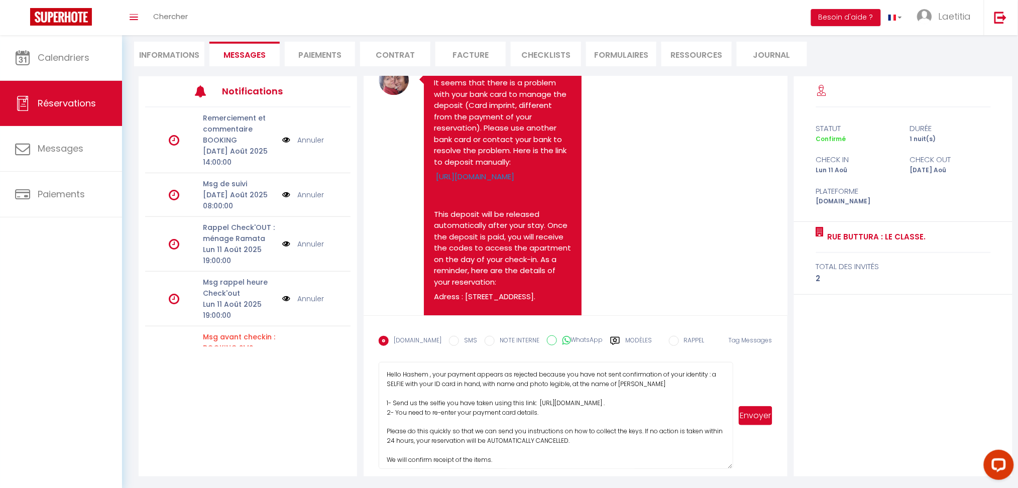
click at [569, 418] on textarea "Hello Hashem , your payment appears as rejected because you have not sent confi…" at bounding box center [556, 415] width 354 height 107
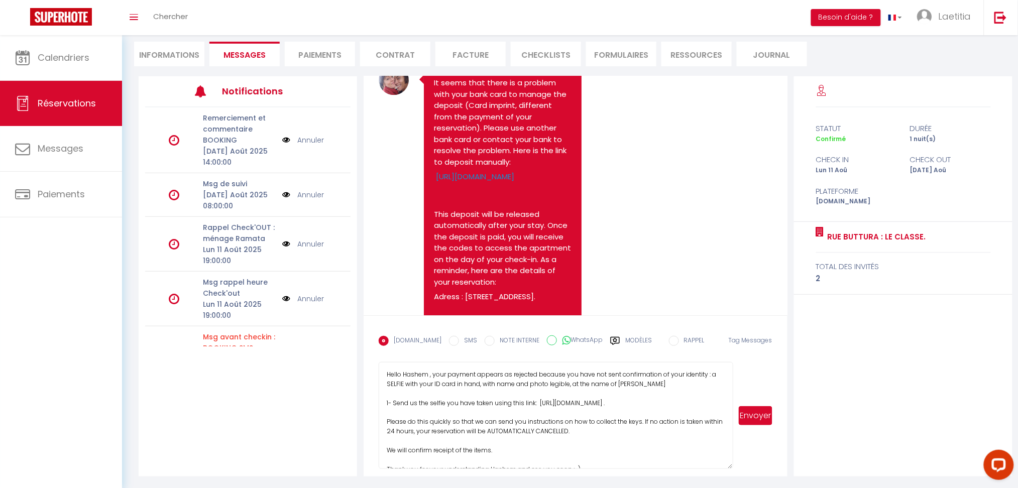
scroll to position [23, 0]
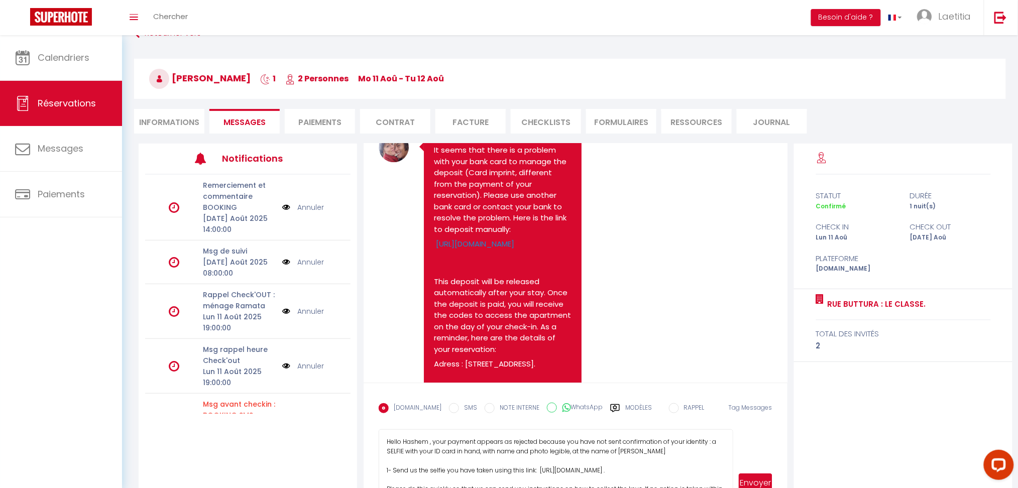
type textarea "Hello Hashem , your payment appears as rejected because you have not sent confi…"
click at [756, 476] on button "Envoyer" at bounding box center [756, 483] width 34 height 19
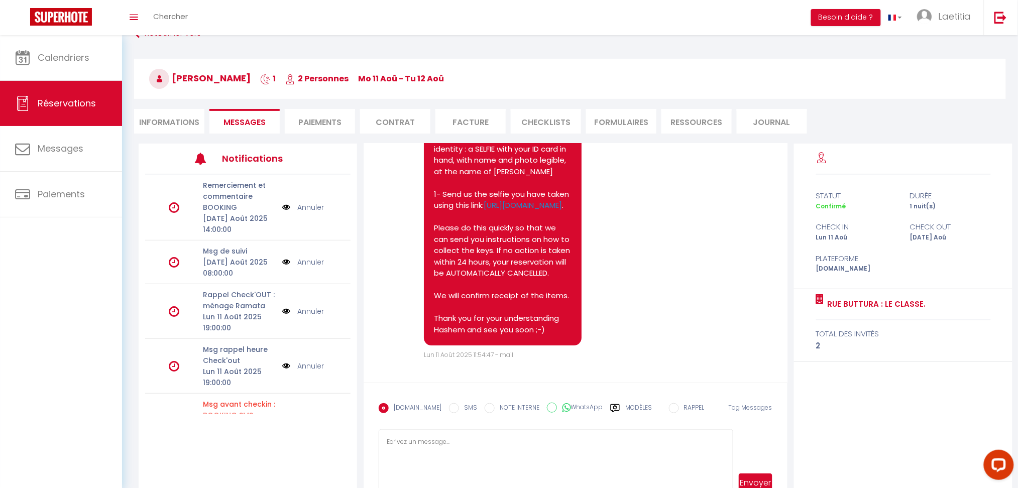
scroll to position [2671, 0]
click at [684, 403] on label "RAPPEL" at bounding box center [692, 408] width 26 height 11
click at [679, 403] on input "RAPPEL" at bounding box center [674, 408] width 10 height 10
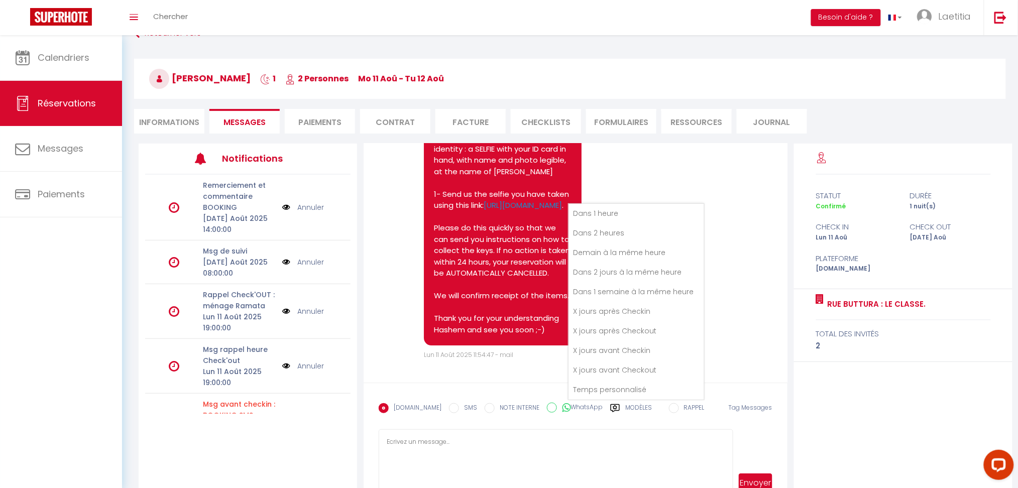
click at [612, 228] on li "Dans 2 heures" at bounding box center [637, 233] width 136 height 19
radio input "false"
radio input "true"
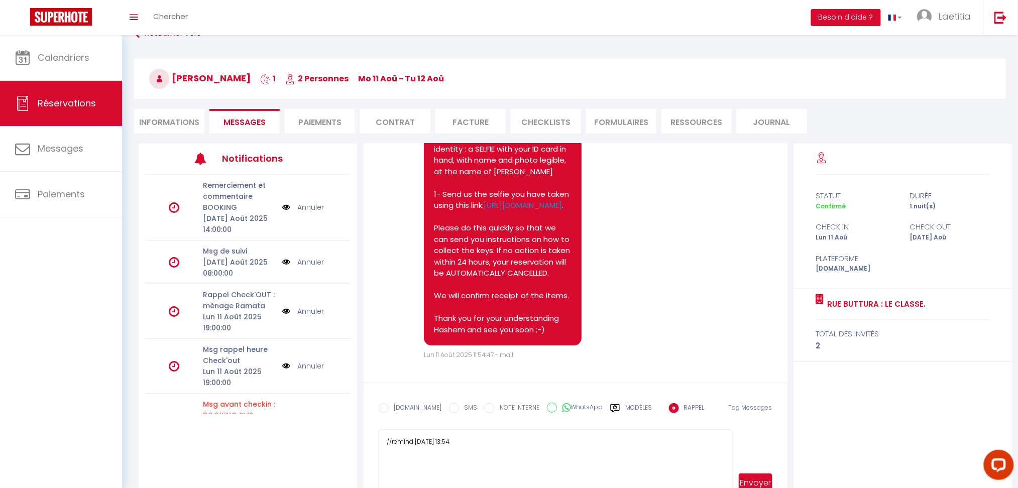
click at [450, 441] on textarea "//remind 11/08/2025 13:54" at bounding box center [556, 483] width 354 height 107
click at [601, 451] on textarea "//remind 11/08/2025 14:54" at bounding box center [556, 483] width 354 height 107
type textarea "//remind 11/08/2025 14:54 ID ?"
click at [764, 479] on button "Envoyer" at bounding box center [756, 483] width 34 height 19
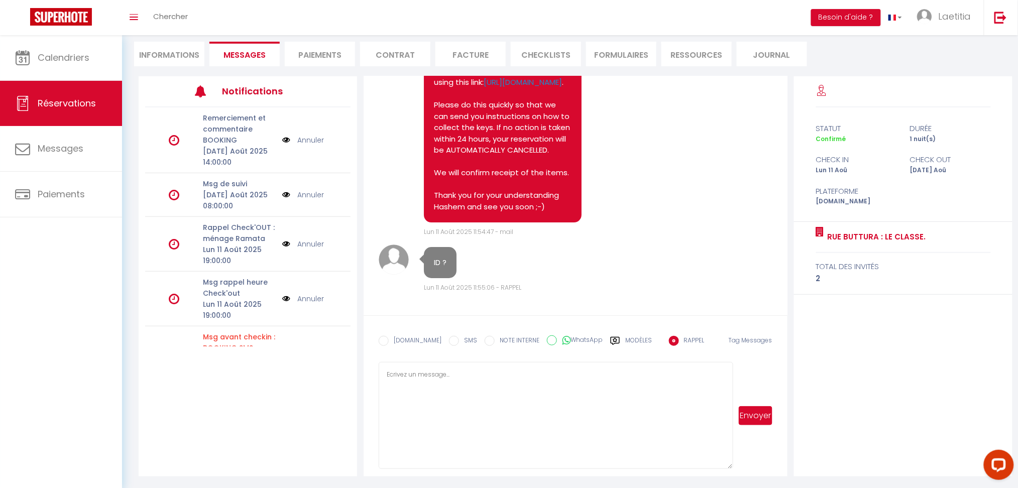
scroll to position [2860, 0]
click at [679, 48] on li "Ressources" at bounding box center [697, 54] width 70 height 25
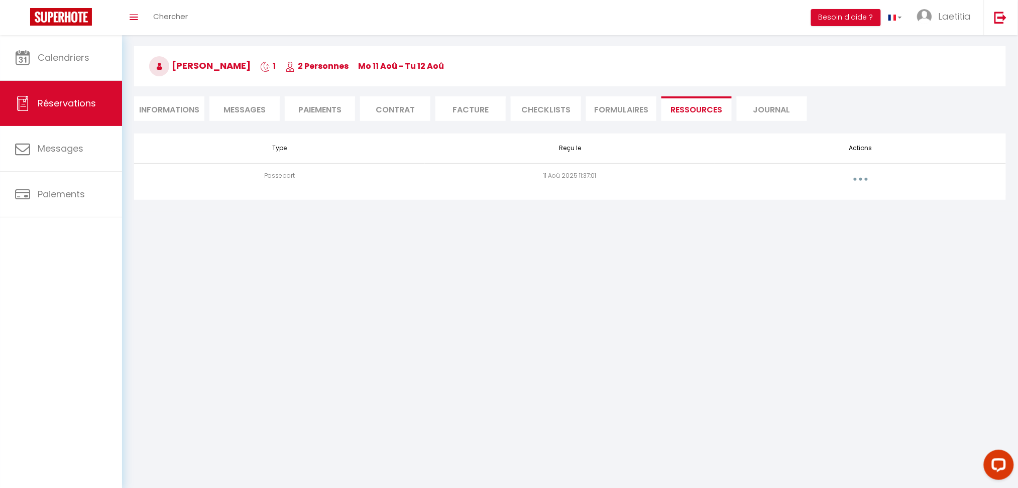
scroll to position [35, 0]
click at [794, 286] on body "Questions et aide sur la MIGRATION - Salle Zoom ouverte de 13 à 14h puis de 17h…" at bounding box center [509, 244] width 1018 height 488
click at [869, 169] on td "Voir le document Supprimer" at bounding box center [860, 179] width 291 height 32
click at [859, 183] on button "button" at bounding box center [861, 179] width 28 height 16
click at [856, 197] on link "Voir le document" at bounding box center [834, 201] width 75 height 17
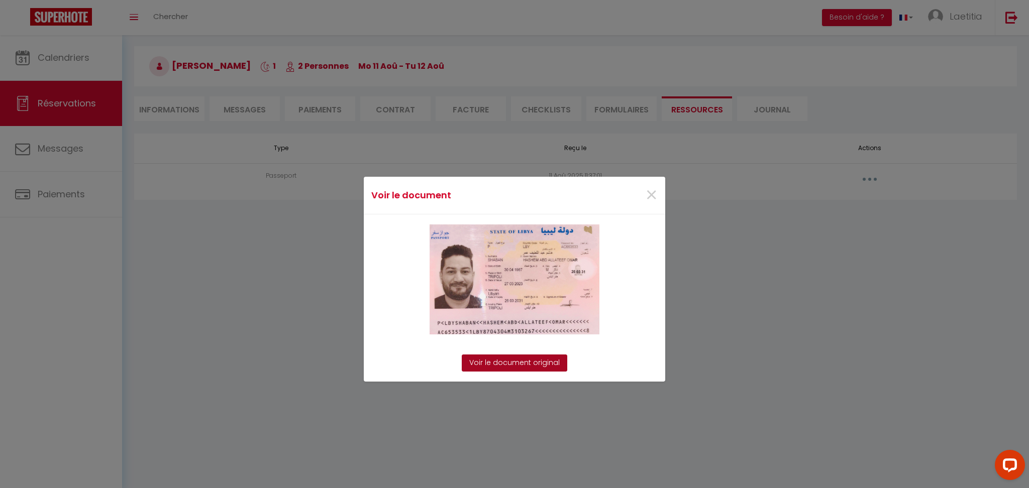
click at [546, 355] on link "Voir le document original" at bounding box center [514, 363] width 105 height 17
click at [648, 210] on span "×" at bounding box center [651, 195] width 13 height 30
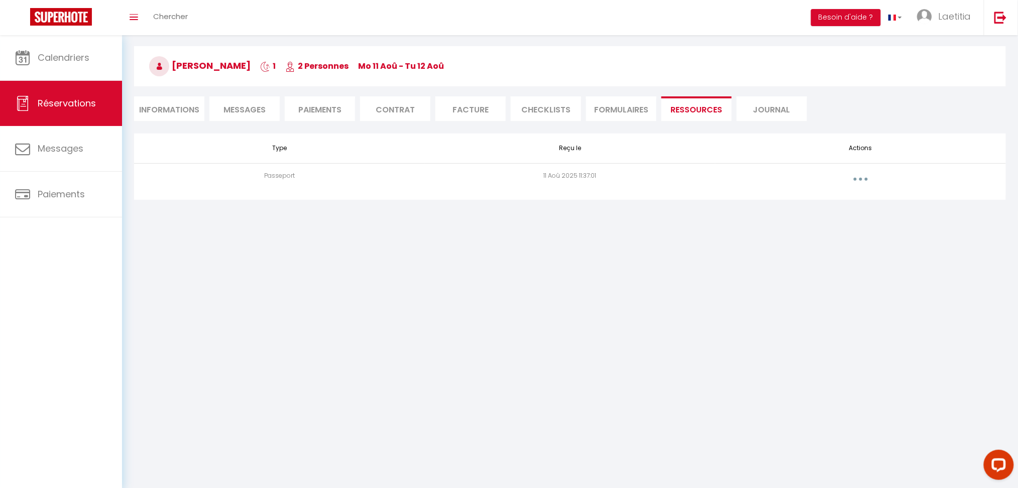
click at [658, 280] on body "Questions et aide sur la MIGRATION - Salle Zoom ouverte de 13 à 14h puis de 17h…" at bounding box center [509, 244] width 1018 height 488
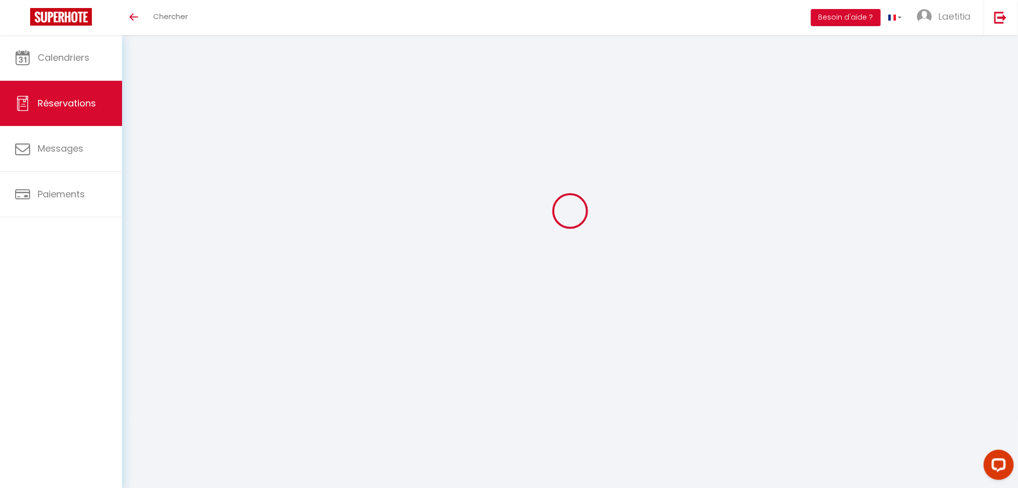
select select
checkbox input "false"
select select
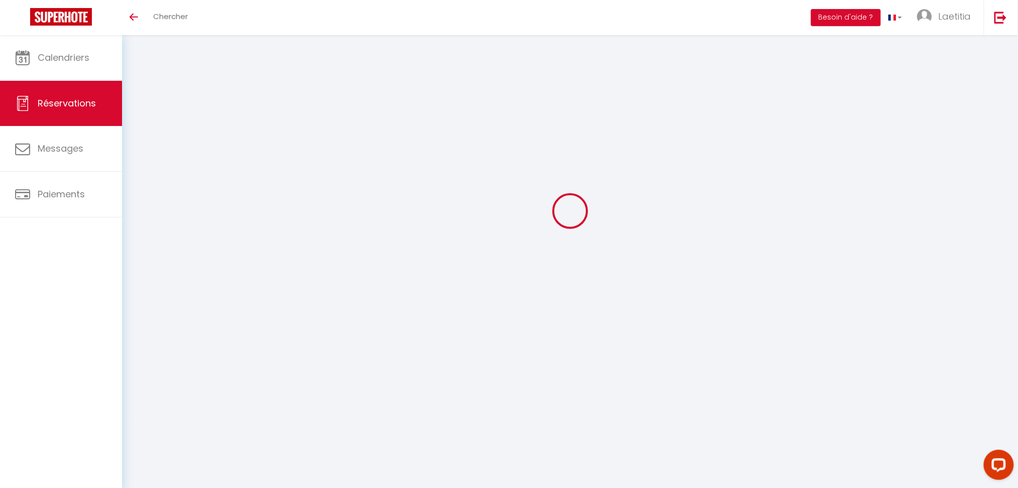
checkbox input "false"
select select
checkbox input "false"
type textarea "iH"
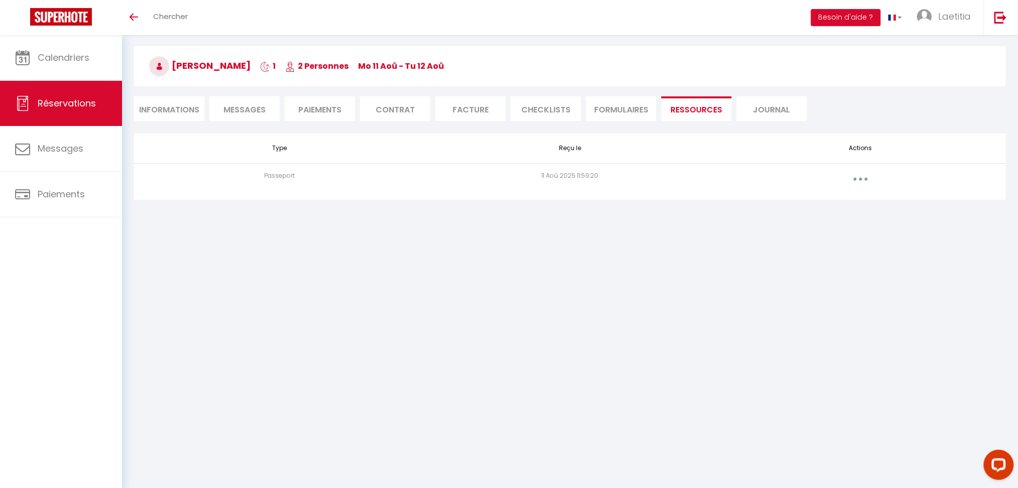
click at [859, 173] on button "button" at bounding box center [861, 179] width 28 height 16
click at [844, 199] on link "Voir le document" at bounding box center [834, 201] width 75 height 17
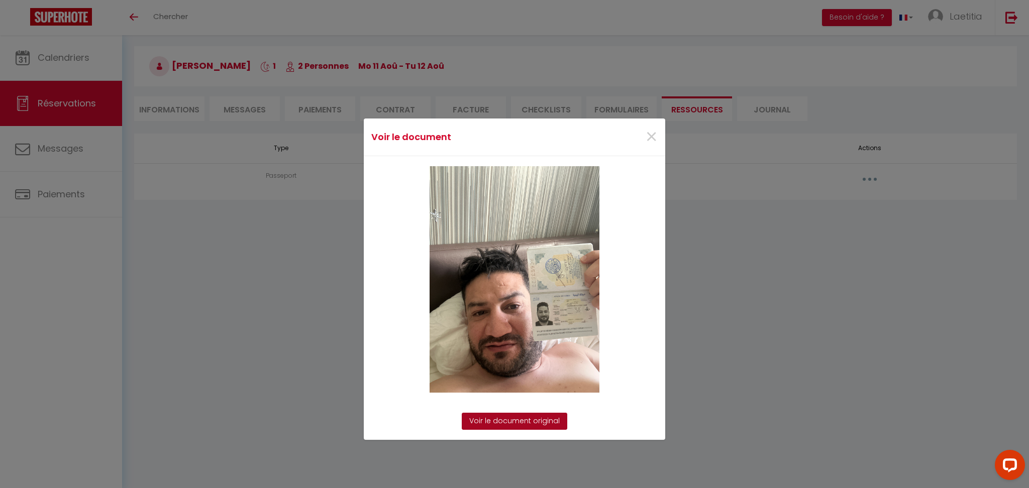
click at [537, 419] on link "Voir le document original" at bounding box center [514, 421] width 105 height 17
click at [646, 141] on span "×" at bounding box center [651, 137] width 13 height 30
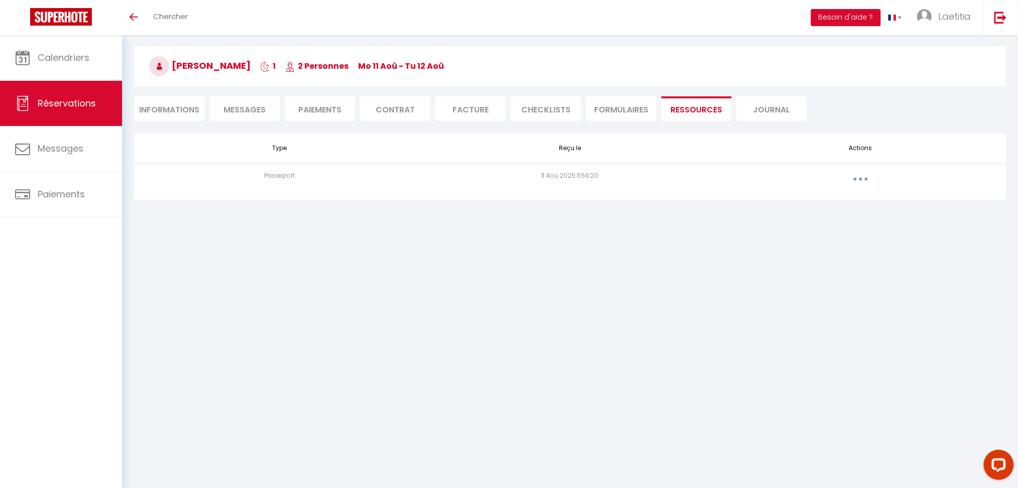
click at [231, 105] on span "Messages" at bounding box center [245, 110] width 42 height 12
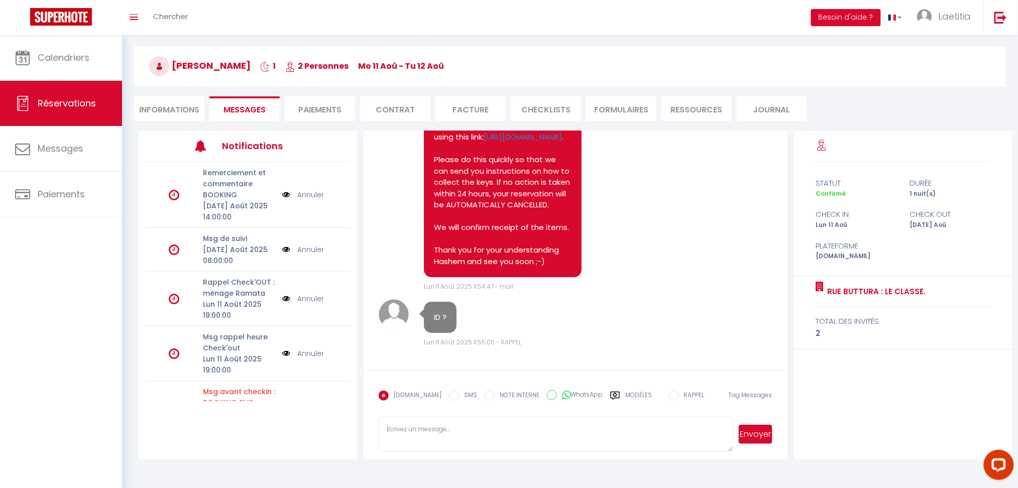
scroll to position [2727, 0]
drag, startPoint x: 552, startPoint y: 262, endPoint x: 428, endPoint y: 210, distance: 134.2
click at [428, 210] on div "Hello Hashem , your payment appears as rejected because you have not sent confi…" at bounding box center [503, 154] width 158 height 246
copy pre "1- Send us the selfie you have taken using this link: https://superhote.com/app…"
click at [474, 424] on textarea at bounding box center [556, 434] width 354 height 35
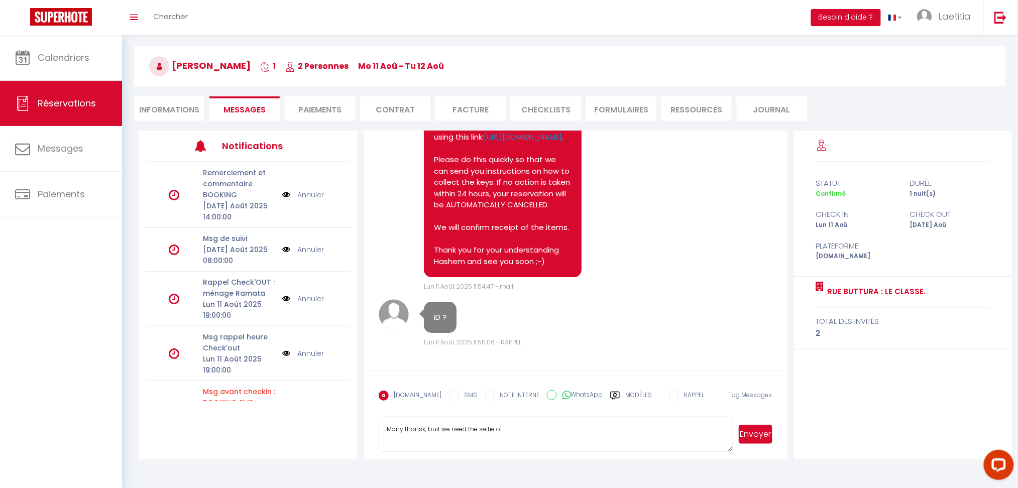
paste textarea "1- Send us the selfie you have taken using this link: https://superhote.com/app…"
drag, startPoint x: 521, startPoint y: 177, endPoint x: 526, endPoint y: 186, distance: 10.8
click at [526, 186] on pre "Hello Hashem , your payment appears as rejected because you have not sent confi…" at bounding box center [503, 154] width 138 height 226
copy pre "MOHAMED GRADA"
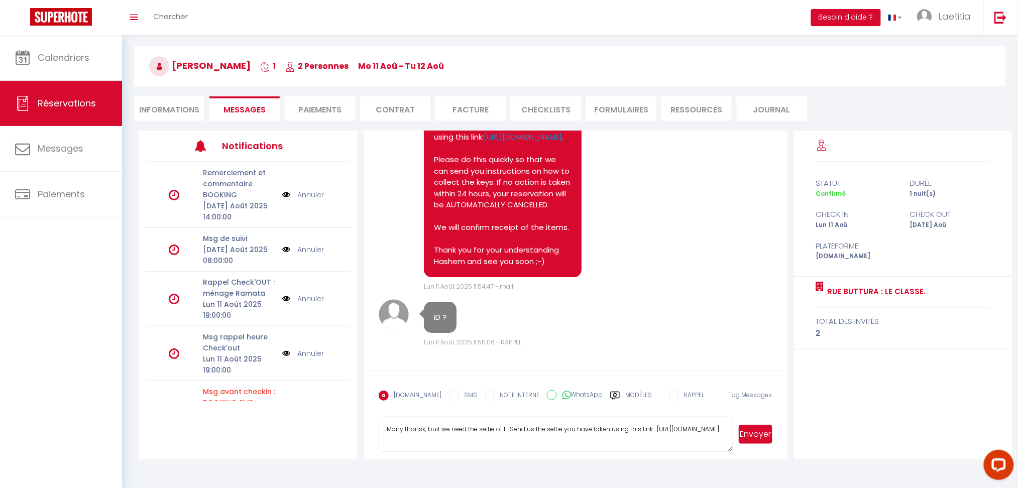
click at [503, 426] on textarea "Many thansk, buit we need the selfie of 1- Send us the selfie you have taken us…" at bounding box center [556, 434] width 354 height 35
paste textarea "MOHAMED GRADA"
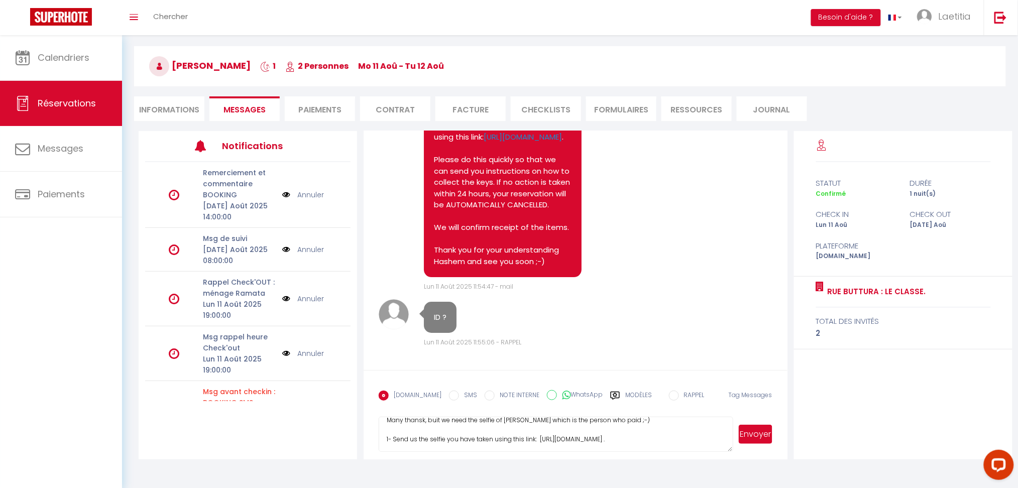
scroll to position [0, 0]
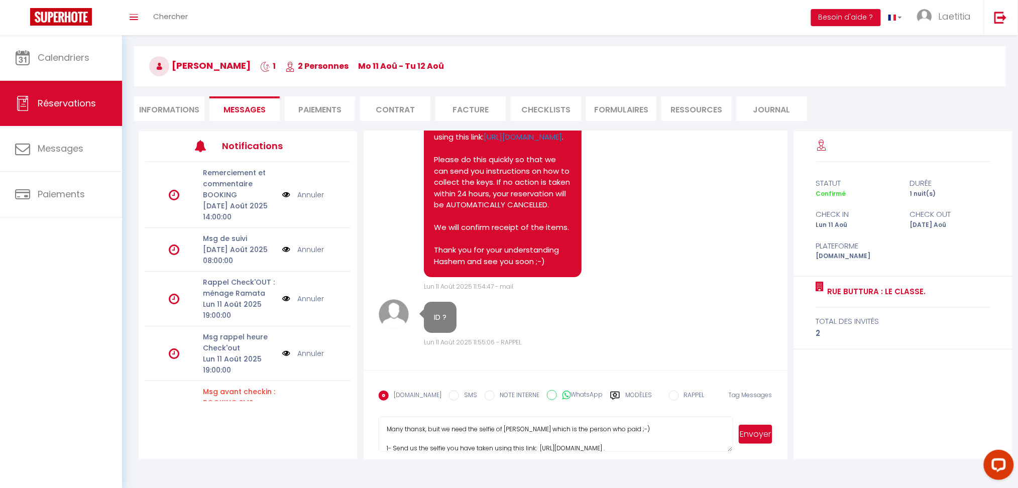
type textarea "Many thansk, buit we need the selfie of MOHAMED GRADA which is the person who p…"
click at [759, 431] on button "Envoyer" at bounding box center [756, 434] width 34 height 19
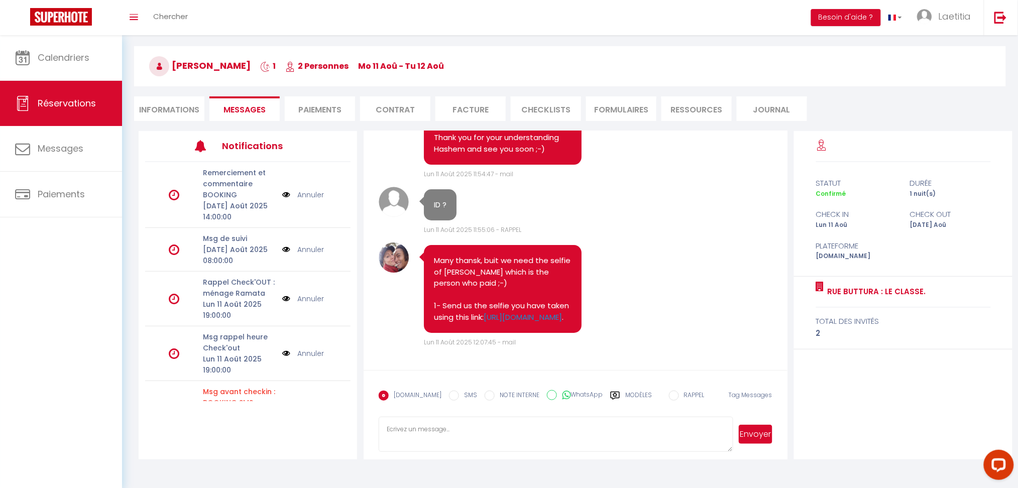
scroll to position [2995, 0]
click at [74, 58] on span "Calendriers" at bounding box center [64, 57] width 52 height 13
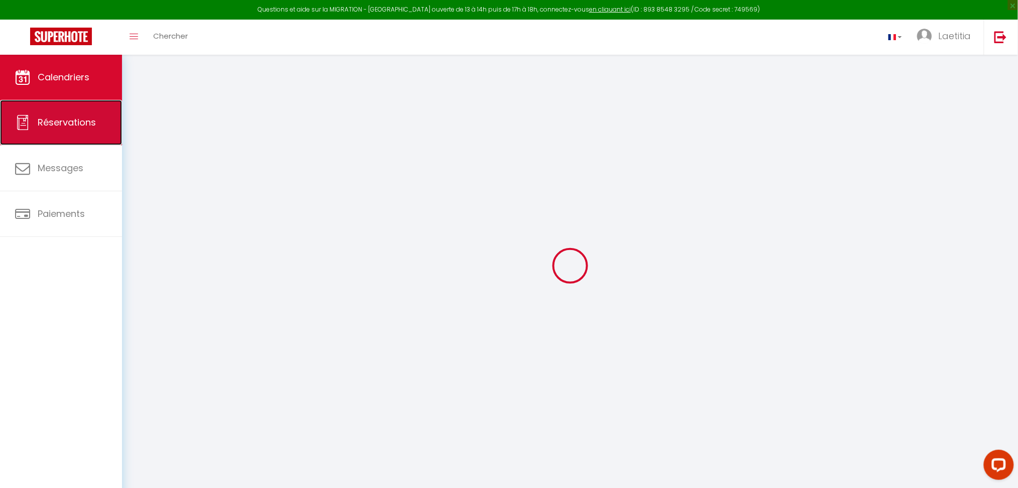
click at [85, 124] on span "Réservations" at bounding box center [67, 122] width 58 height 13
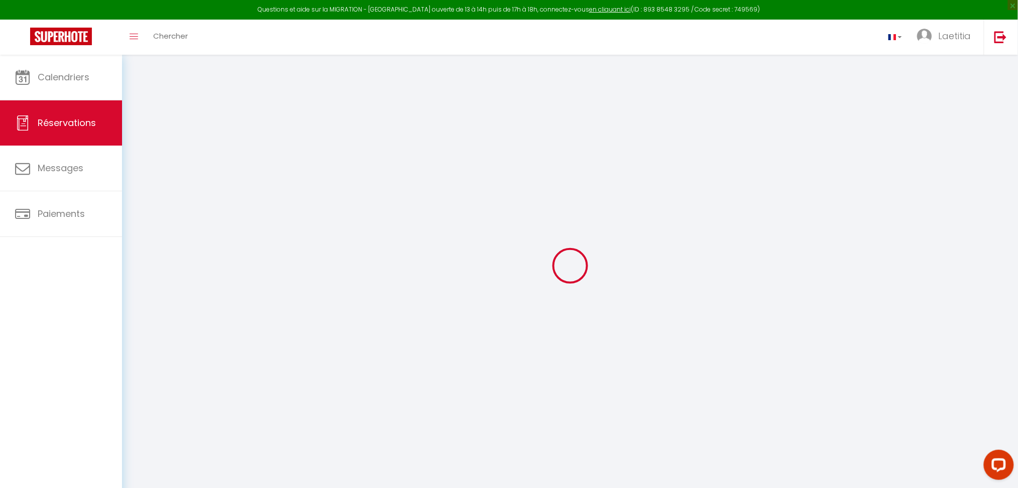
select select
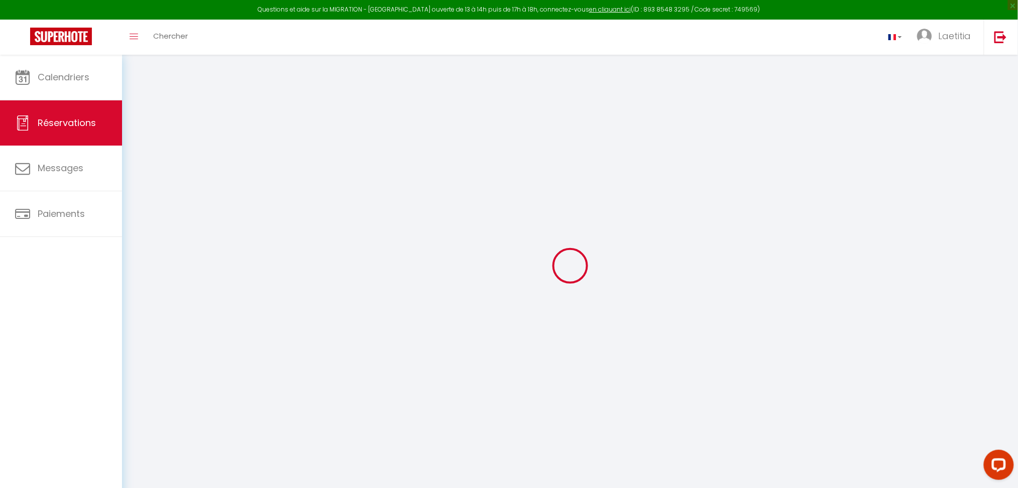
select select
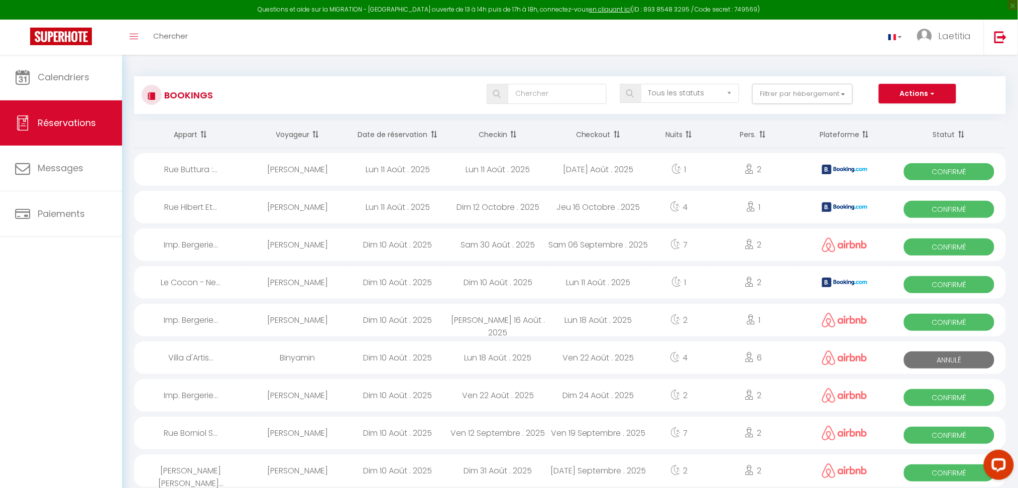
click at [951, 210] on span "Confirmé" at bounding box center [949, 209] width 91 height 17
select select "OK"
select select "KO"
select select "0"
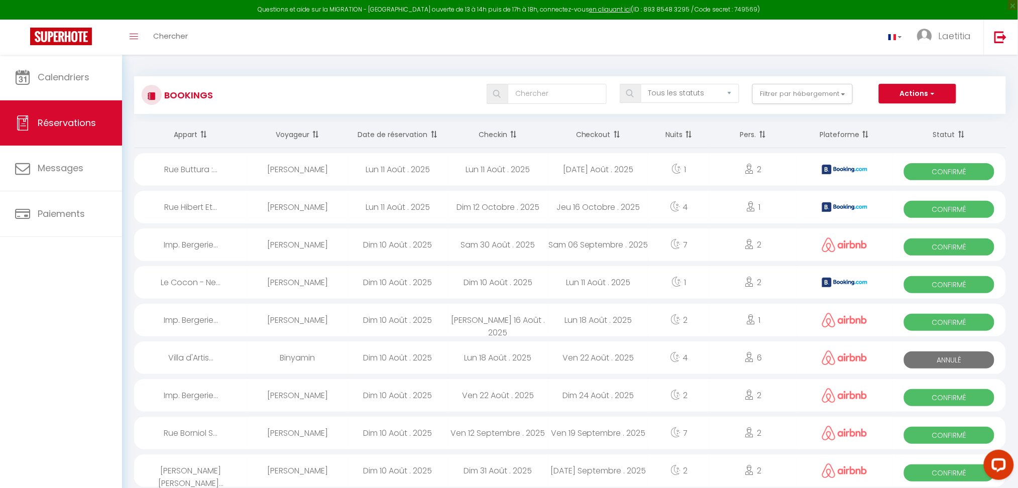
select select "1"
select select
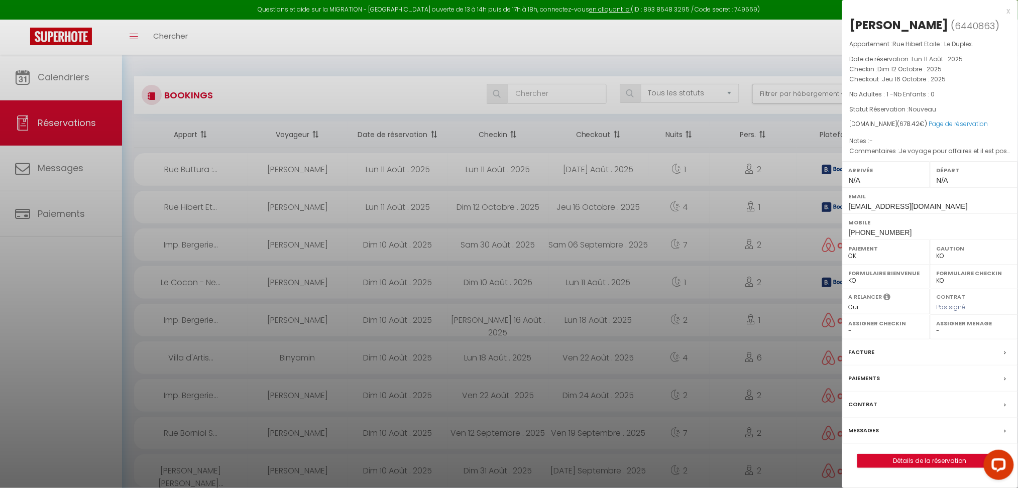
click at [1007, 11] on div "x" at bounding box center [926, 11] width 168 height 12
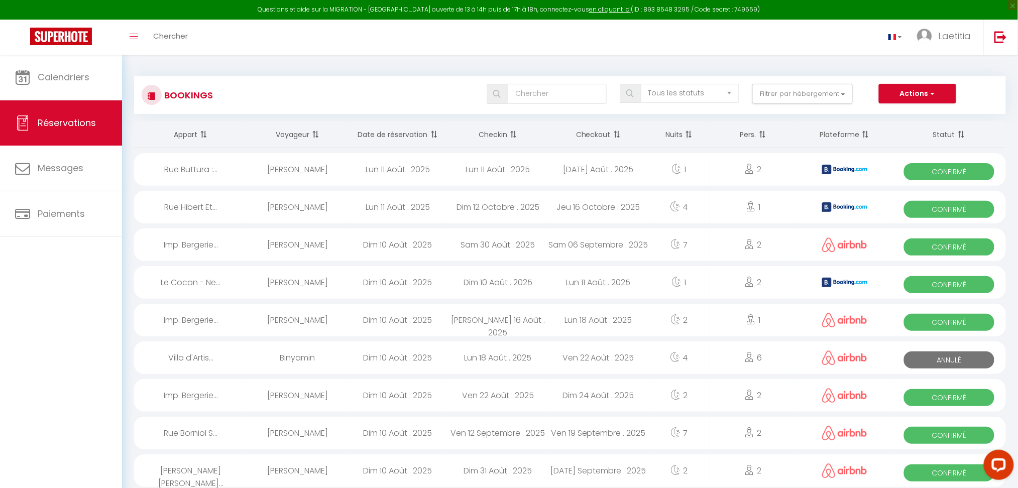
click at [945, 170] on span "Confirmé" at bounding box center [949, 171] width 91 height 17
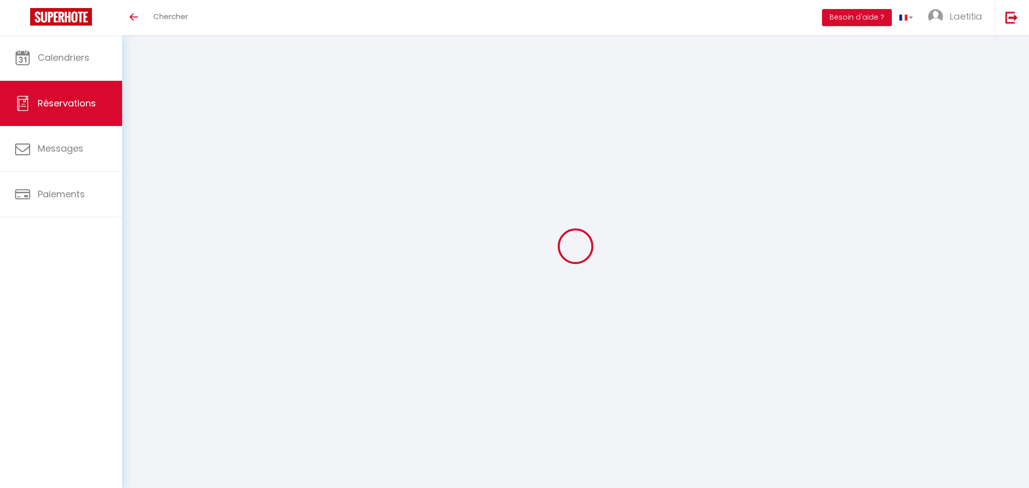
select select
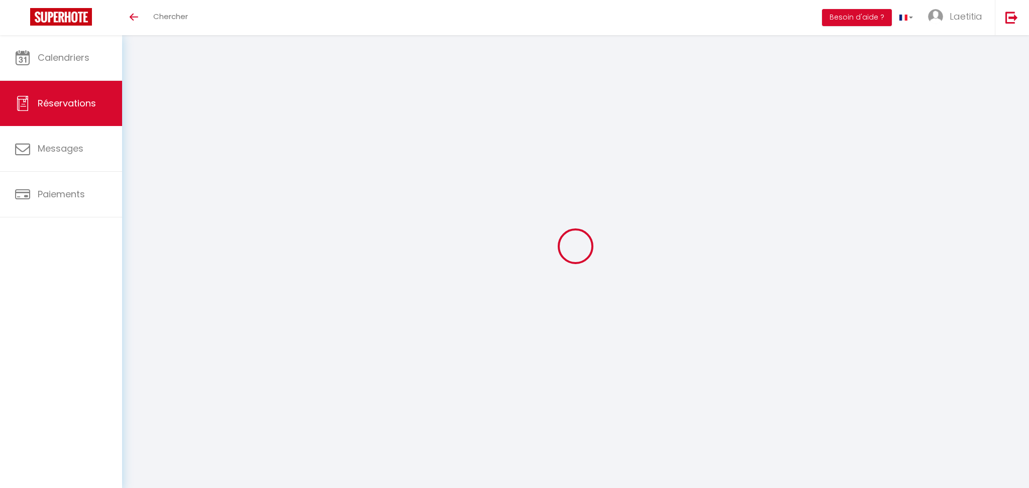
type input "Hashem"
type input "Shaban"
type input "[EMAIL_ADDRESS][DOMAIN_NAME]"
type input "[PHONE_NUMBER]"
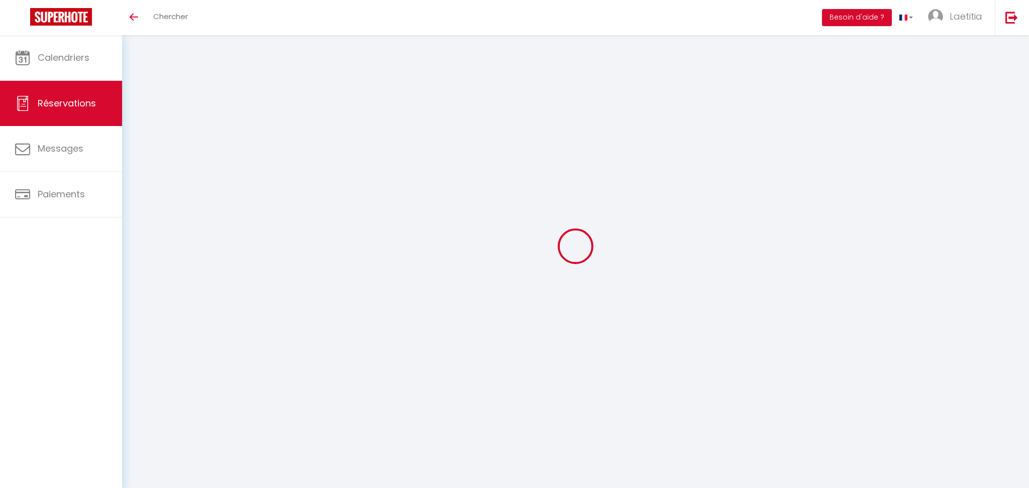
type input "00218926860000"
type input "."
select select "LY"
type input "26.46"
select select "3351"
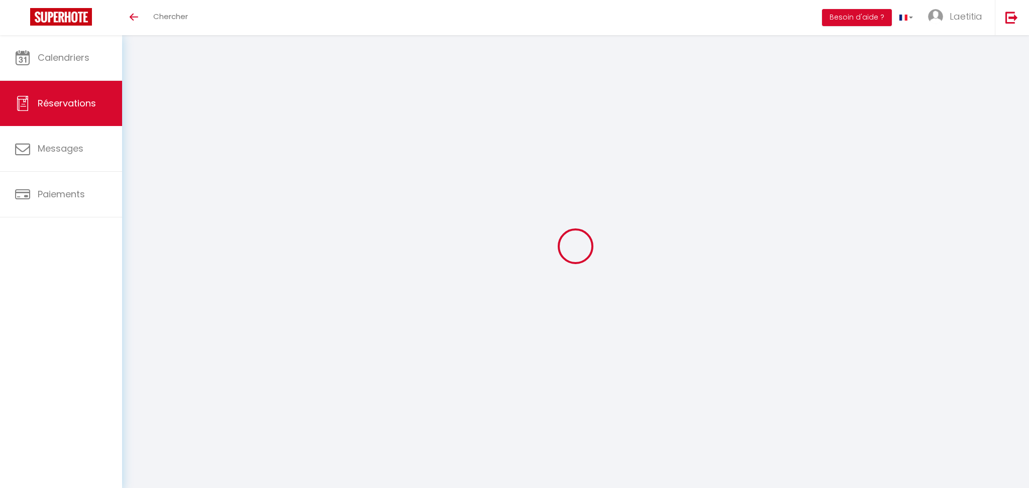
select select "1"
select select
type input "2"
select select "12"
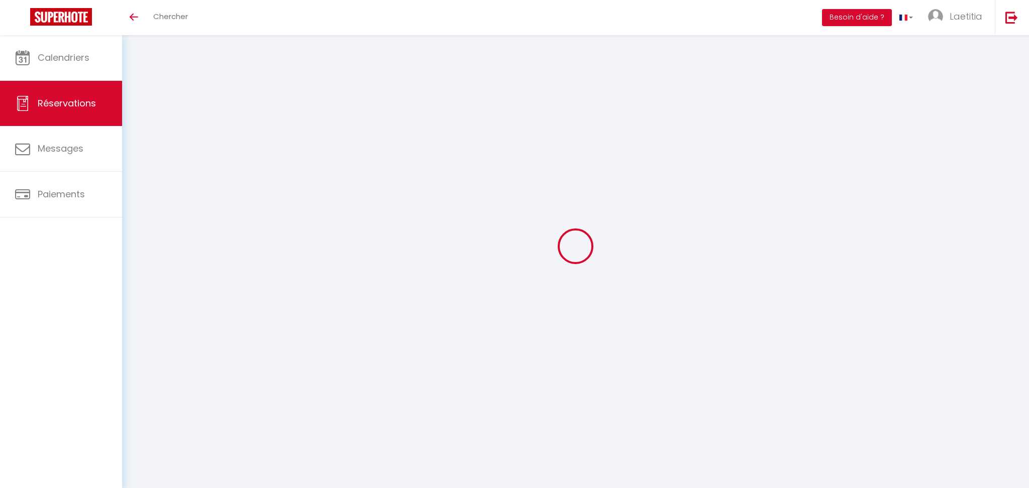
select select "14"
type input "131.4"
checkbox input "false"
select select "2"
type input "0"
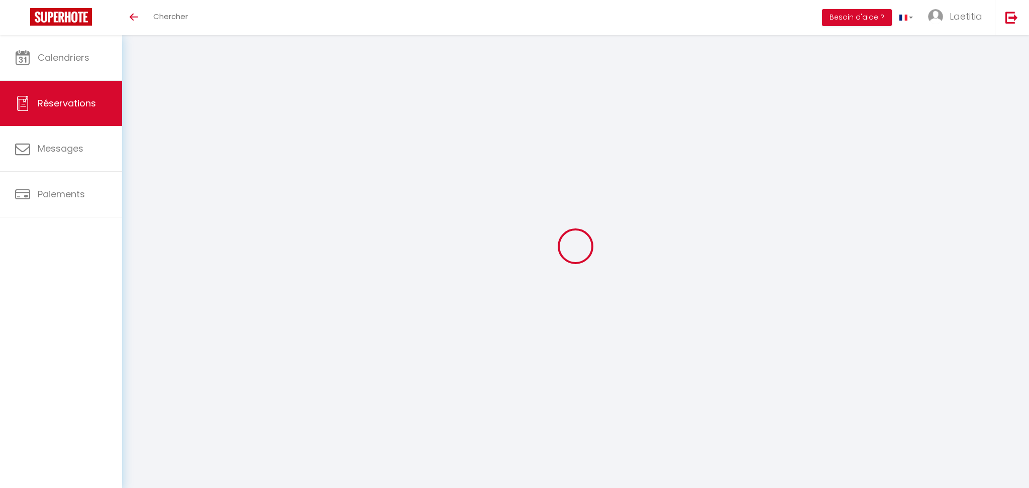
type input "0"
select select
checkbox input "false"
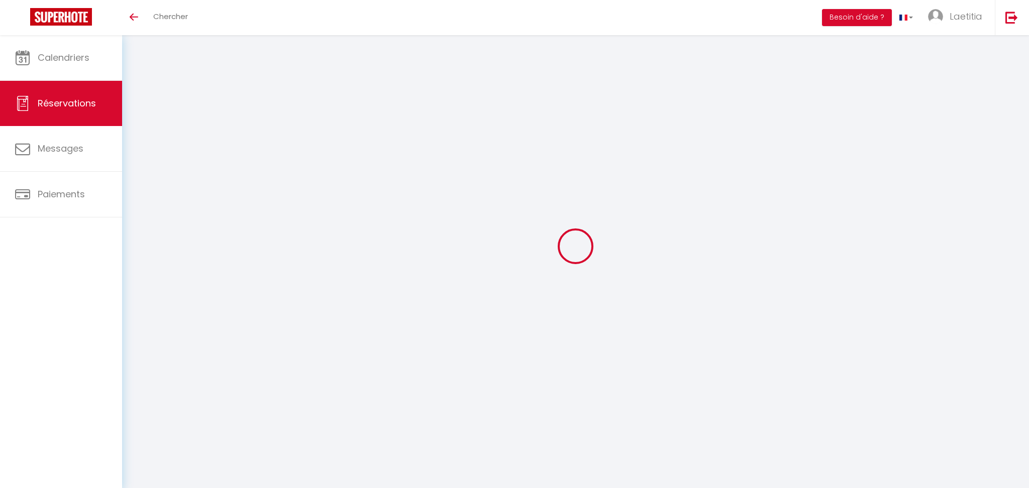
select select
checkbox input "false"
select select
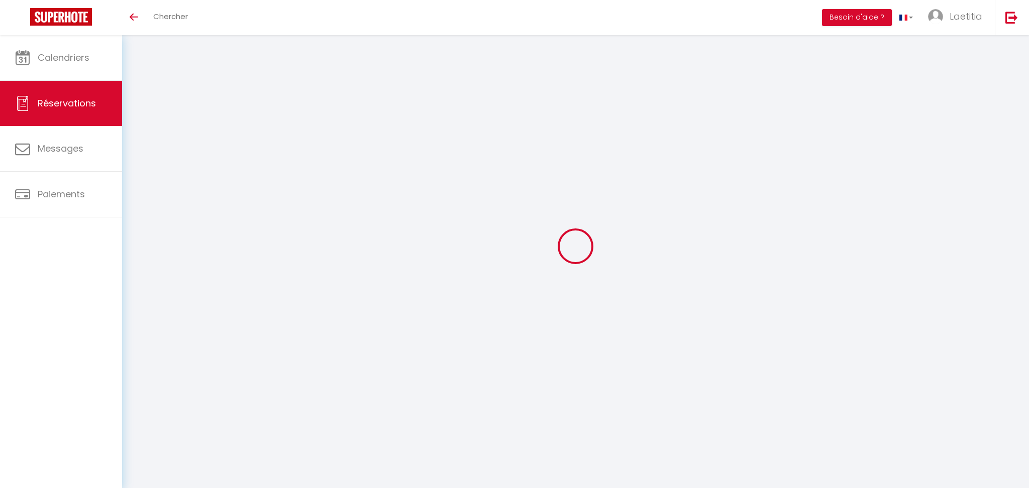
checkbox input "false"
select select
checkbox input "false"
type textarea "iH"
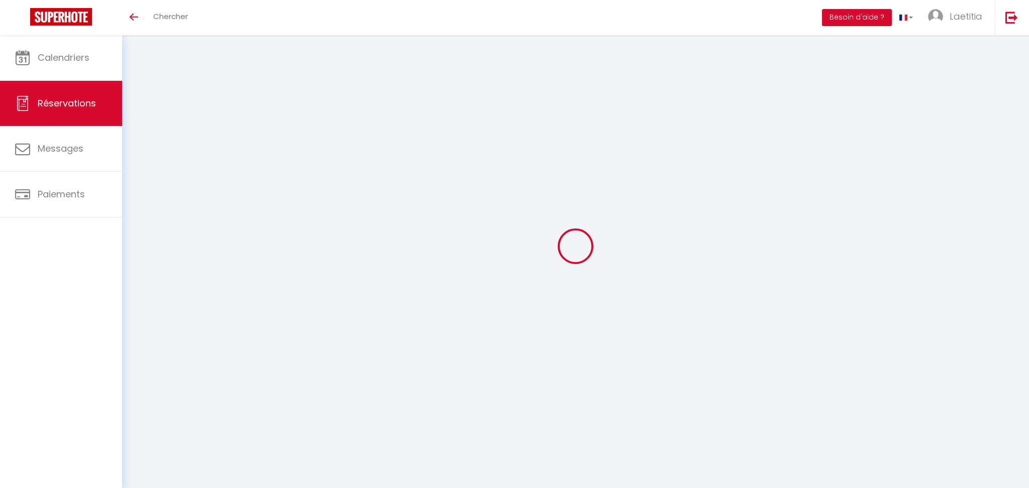
type input "45"
type input "2.14"
select select
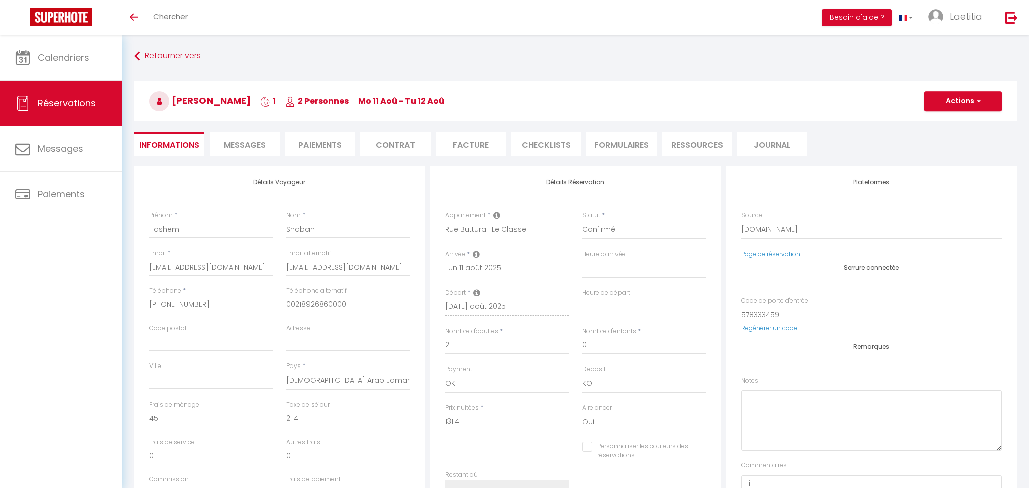
checkbox input "false"
select select "15:00"
select select "11:00"
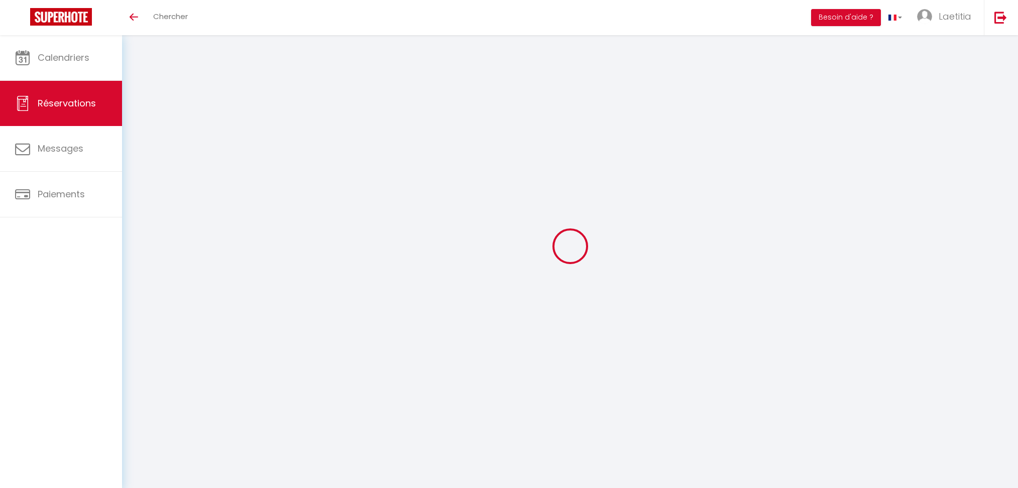
select select
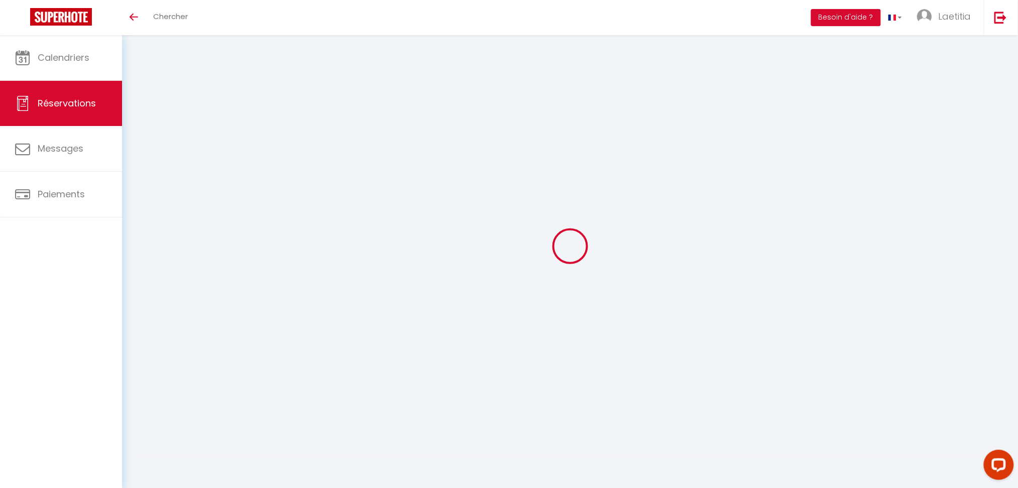
type input "Anna"
type input "Osipenkova"
type input "aosipe.816443@guest.booking.com"
type input "+34607288588"
type input "EC2V 6EE"
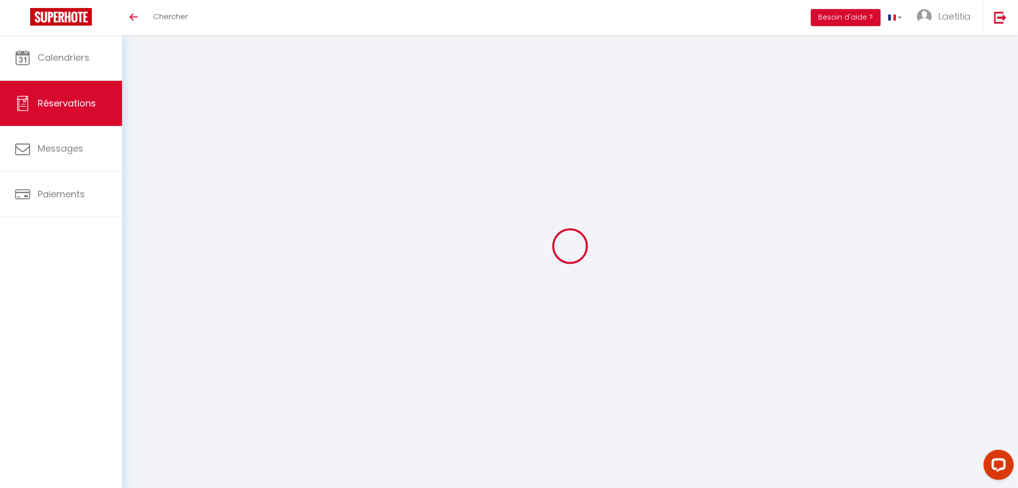
type input "80 Cheapside"
type input "London"
select select "GB"
type input "114.6"
select select "1970"
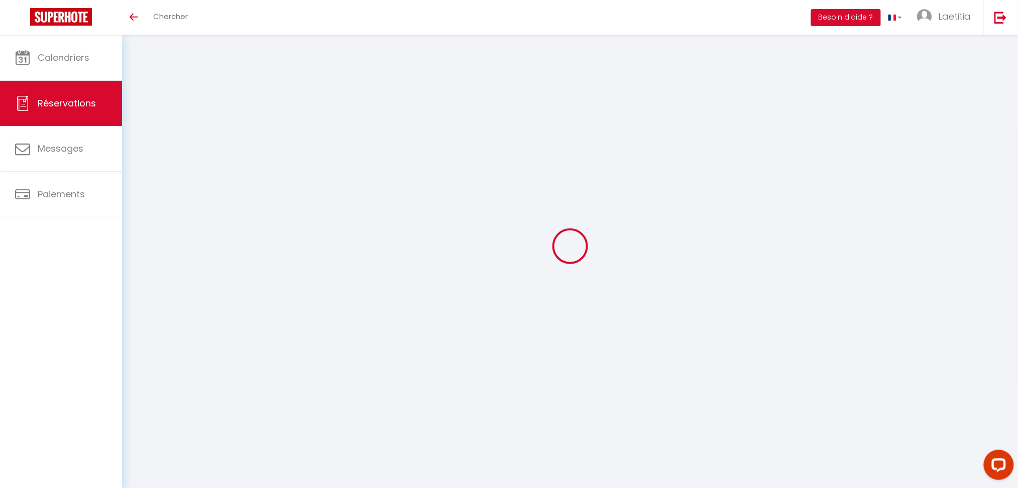
select select "1"
select select
type input "1"
select select "12"
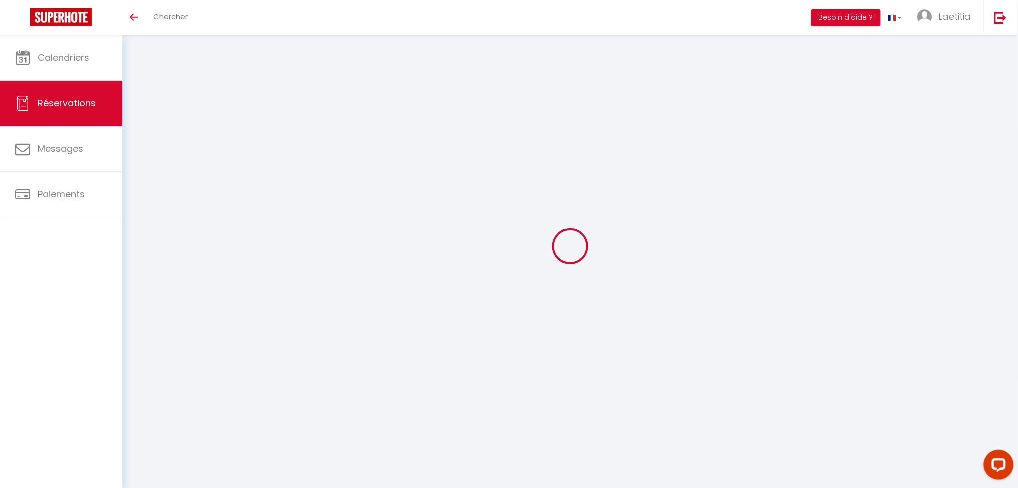
select select
type input "619.14"
checkbox input "false"
select select "2"
type input "0"
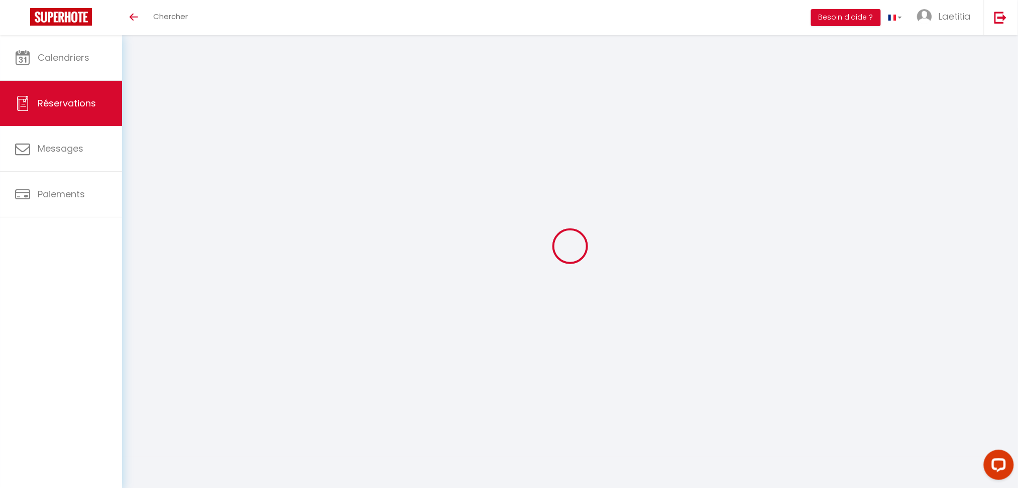
type input "0"
select select
select select "14"
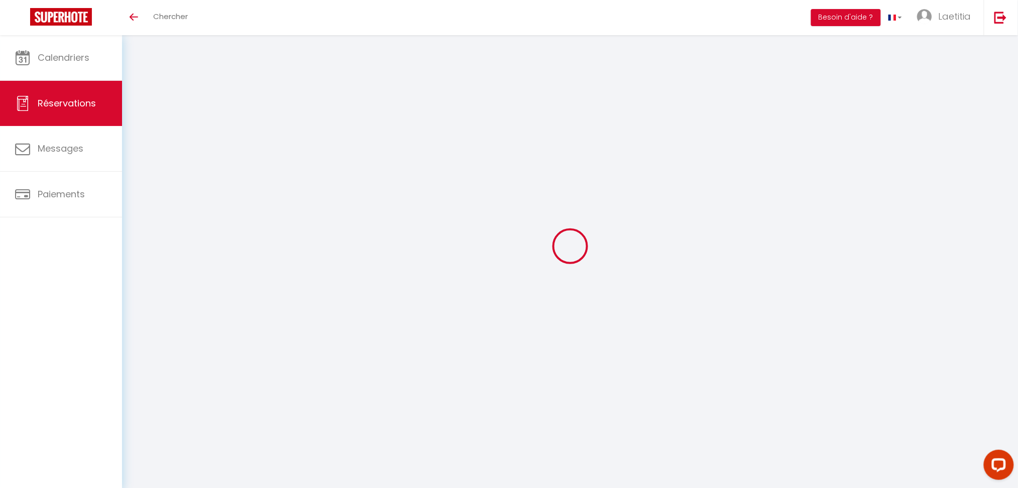
checkbox input "false"
select select
checkbox input "false"
select select
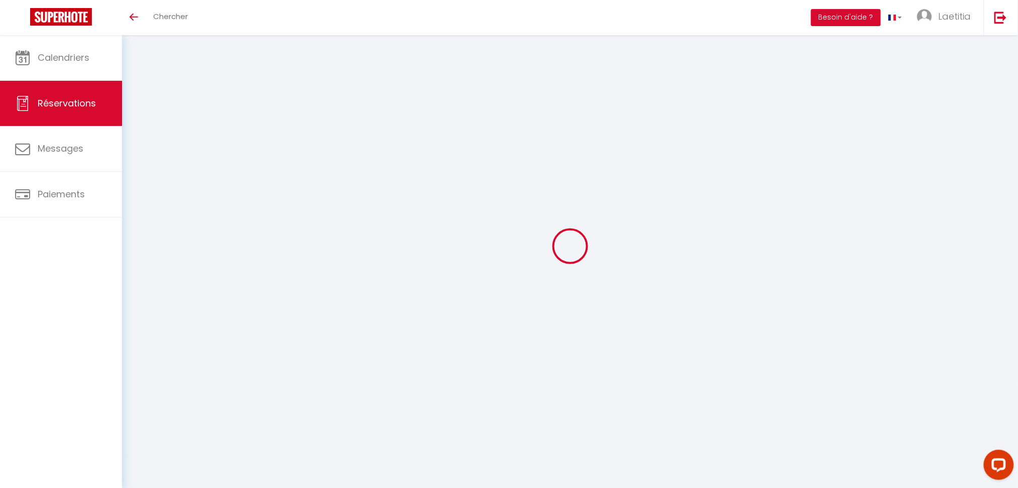
select select
checkbox input "false"
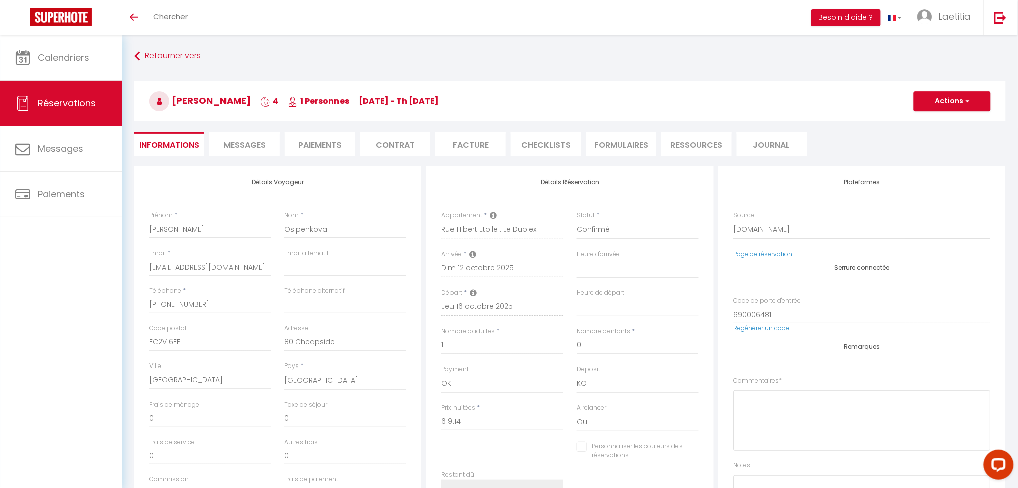
select select
checkbox input "false"
type textarea "Je voyage pour affaires et il est possible que j'utilise la carte de crédit de …"
type input "55"
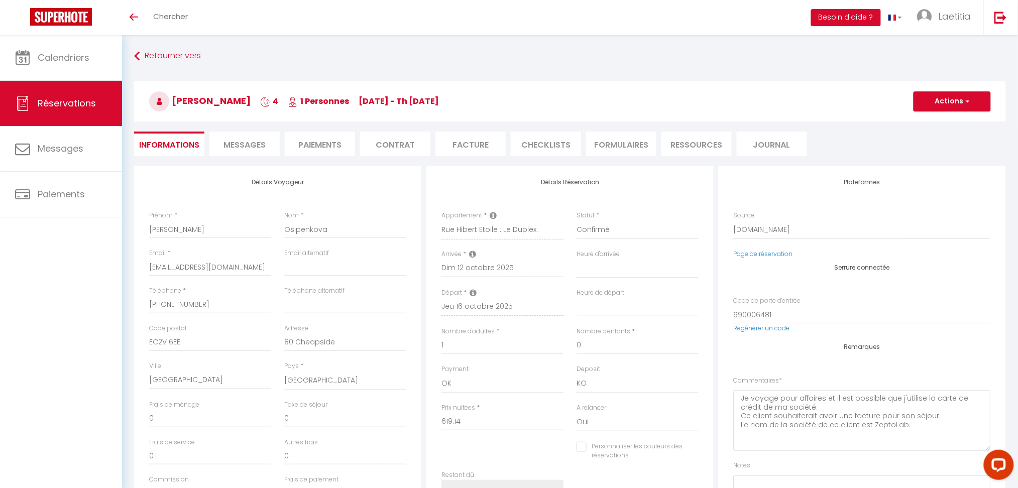
type input "4.28"
select select
checkbox input "false"
select select
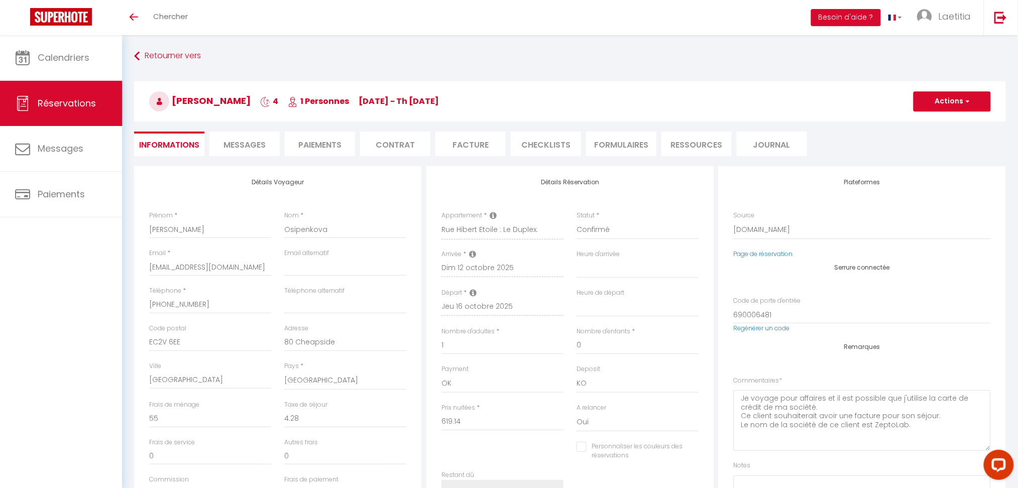
select select
click at [245, 140] on span "Messages" at bounding box center [245, 145] width 42 height 12
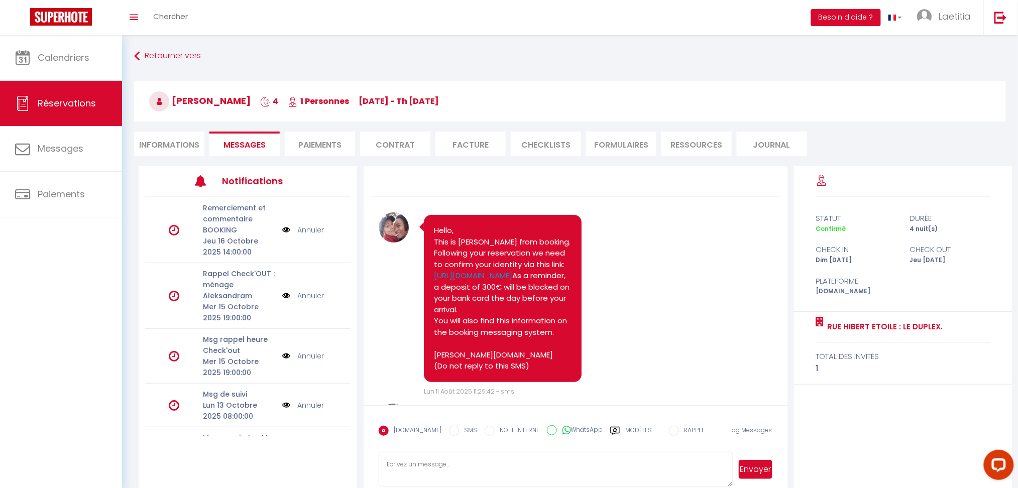
select select
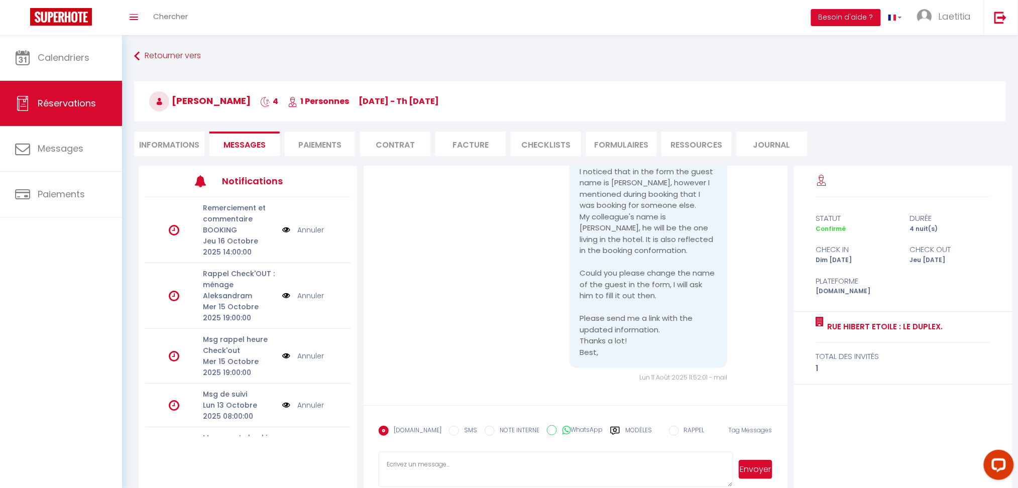
scroll to position [1389, 0]
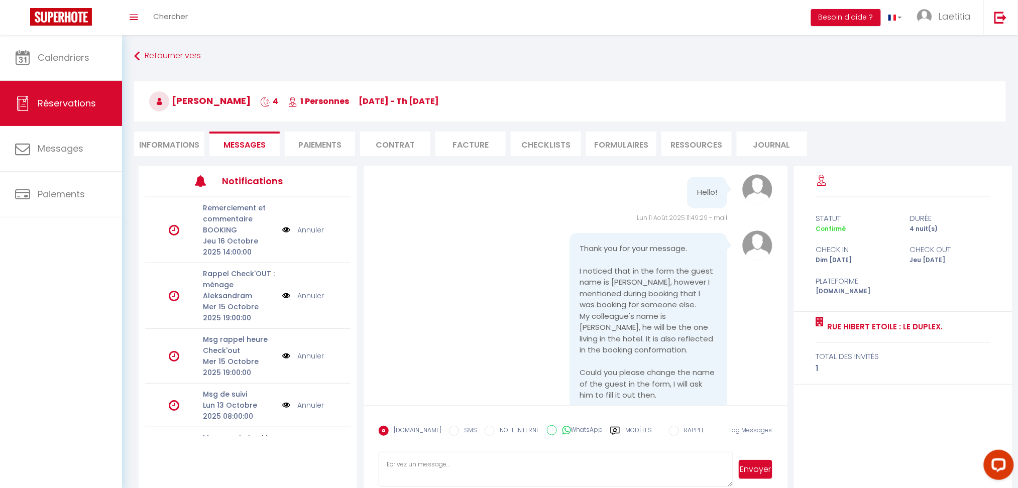
click at [186, 147] on li "Informations" at bounding box center [169, 144] width 70 height 25
select select
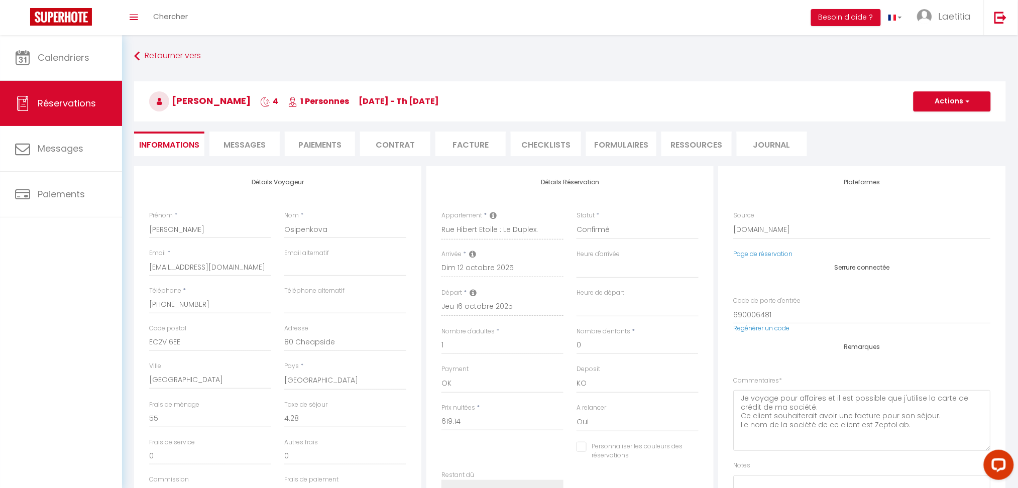
click at [753, 248] on div "Source Direct Airbnb.com Booking.com Chalet montagne Expedia Gite de France Hom…" at bounding box center [862, 230] width 270 height 39
click at [750, 257] on link "Page de réservation" at bounding box center [763, 254] width 59 height 9
click at [261, 144] on span "Messages" at bounding box center [245, 145] width 42 height 12
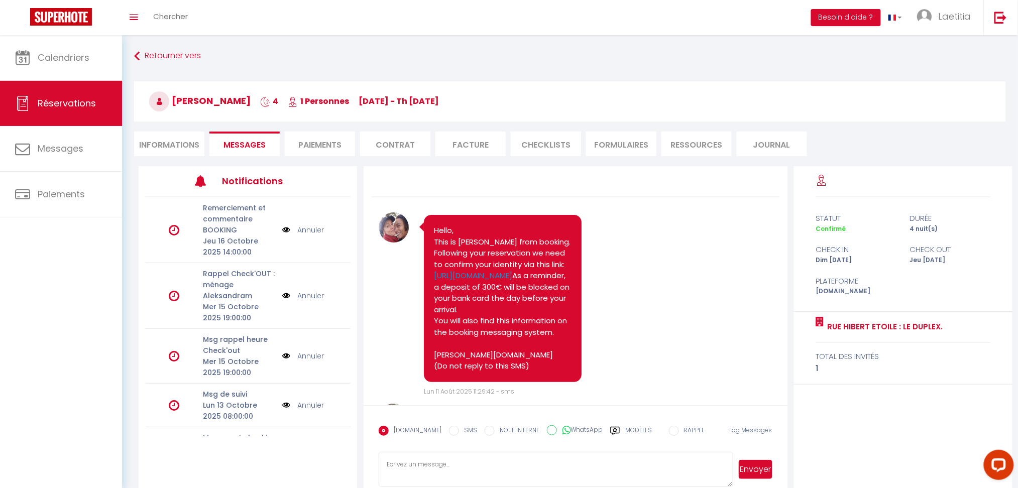
click at [692, 140] on li "Ressources" at bounding box center [697, 144] width 70 height 25
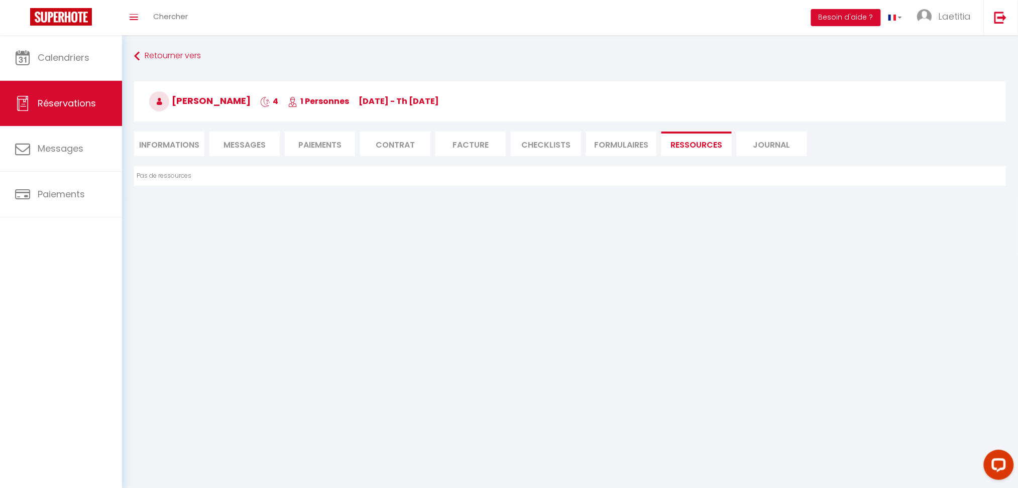
click at [179, 142] on li "Informations" at bounding box center [169, 144] width 70 height 25
select select
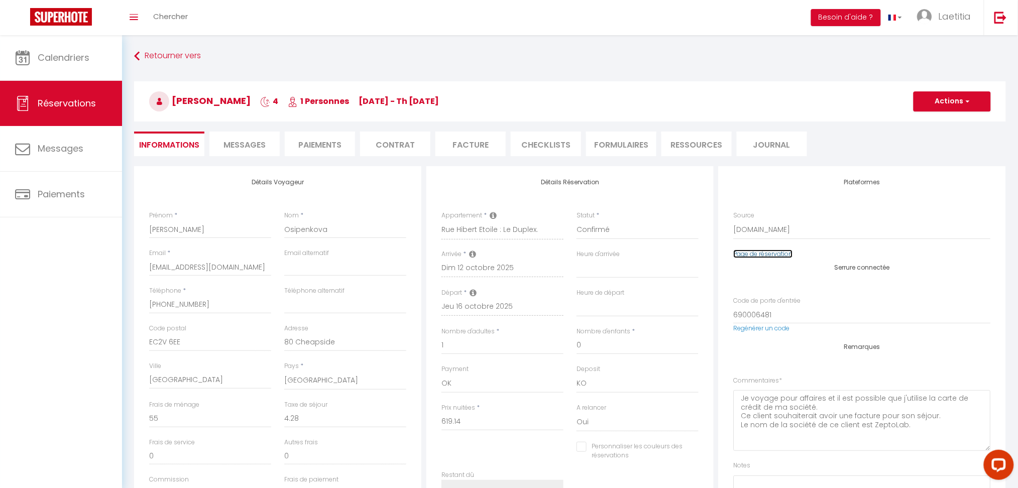
click at [778, 254] on link "Page de réservation" at bounding box center [763, 254] width 59 height 9
select select
checkbox input "false"
select select
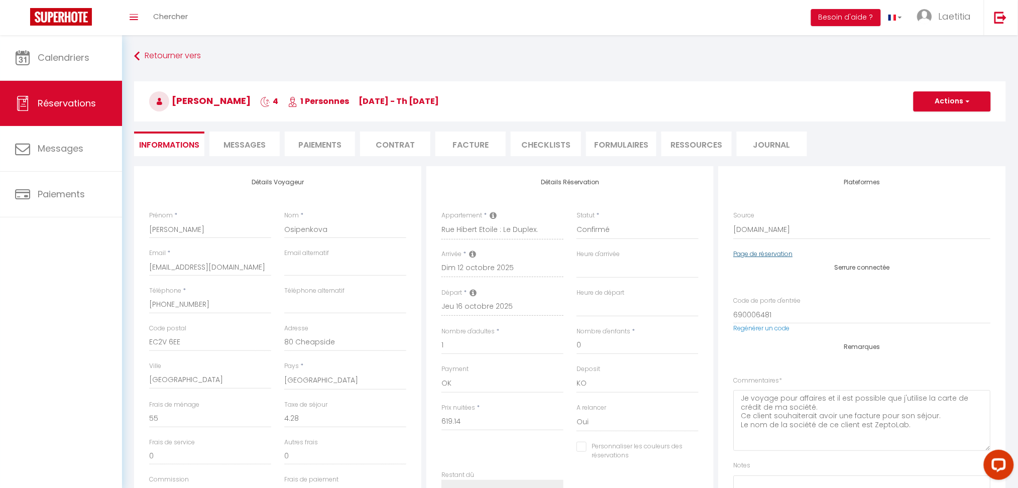
select select
checkbox input "false"
select select
checkbox input "false"
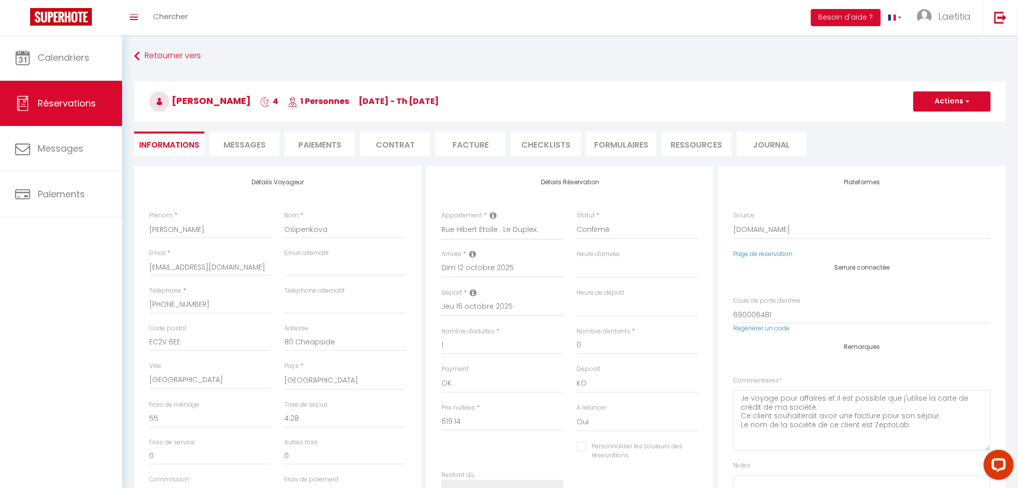
select select
checkbox input "false"
select select
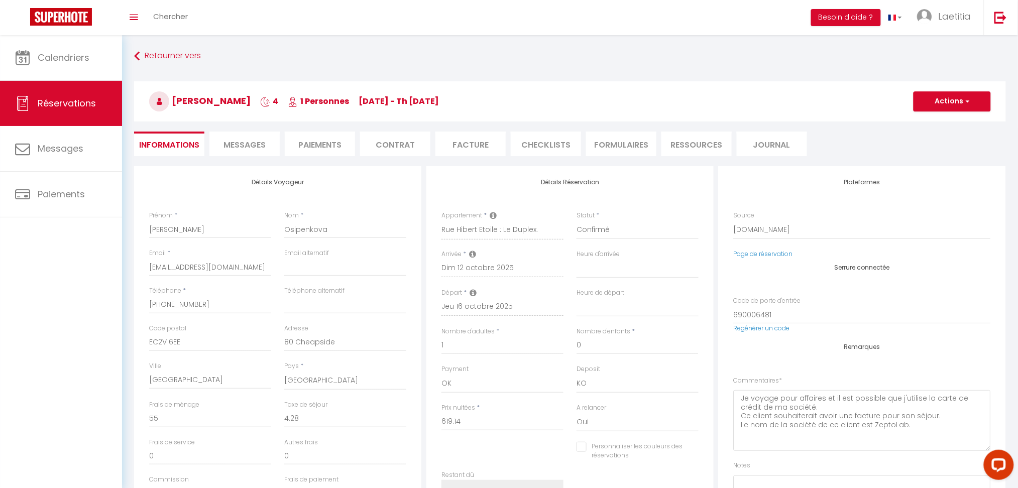
checkbox input "false"
select select
checkbox input "false"
select select
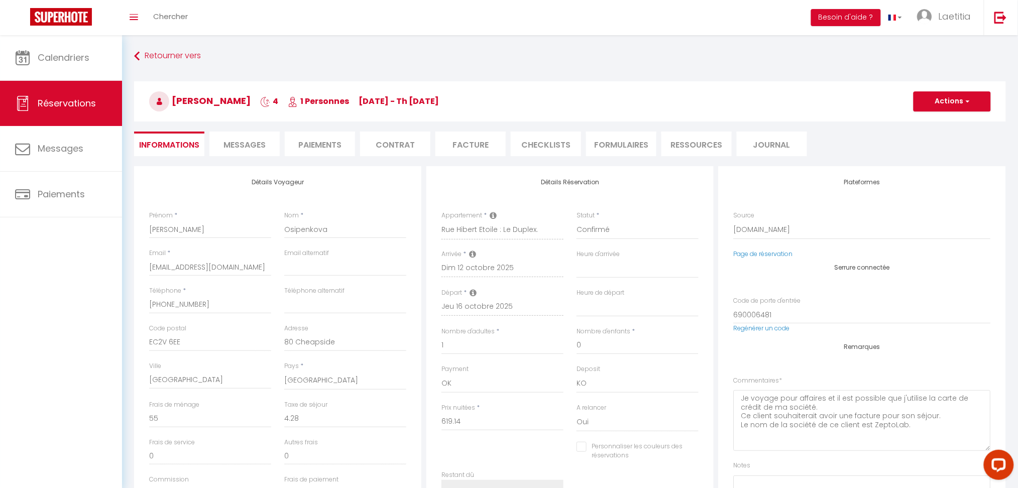
select select
checkbox input "false"
select select
checkbox input "false"
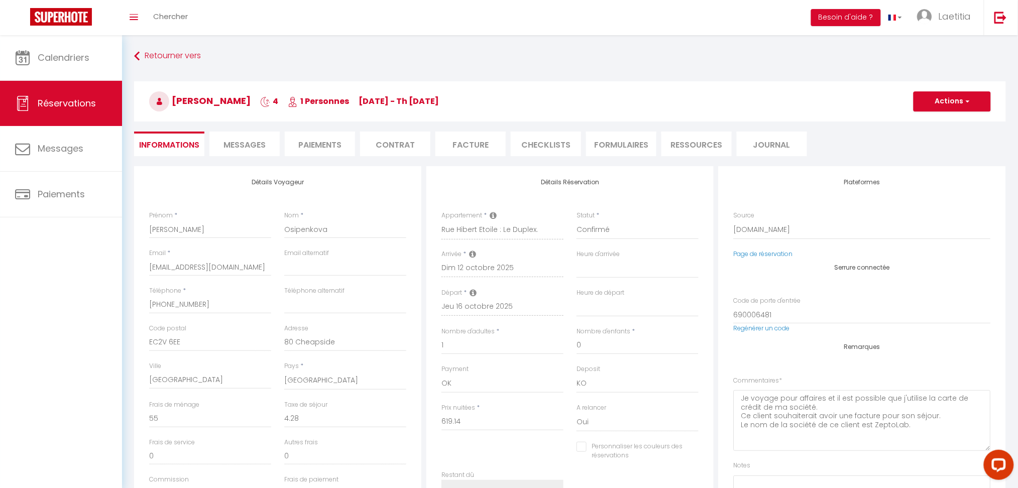
select select
checkbox input "false"
select select
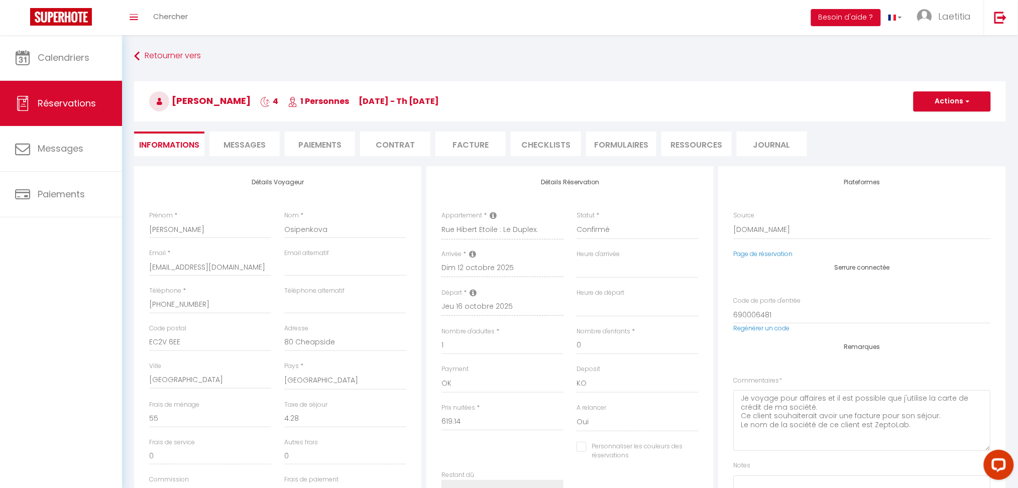
checkbox input "false"
select select
checkbox input "false"
select select
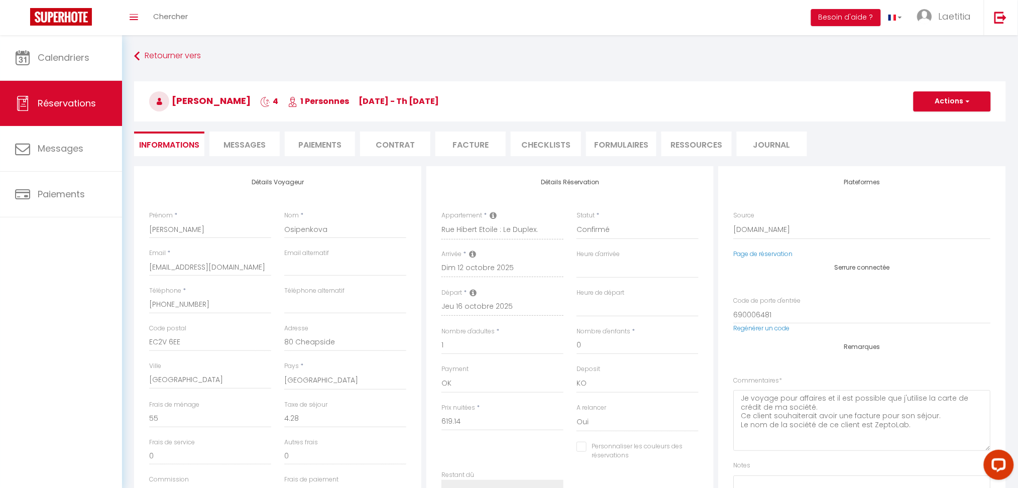
select select
checkbox input "false"
select select
checkbox input "false"
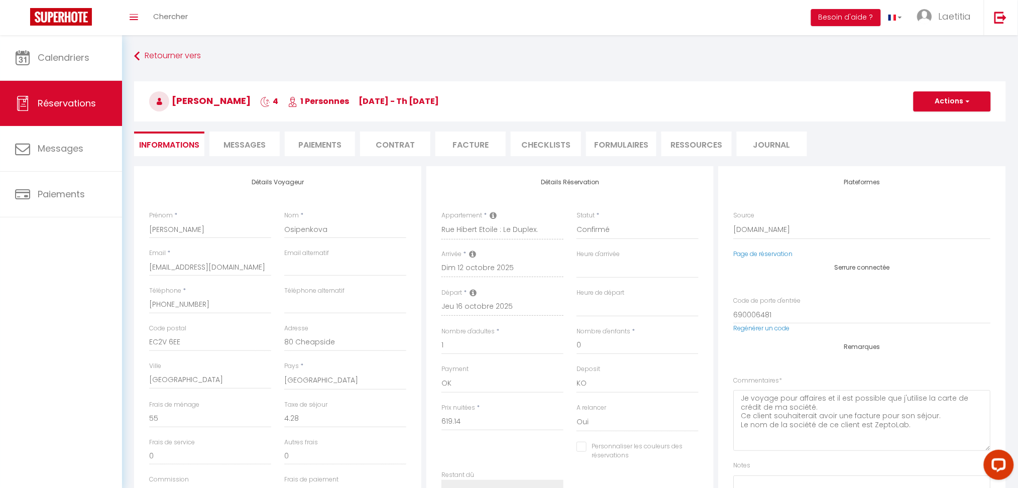
select select
checkbox input "false"
select select
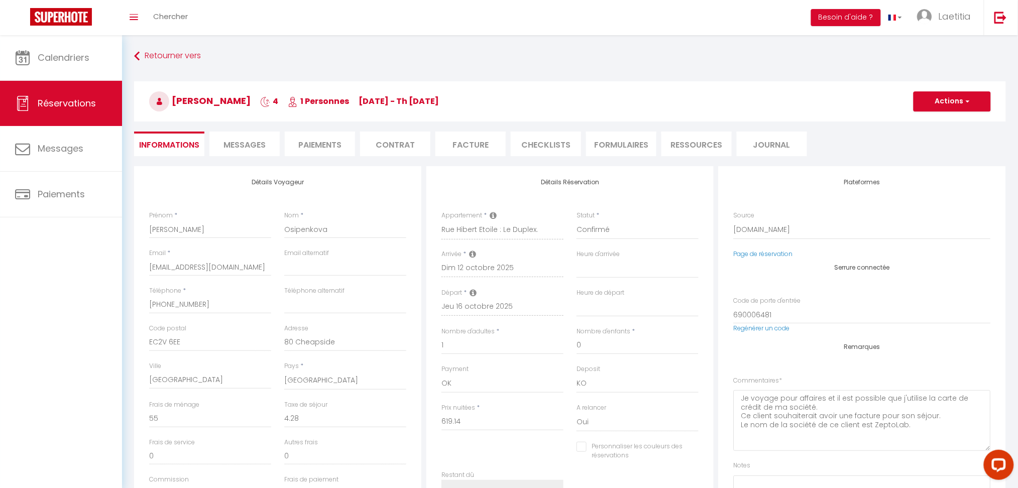
checkbox input "false"
select select
checkbox input "false"
select select
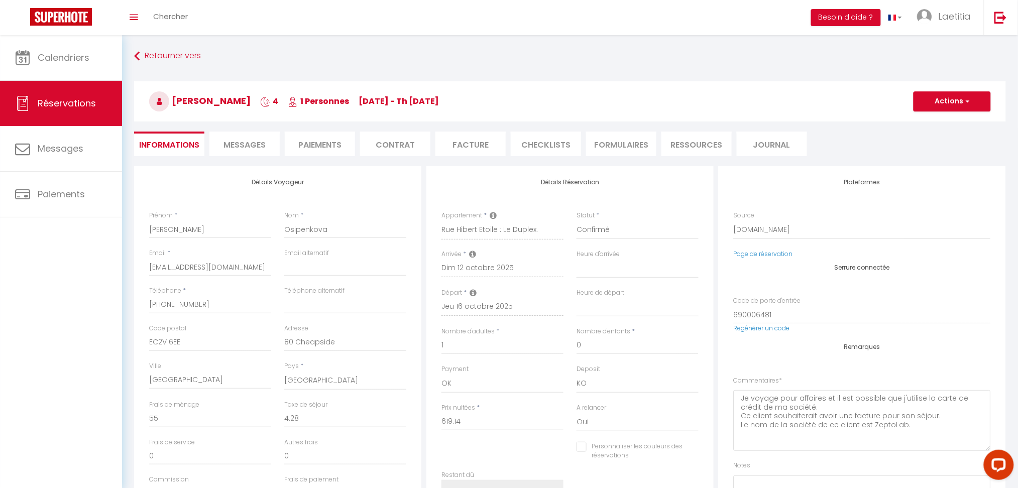
select select
checkbox input "false"
select select
checkbox input "false"
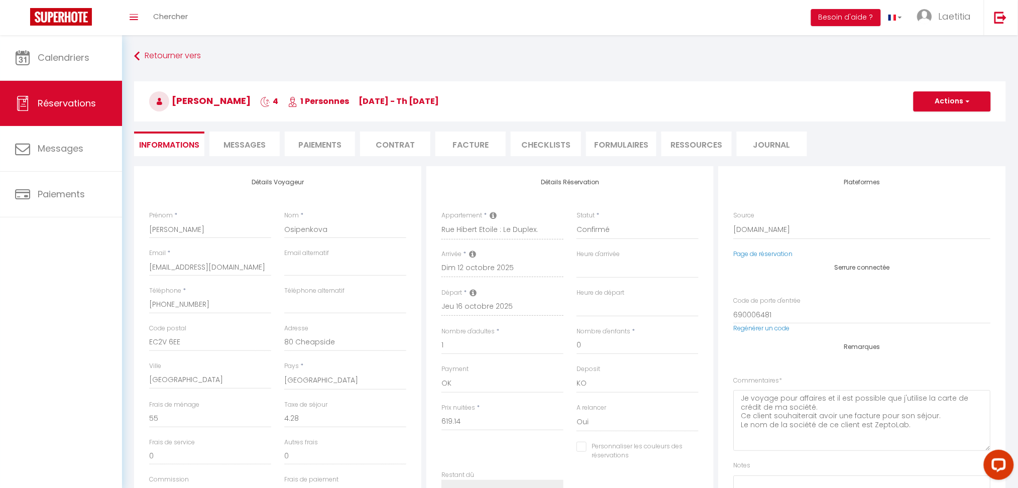
select select
checkbox input "false"
select select
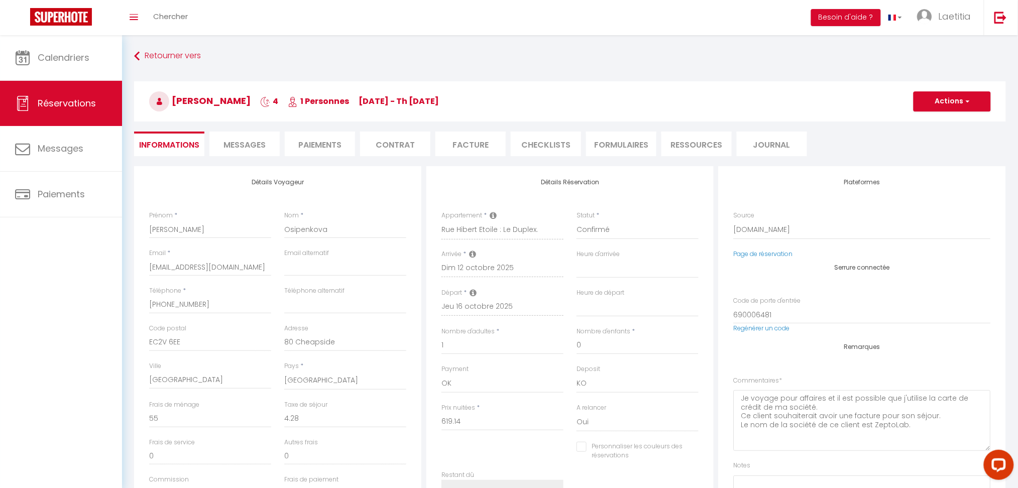
checkbox input "false"
select select
checkbox input "false"
select select
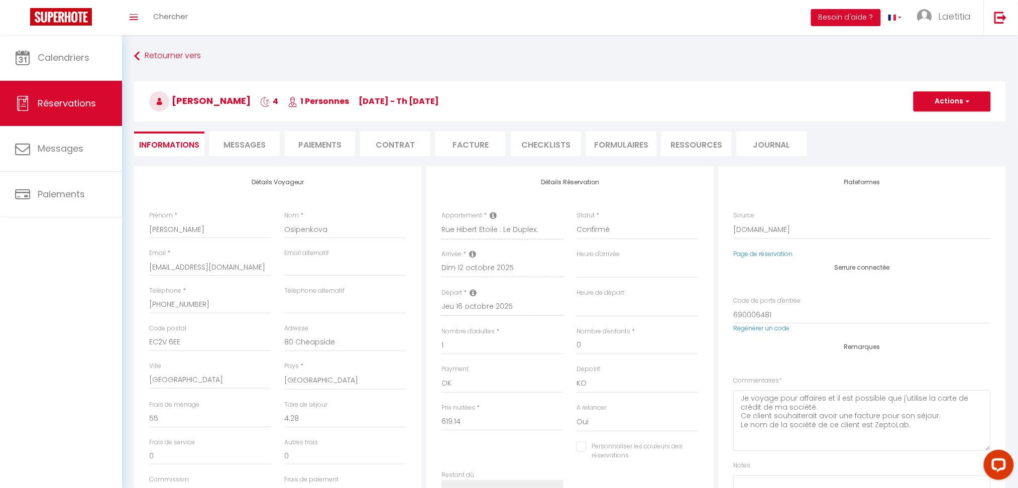
select select
checkbox input "false"
select select
checkbox input "false"
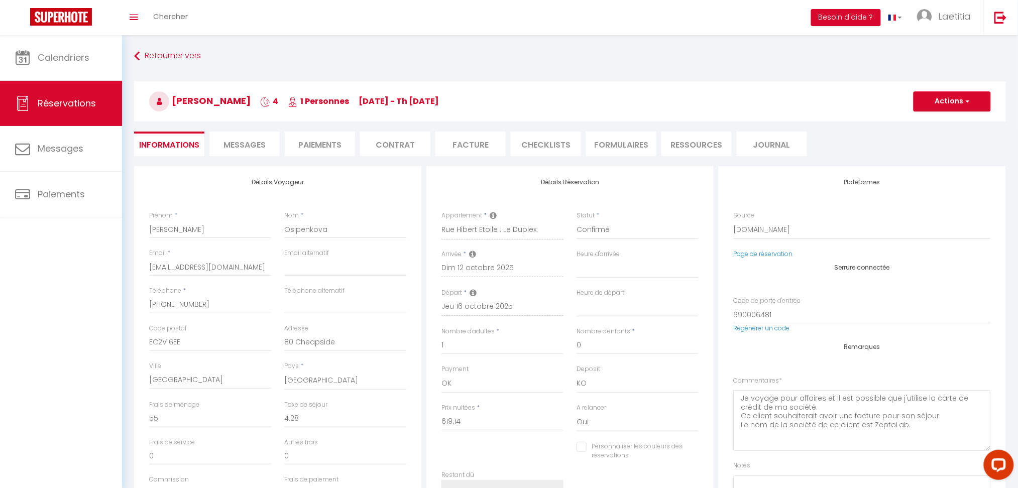
select select
checkbox input "false"
select select
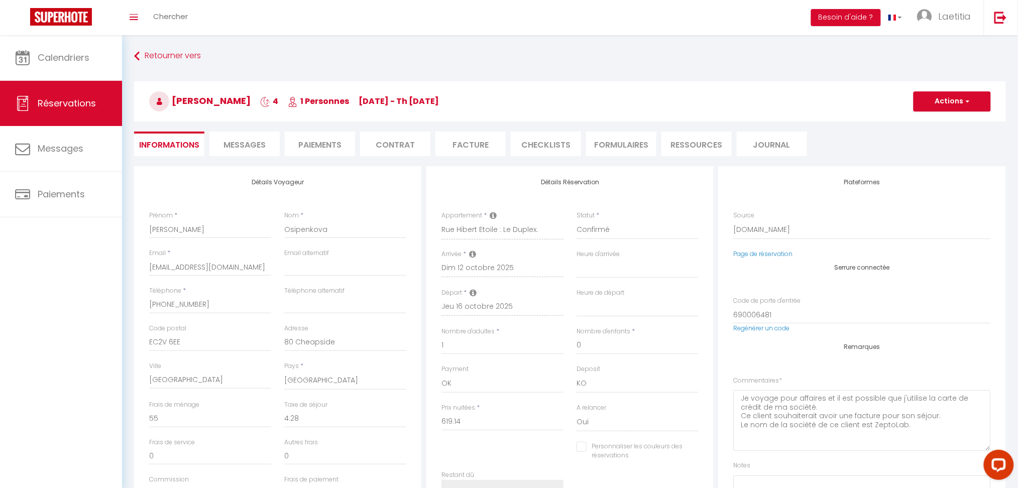
checkbox input "false"
select select
checkbox input "false"
select select
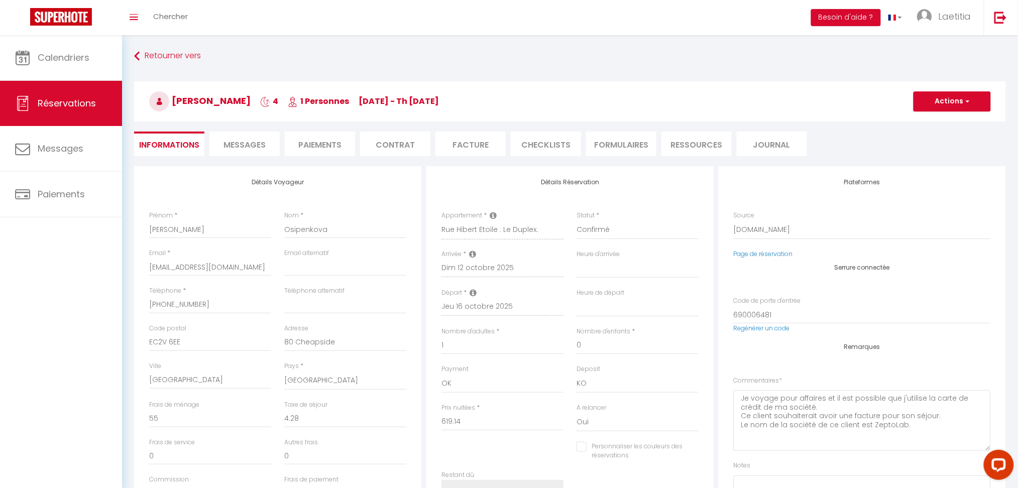
select select
checkbox input "false"
select select
checkbox input "false"
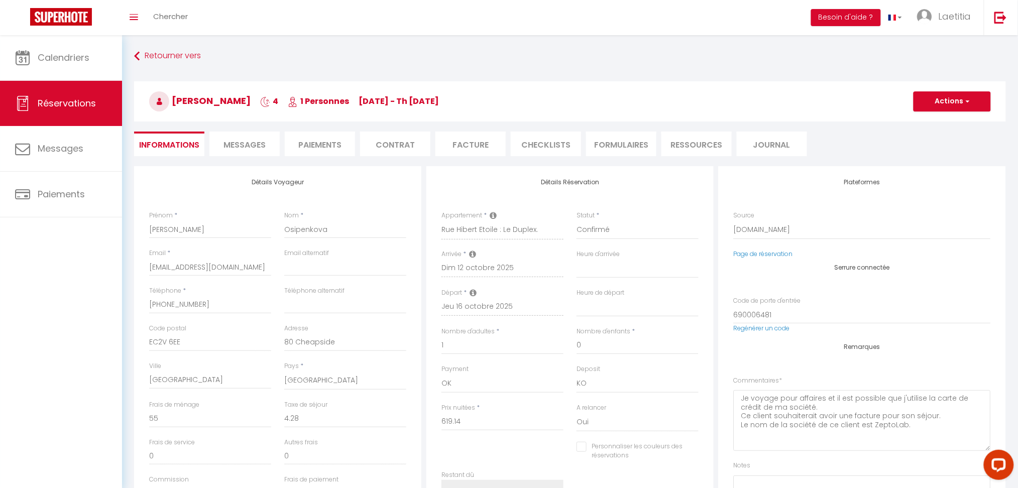
select select
checkbox input "false"
select select
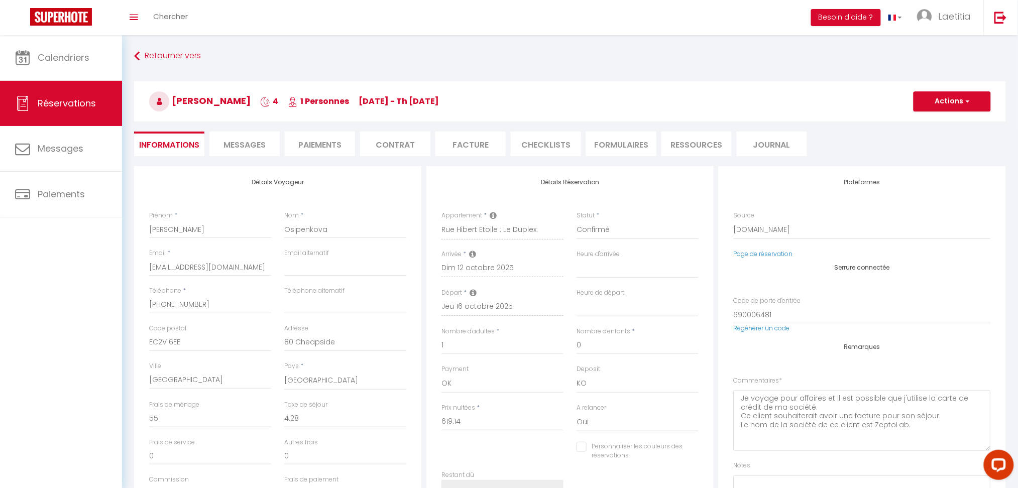
checkbox input "false"
select select
checkbox input "false"
select select
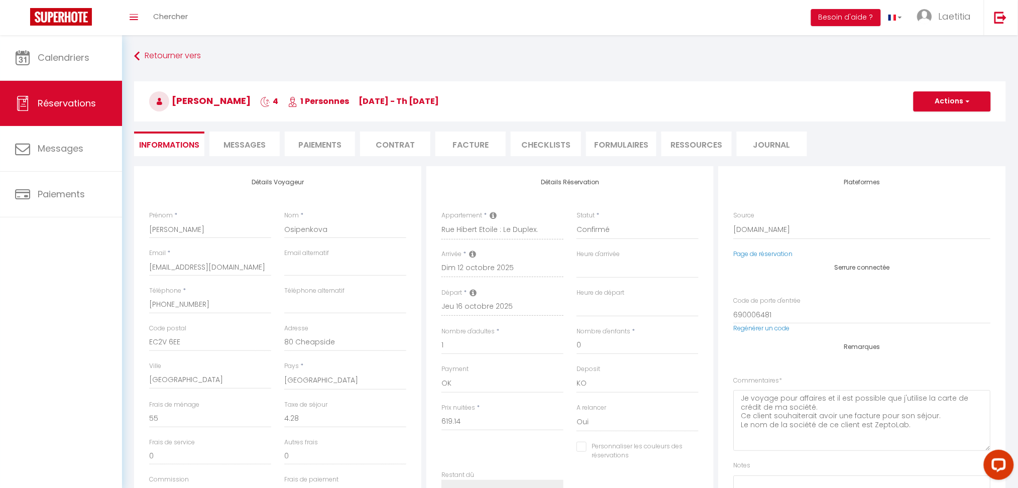
select select
checkbox input "false"
select select
checkbox input "false"
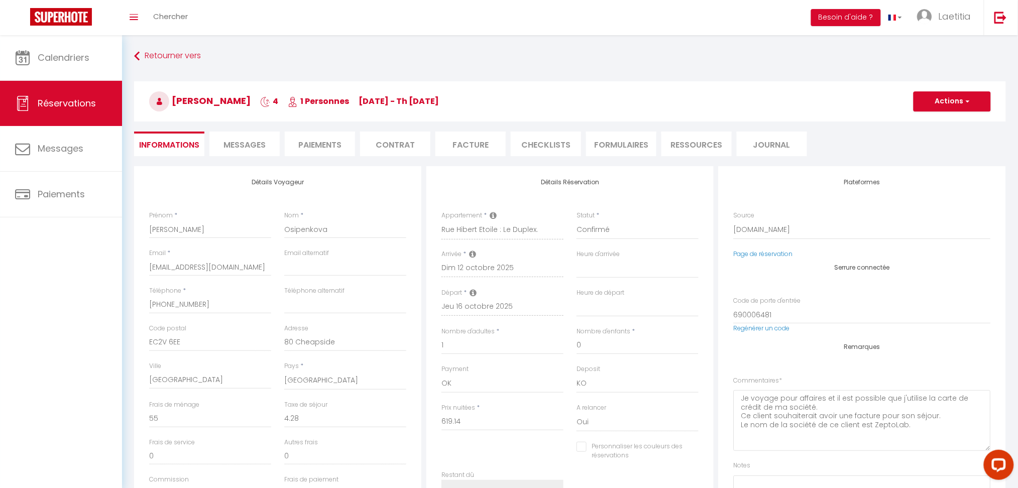
select select
checkbox input "false"
select select
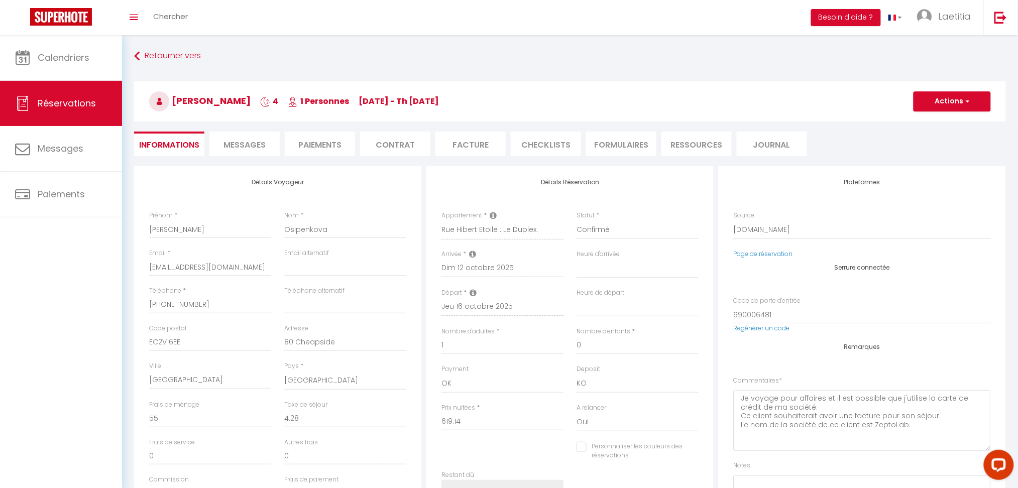
checkbox input "false"
select select
checkbox input "false"
select select
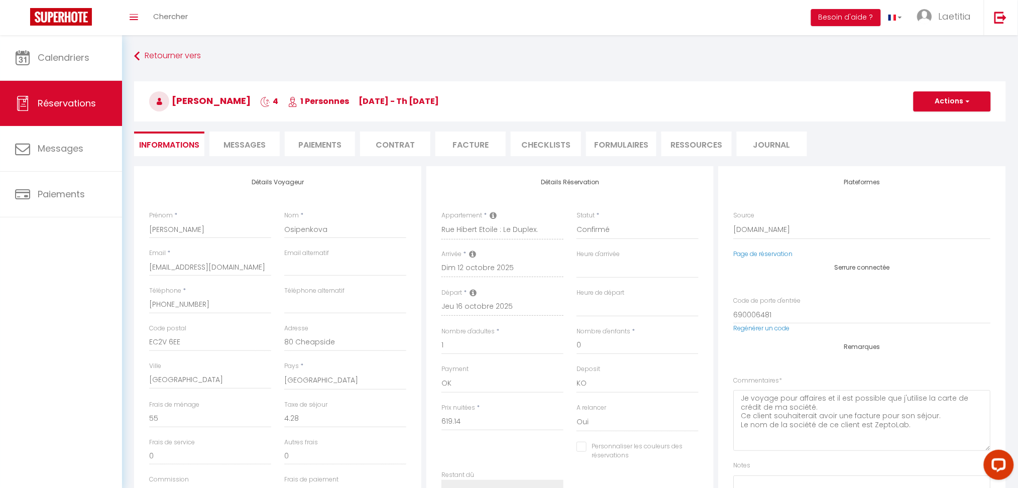
select select
checkbox input "false"
select select
checkbox input "false"
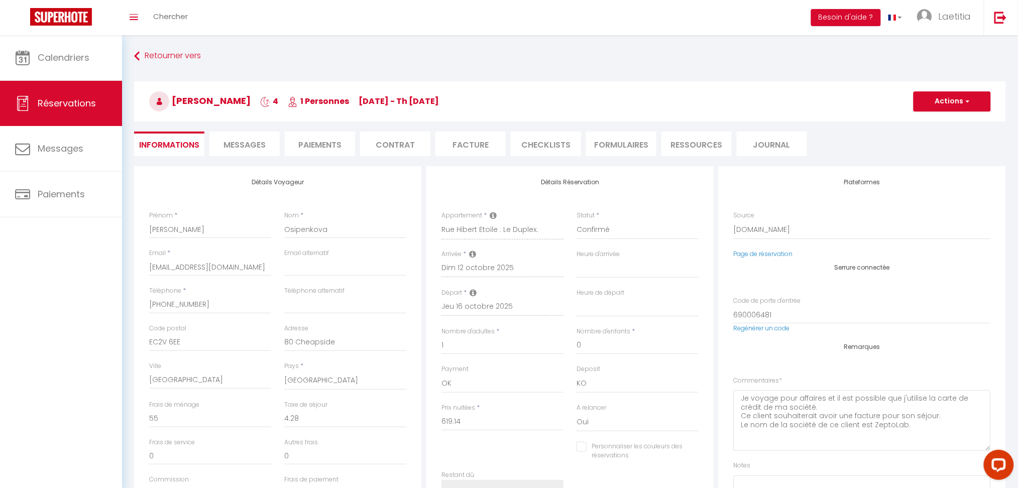
select select
checkbox input "false"
select select
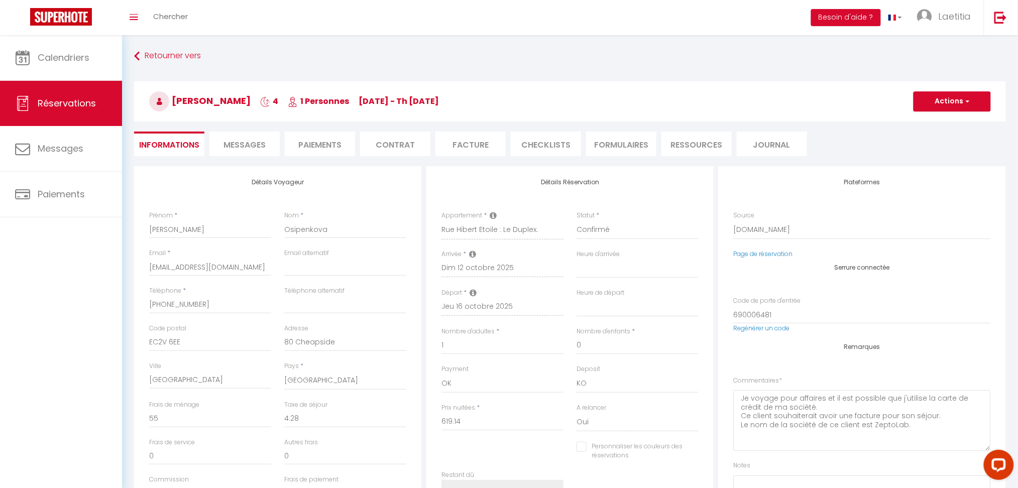
checkbox input "false"
select select
checkbox input "false"
select select
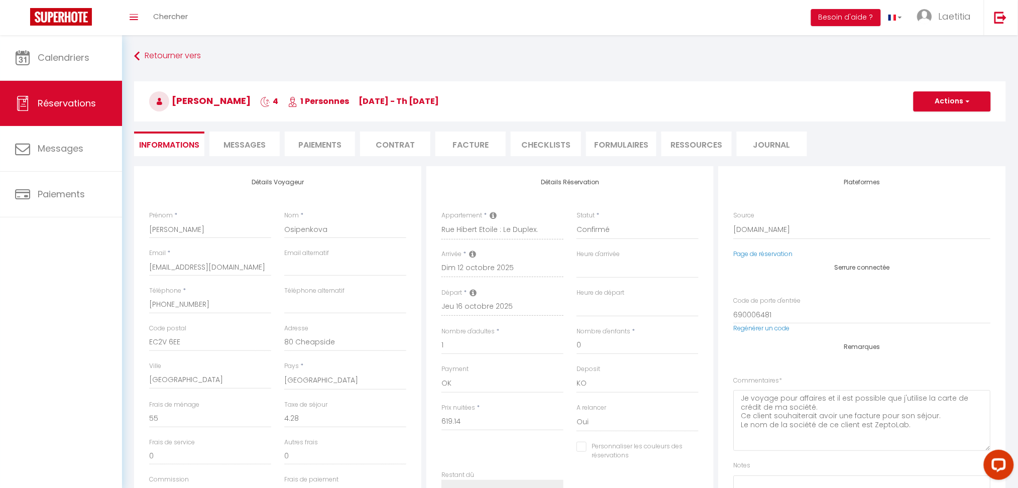
select select
checkbox input "false"
select select
checkbox input "false"
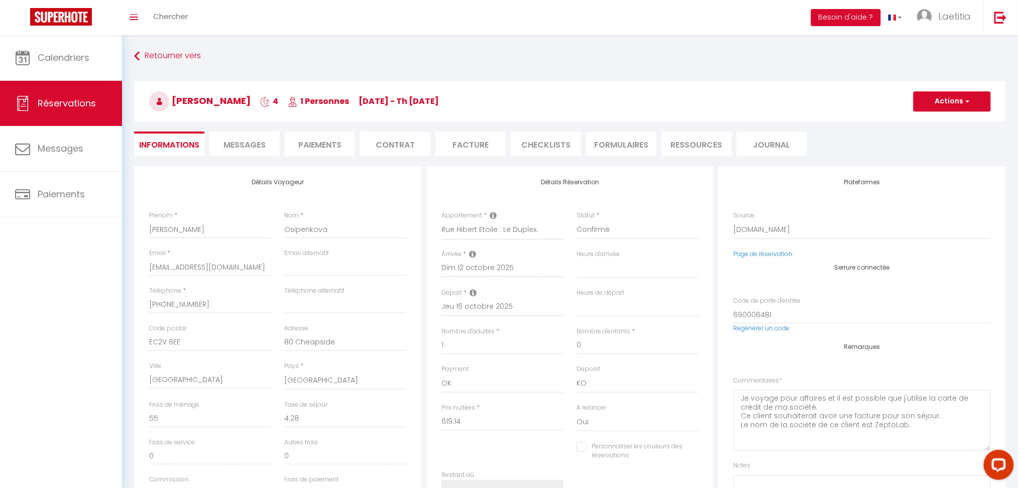
select select
checkbox input "false"
select select
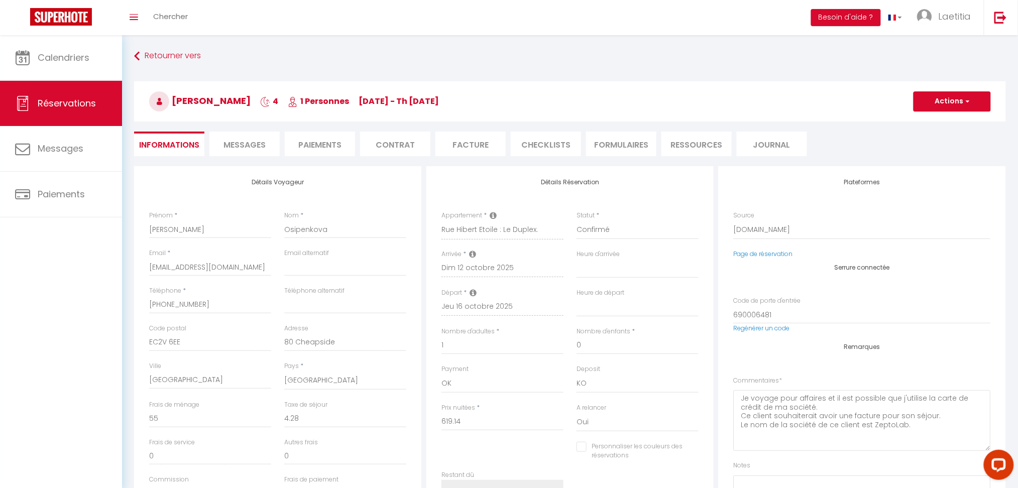
checkbox input "false"
select select
checkbox input "false"
select select
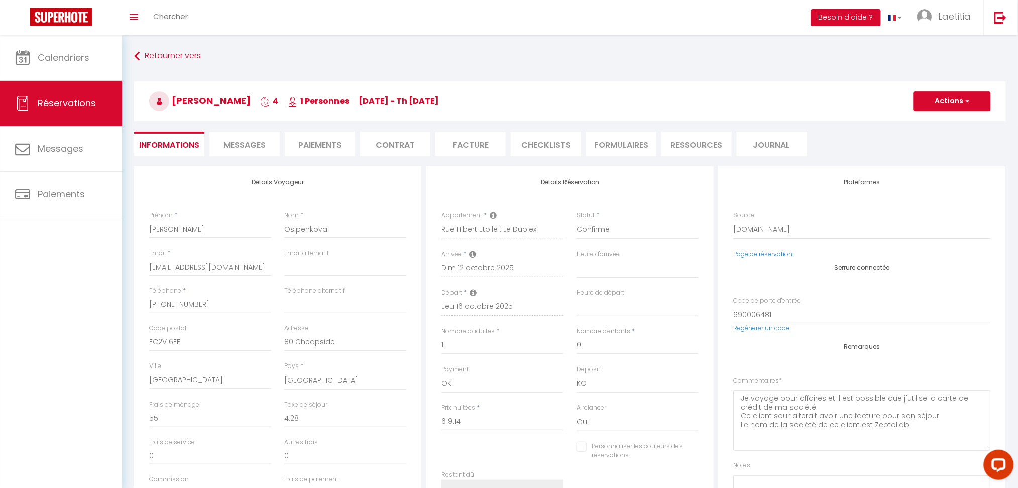
select select
checkbox input "false"
select select
checkbox input "false"
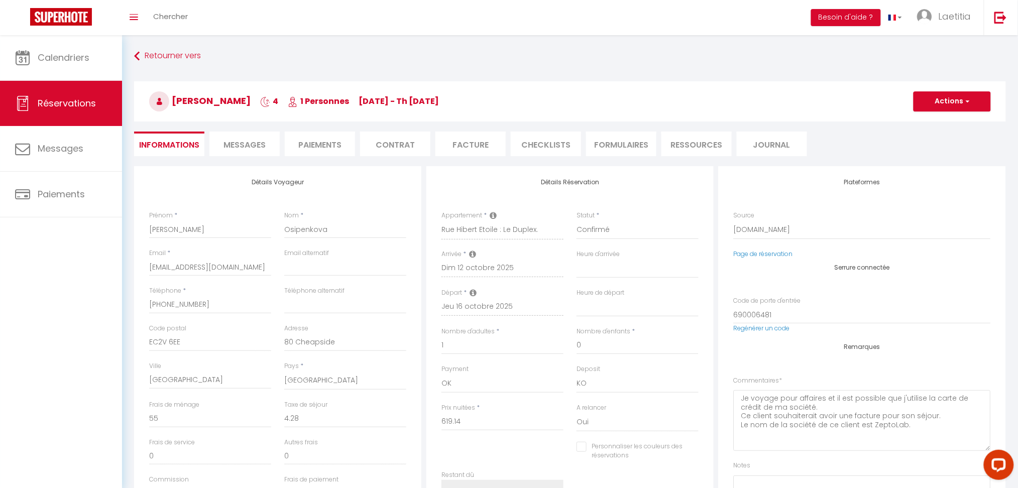
select select
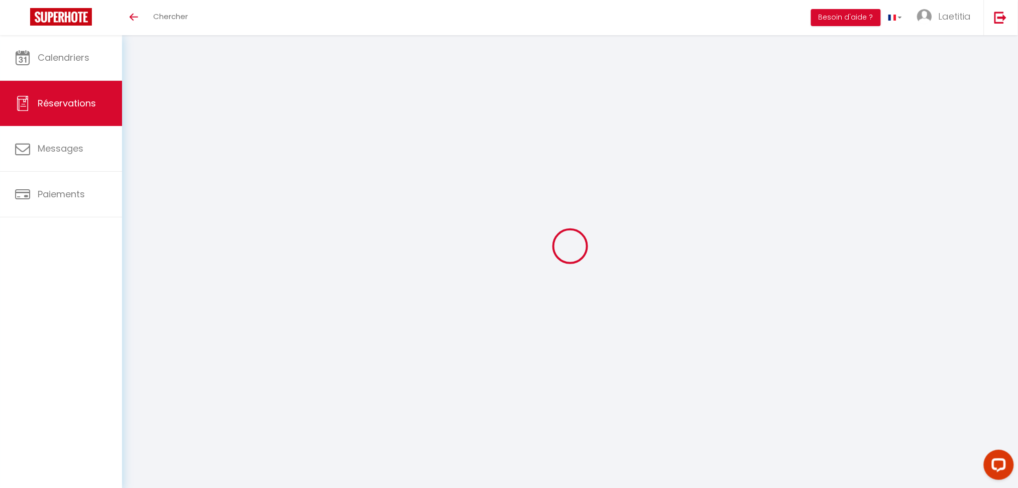
select select
checkbox input "false"
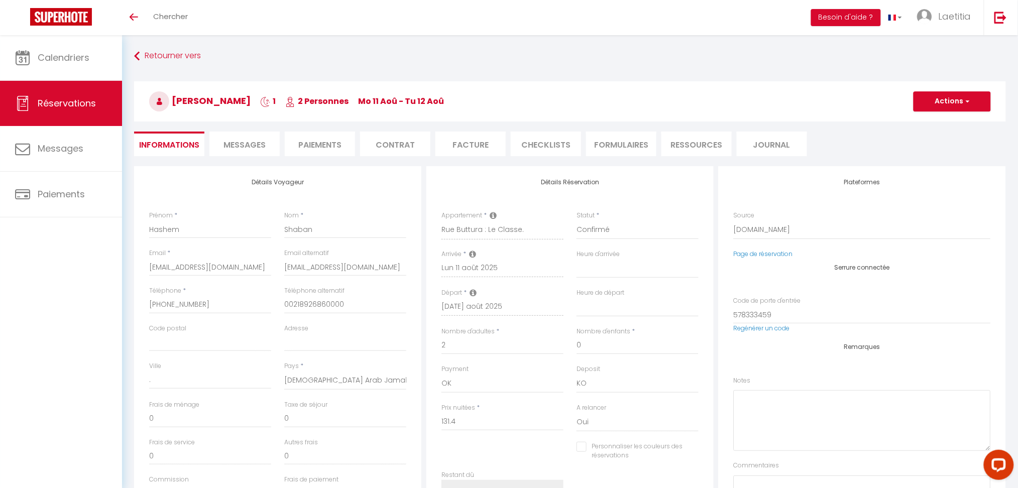
select select
checkbox input "false"
type textarea "iH"
type input "45"
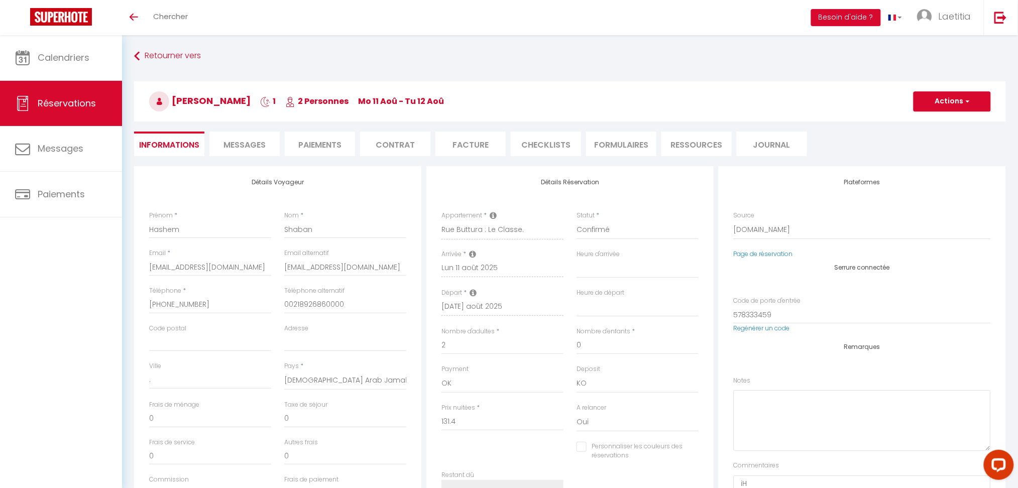
type input "2.14"
select select
checkbox input "false"
select select "15:00"
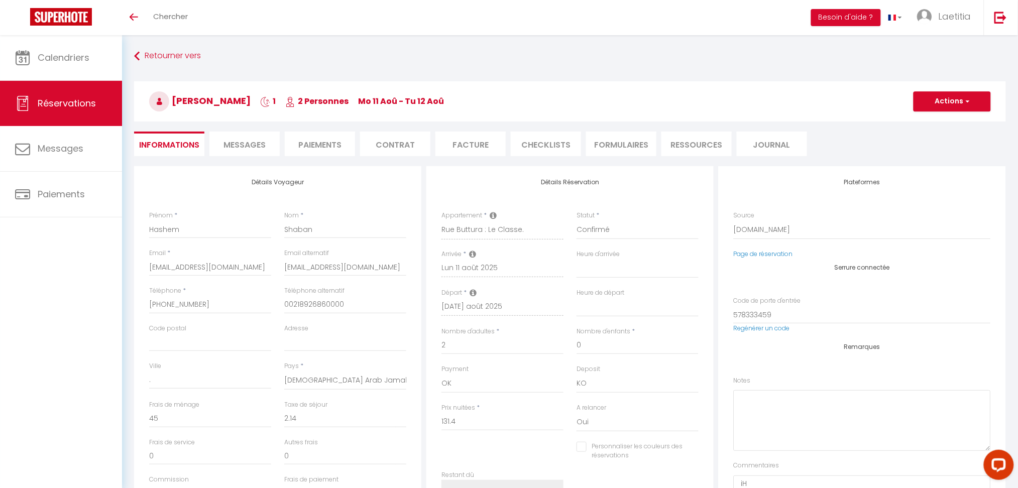
select select "11:00"
click at [694, 140] on li "Ressources" at bounding box center [697, 144] width 70 height 25
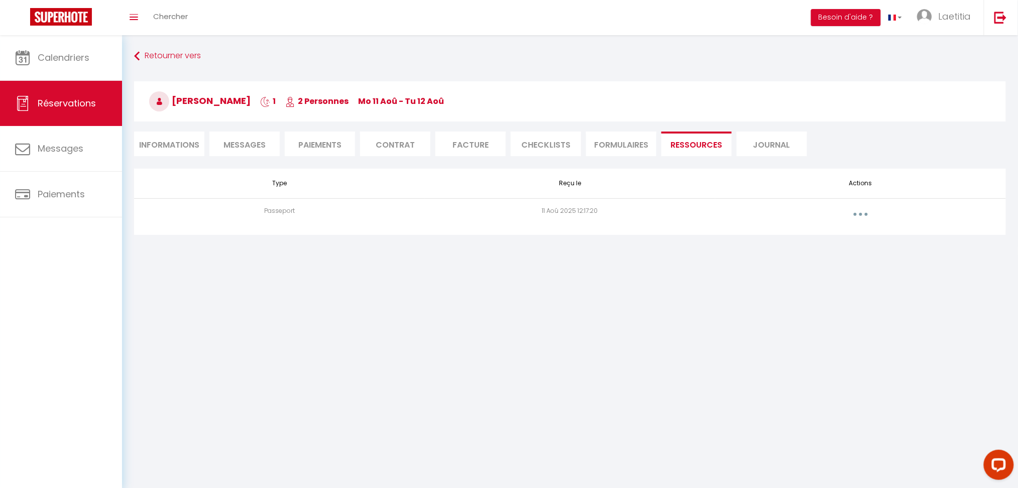
click at [864, 212] on button "button" at bounding box center [861, 214] width 28 height 16
click at [857, 233] on link "Voir le document" at bounding box center [834, 237] width 75 height 17
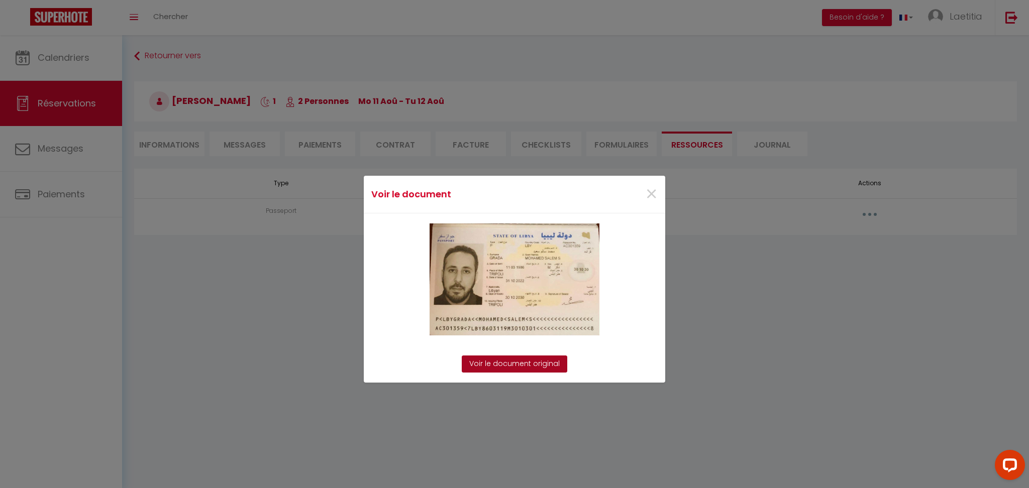
click at [532, 368] on link "Voir le document original" at bounding box center [514, 364] width 105 height 17
click at [645, 198] on span "×" at bounding box center [651, 194] width 13 height 30
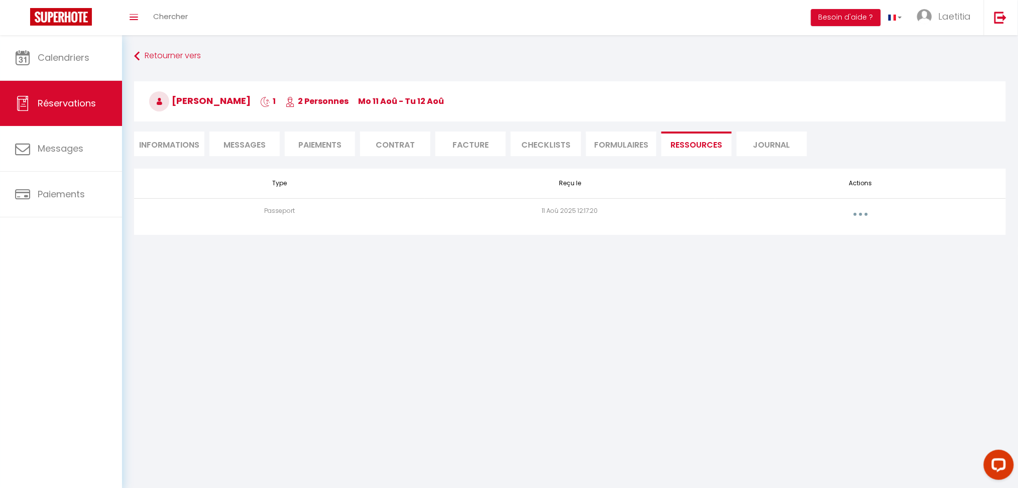
click at [186, 148] on li "Informations" at bounding box center [169, 144] width 70 height 25
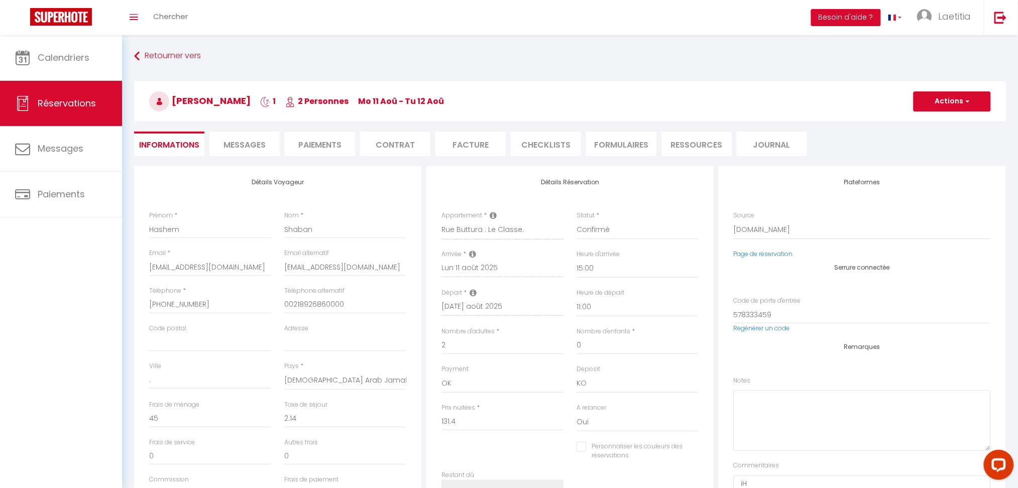
click at [244, 141] on span "Messages" at bounding box center [245, 145] width 42 height 12
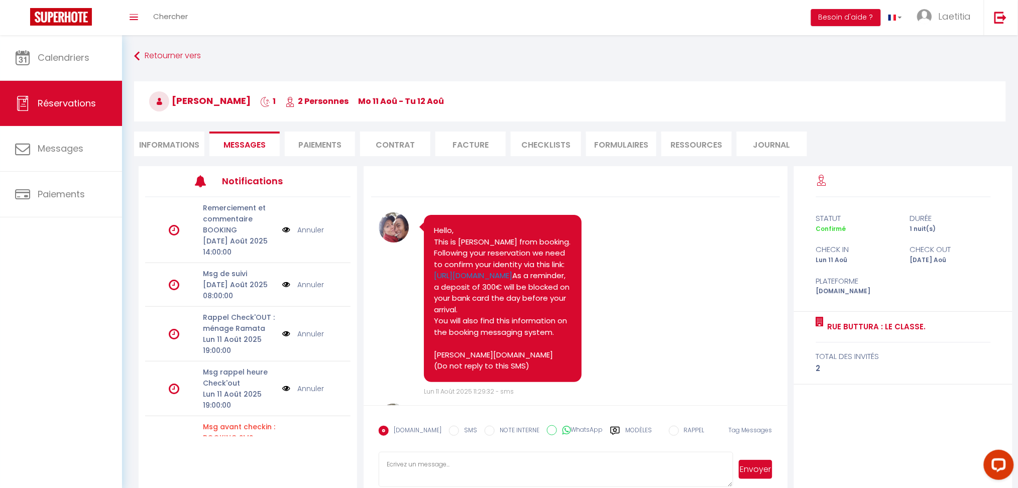
click at [182, 141] on li "Informations" at bounding box center [169, 144] width 70 height 25
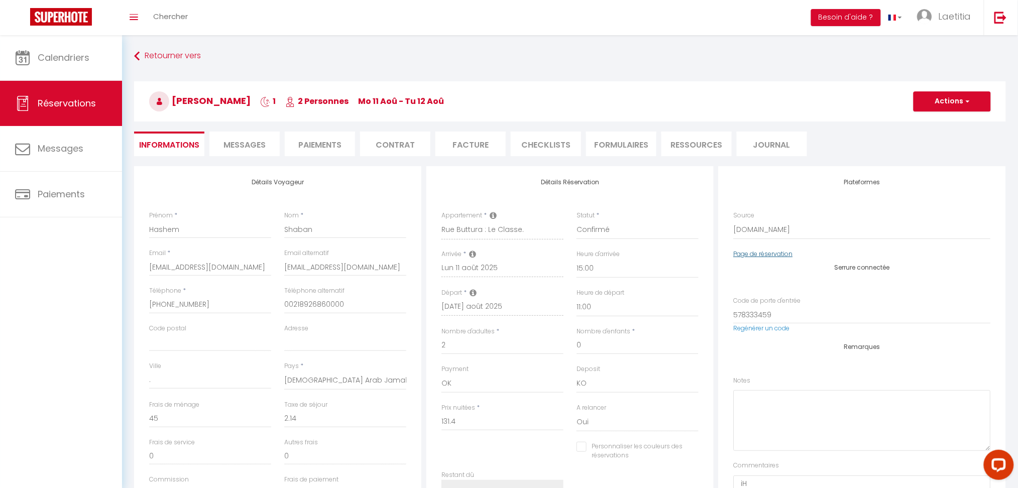
checkbox input "false"
click at [769, 252] on link "Page de réservation" at bounding box center [763, 254] width 59 height 9
click at [261, 145] on span "Messages" at bounding box center [245, 145] width 42 height 12
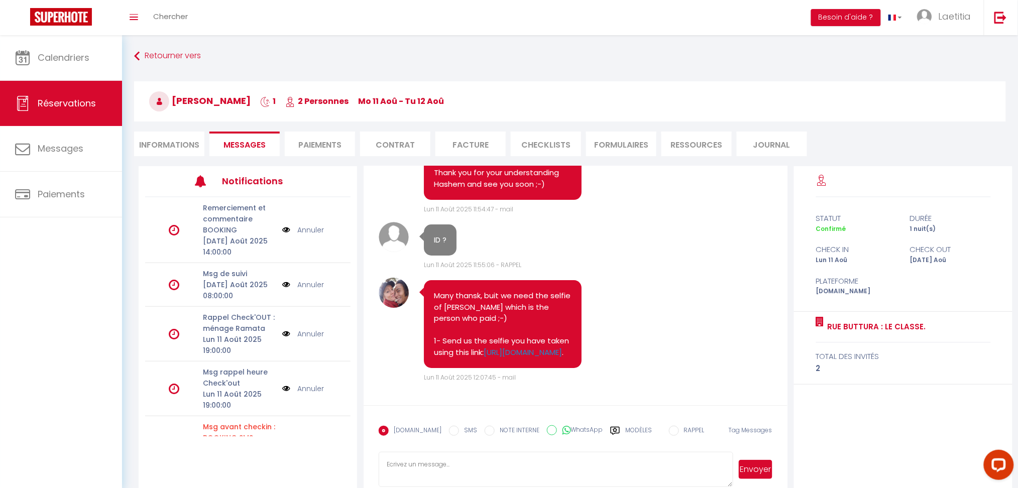
scroll to position [2995, 0]
click at [164, 151] on li "Informations" at bounding box center [169, 144] width 70 height 25
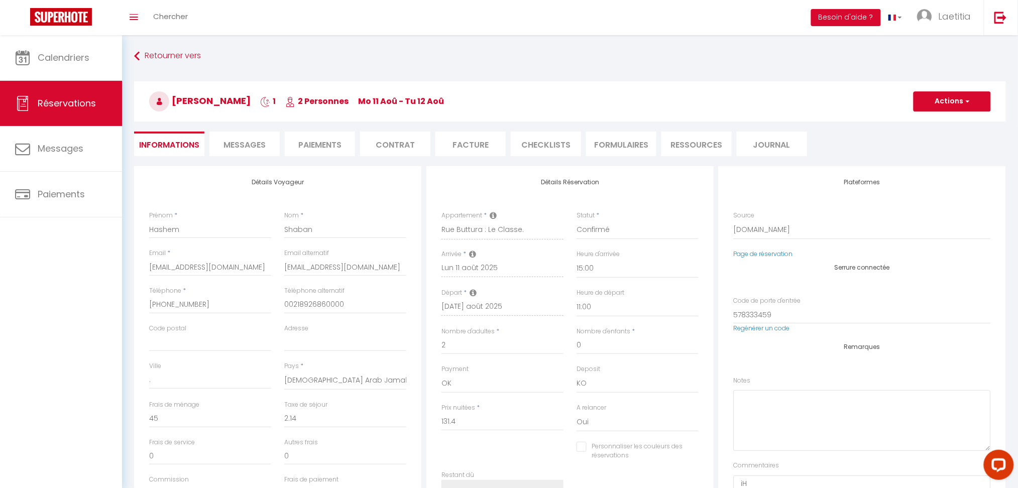
click at [242, 138] on li "Messages" at bounding box center [244, 144] width 70 height 25
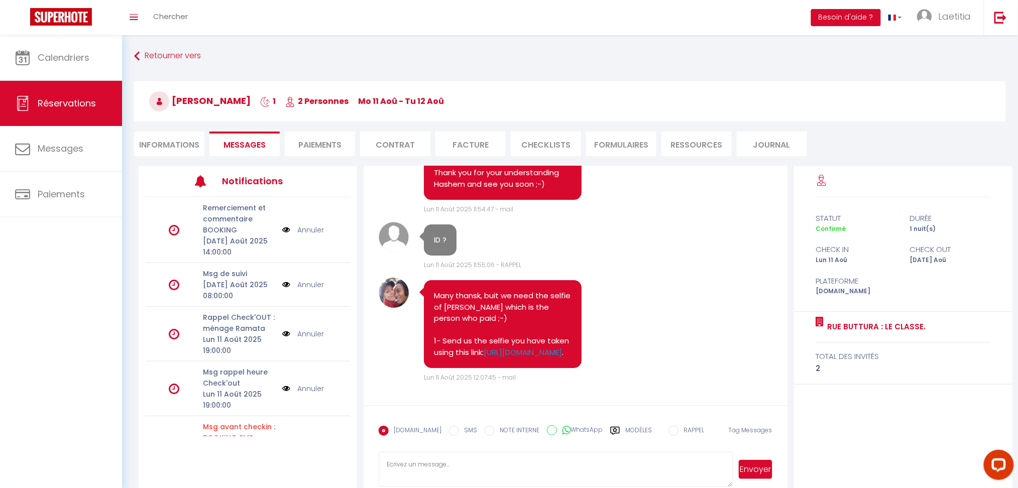
click at [164, 146] on li "Informations" at bounding box center [169, 144] width 70 height 25
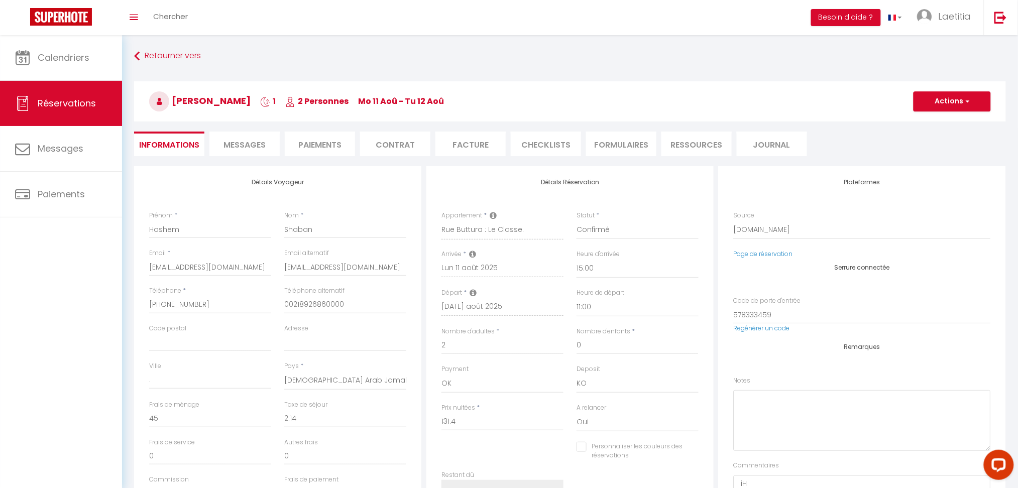
click at [238, 138] on li "Messages" at bounding box center [244, 144] width 70 height 25
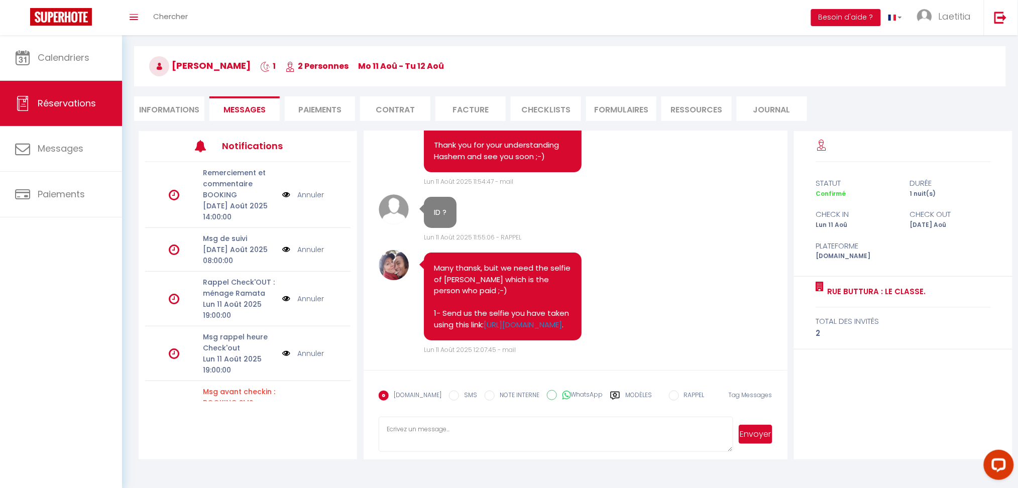
scroll to position [2526, 0]
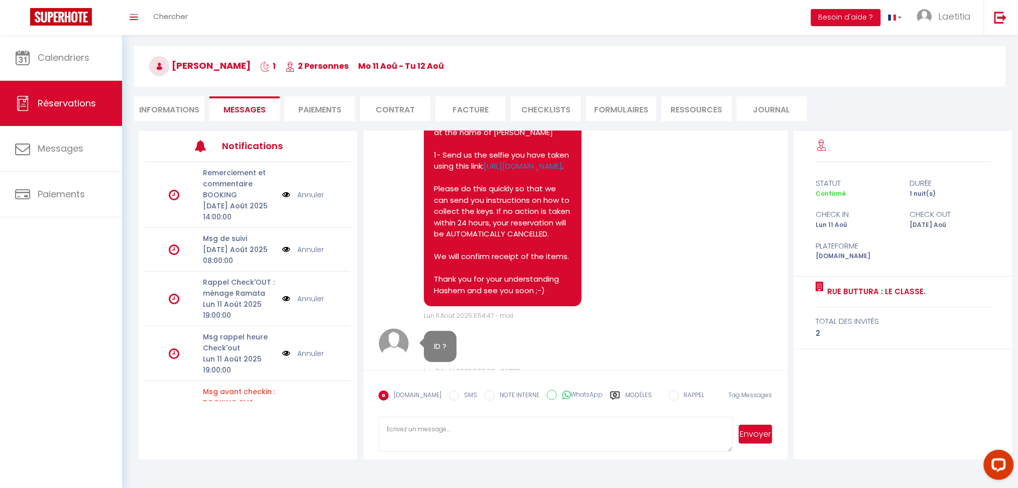
drag, startPoint x: 539, startPoint y: 275, endPoint x: 446, endPoint y: 267, distance: 93.3
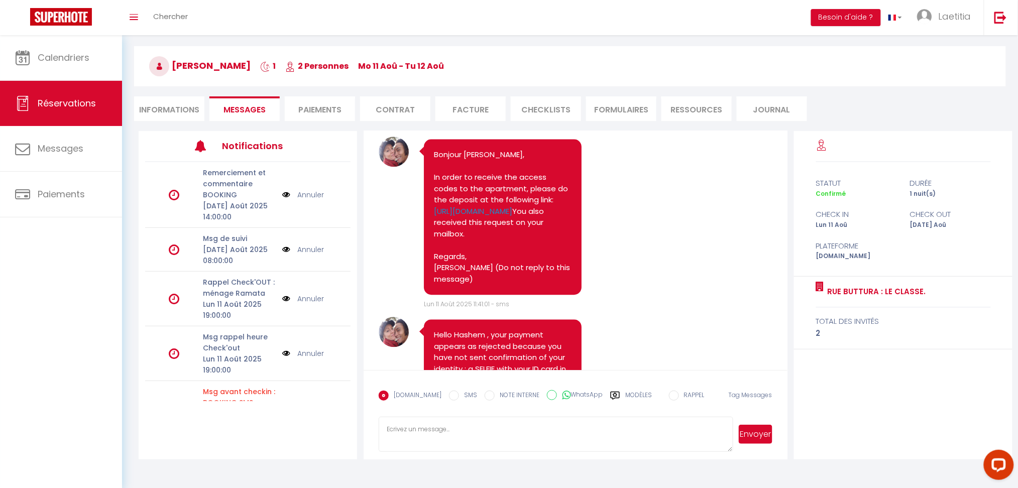
scroll to position [2259, 0]
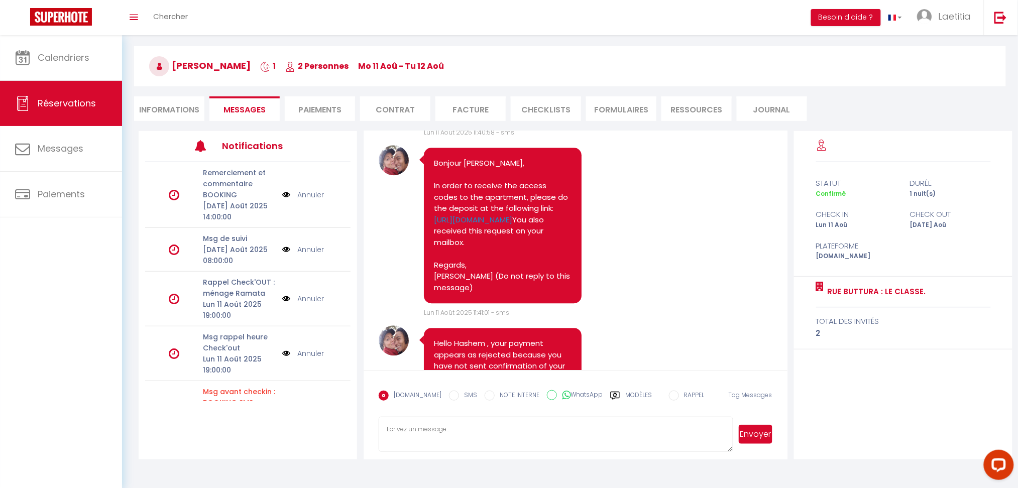
drag, startPoint x: 533, startPoint y: 214, endPoint x: 436, endPoint y: 186, distance: 100.8
click at [436, 123] on div "Bonjour [PERSON_NAME], In order to receive the access codes to the apartment, p…" at bounding box center [503, 45] width 158 height 156
drag, startPoint x: 450, startPoint y: 184, endPoint x: 684, endPoint y: 171, distance: 234.5
click at [441, 113] on pre "Bonjour [PERSON_NAME], In order to receive the access codes to the apartment, p…" at bounding box center [503, 45] width 138 height 136
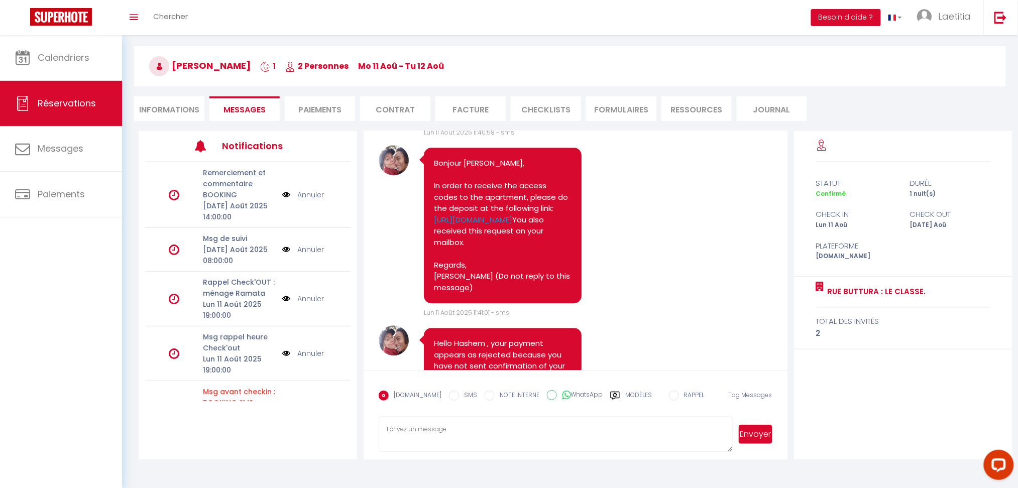
drag, startPoint x: 433, startPoint y: 205, endPoint x: 531, endPoint y: 255, distance: 111.0
click at [531, 123] on div "Bonjour [PERSON_NAME], In order to receive the access codes to the apartment, p…" at bounding box center [503, 45] width 158 height 156
click at [497, 113] on pre "Bonjour [PERSON_NAME], In order to receive the access codes to the apartment, p…" at bounding box center [503, 45] width 138 height 136
drag, startPoint x: 435, startPoint y: 208, endPoint x: 533, endPoint y: 332, distance: 157.7
click at [533, 113] on pre "Bonjour [PERSON_NAME], In order to receive the access codes to the apartment, p…" at bounding box center [503, 45] width 138 height 136
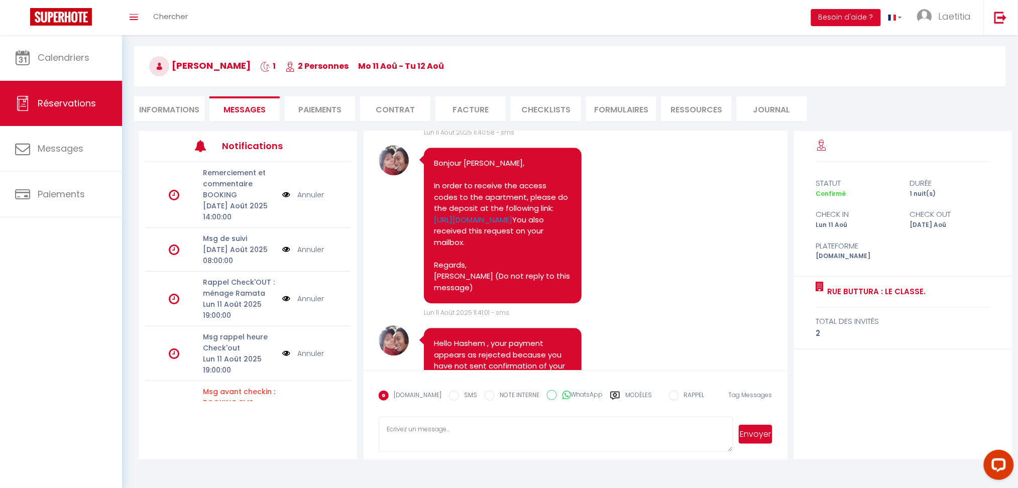
drag, startPoint x: 501, startPoint y: 313, endPoint x: 622, endPoint y: 227, distance: 149.0
click at [622, 138] on div "Note Sms Bonjour [PERSON_NAME], In order to receive the access codes to the apa…" at bounding box center [576, 51] width 394 height 173
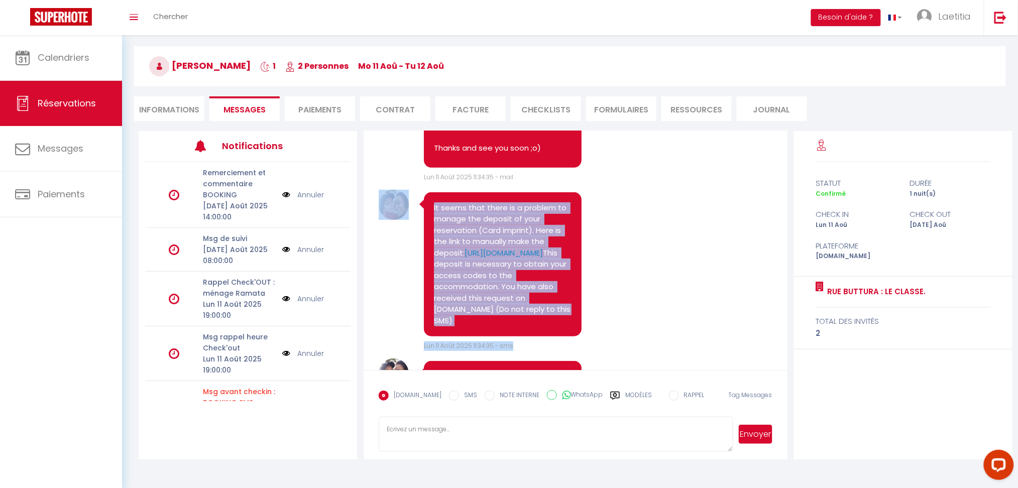
scroll to position [1588, 0]
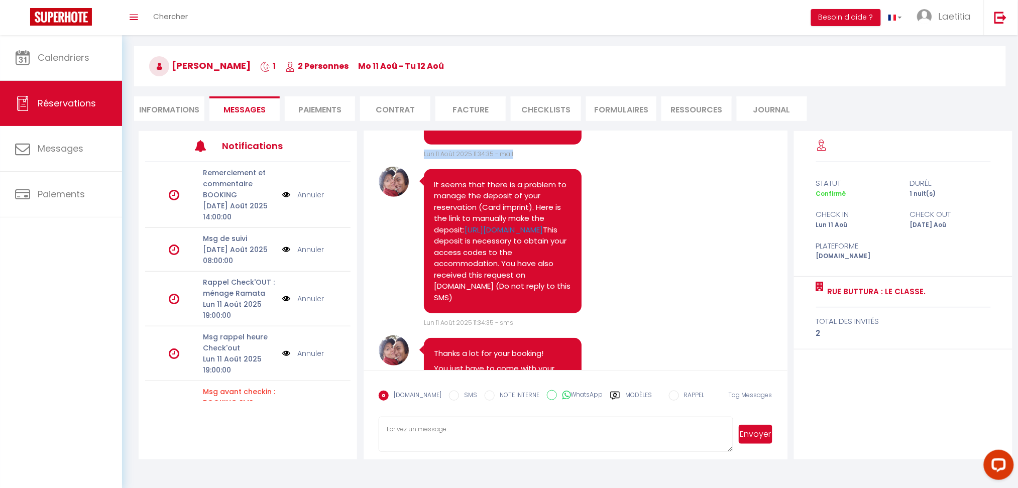
drag, startPoint x: 431, startPoint y: 202, endPoint x: 541, endPoint y: 270, distance: 129.1
click at [542, 131] on p "Thanks and see you soon ;o)" at bounding box center [503, 126] width 138 height 12
click at [476, 117] on p at bounding box center [503, 111] width 138 height 12
click at [480, 131] on p "Thanks and see you soon ;o)" at bounding box center [503, 126] width 138 height 12
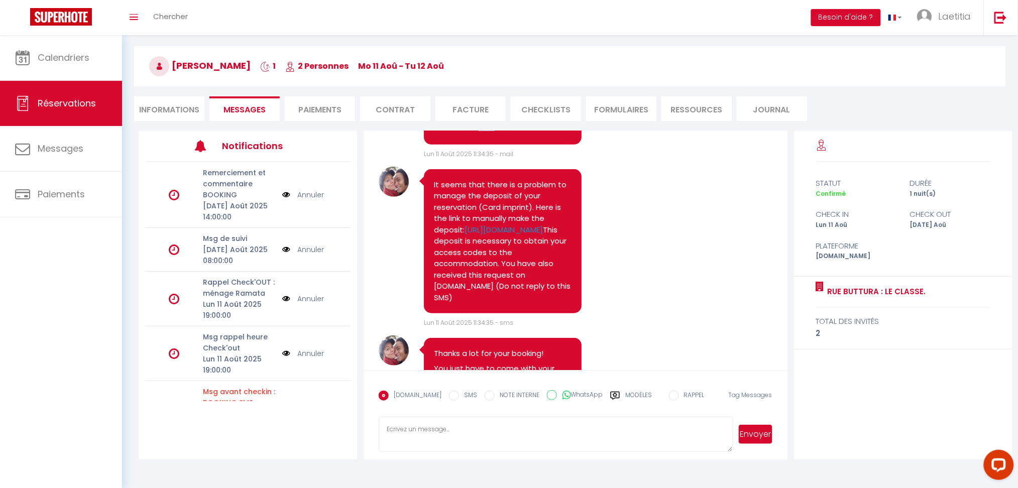
click at [480, 131] on p "Thanks and see you soon ;o)" at bounding box center [503, 126] width 138 height 12
click at [551, 131] on p "Thanks and see you soon ;o)" at bounding box center [503, 126] width 138 height 12
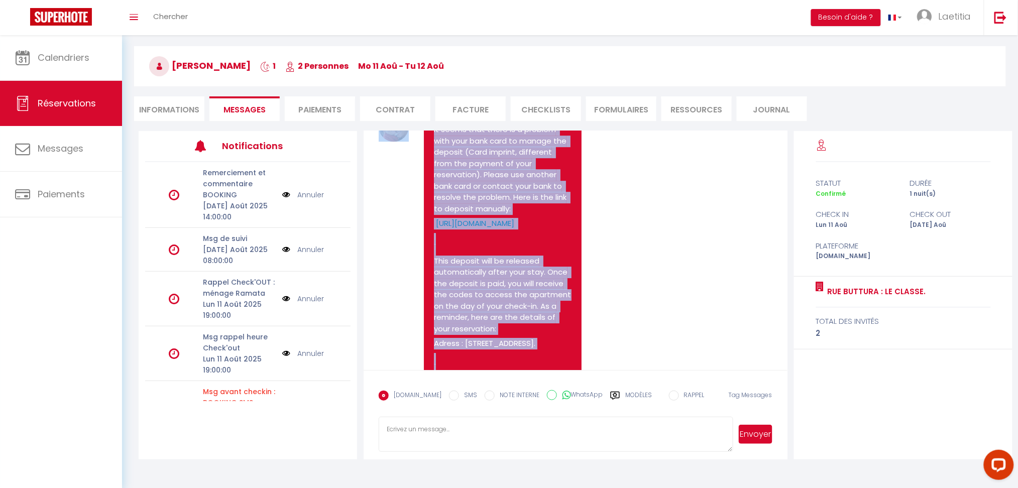
scroll to position [1053, 0]
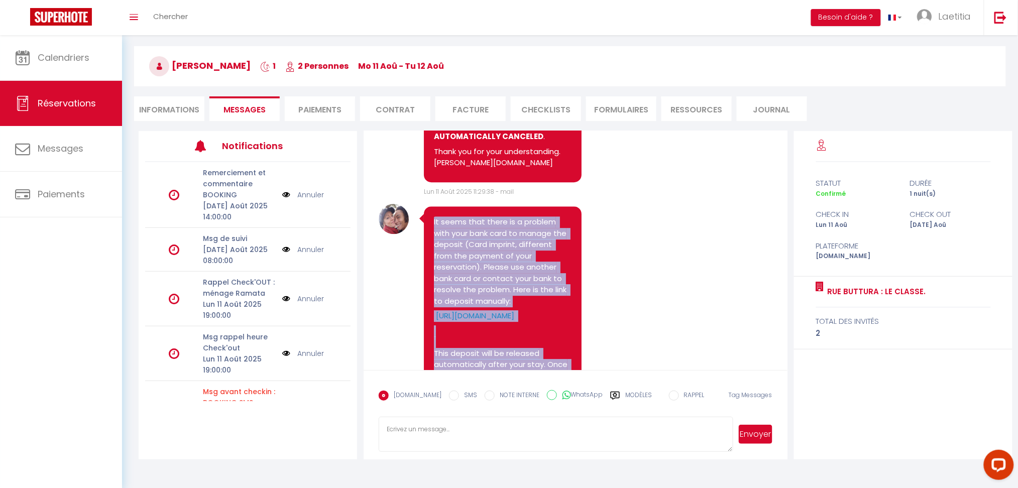
drag, startPoint x: 547, startPoint y: 270, endPoint x: 430, endPoint y: 330, distance: 131.4
click at [430, 330] on div "It seems that there is a problem with your bank card to manage the deposit (Car…" at bounding box center [503, 443] width 158 height 474
copy pre "It seems that there is a problem with your bank card to manage the deposit (Car…"
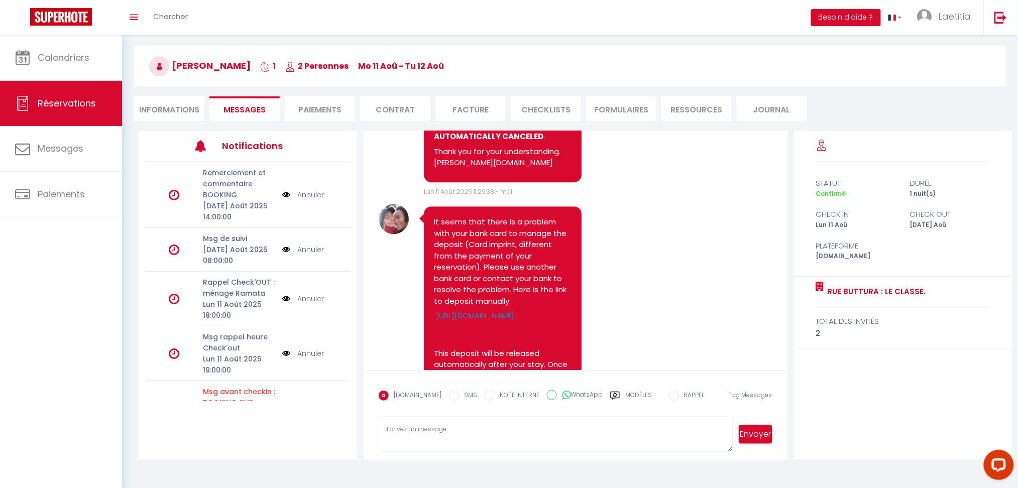
click at [445, 432] on textarea at bounding box center [556, 434] width 354 height 35
paste textarea "It seems that there is a problem with your bank card to manage the deposit (Car…"
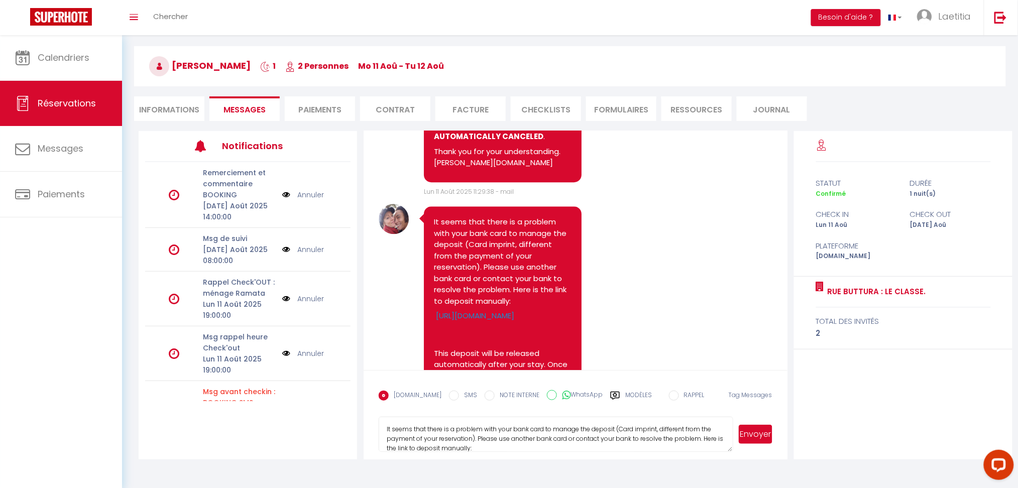
scroll to position [314, 0]
type textarea "It seems that there is a problem with your bank card to manage the deposit (Car…"
click at [749, 442] on button "Envoyer" at bounding box center [756, 434] width 34 height 19
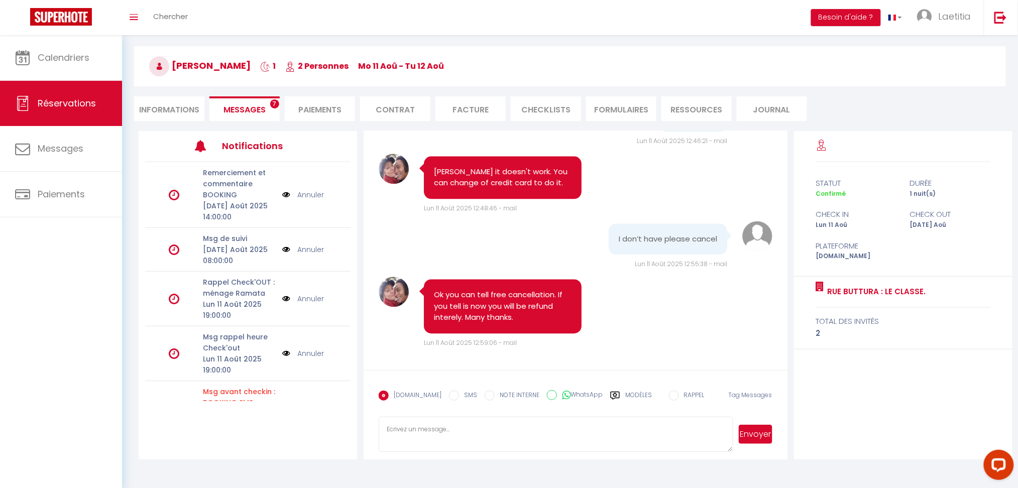
scroll to position [4166, 0]
